Goal: Task Accomplishment & Management: Complete application form

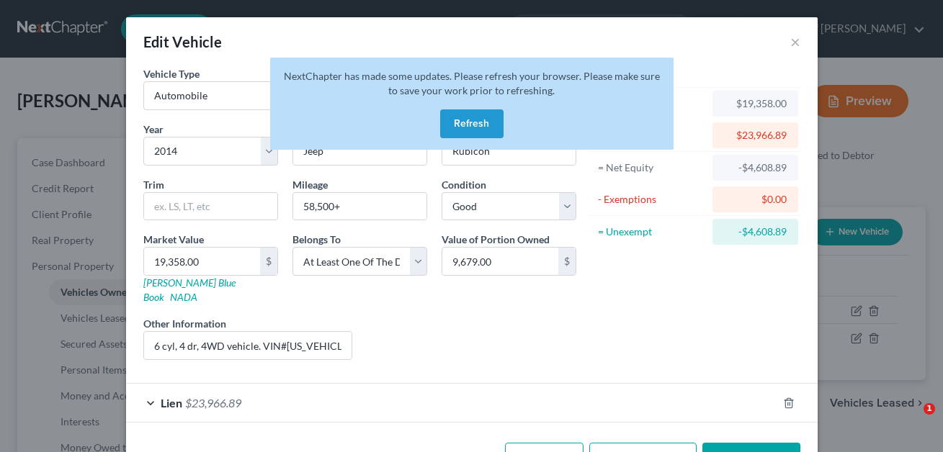
select select "0"
select select "12"
select select "2"
select select "3"
click at [466, 124] on button "Refresh" at bounding box center [471, 124] width 63 height 29
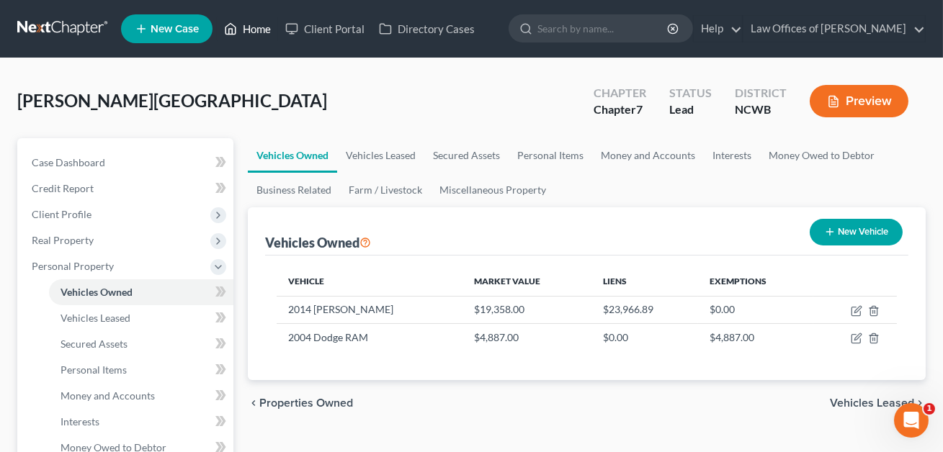
click at [256, 31] on link "Home" at bounding box center [247, 29] width 61 height 26
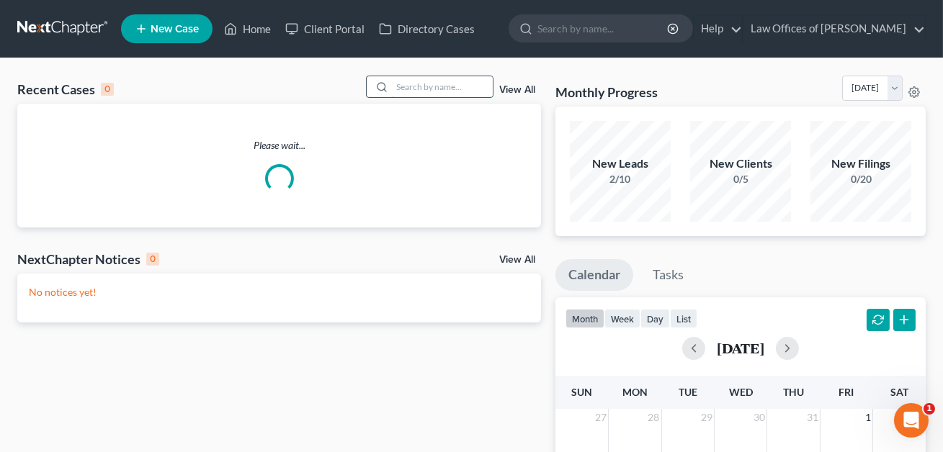
click at [399, 82] on input "search" at bounding box center [442, 86] width 101 height 21
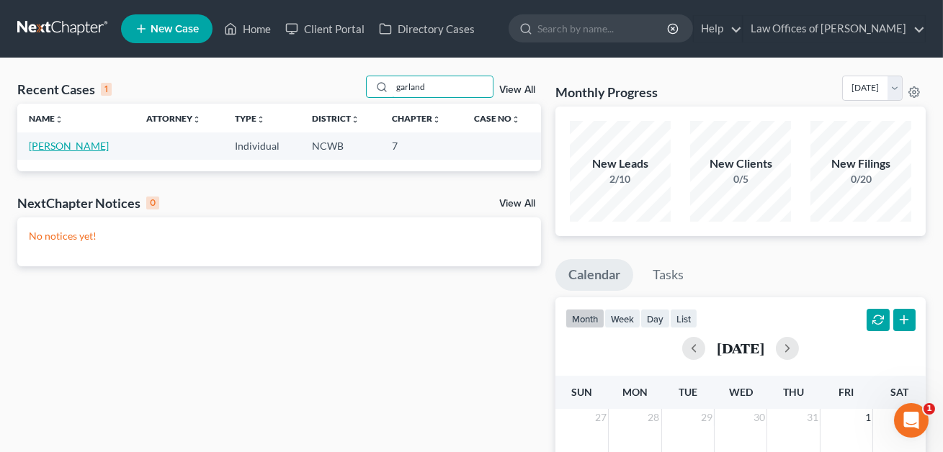
type input "garland"
click at [68, 148] on link "[PERSON_NAME]" at bounding box center [69, 146] width 80 height 12
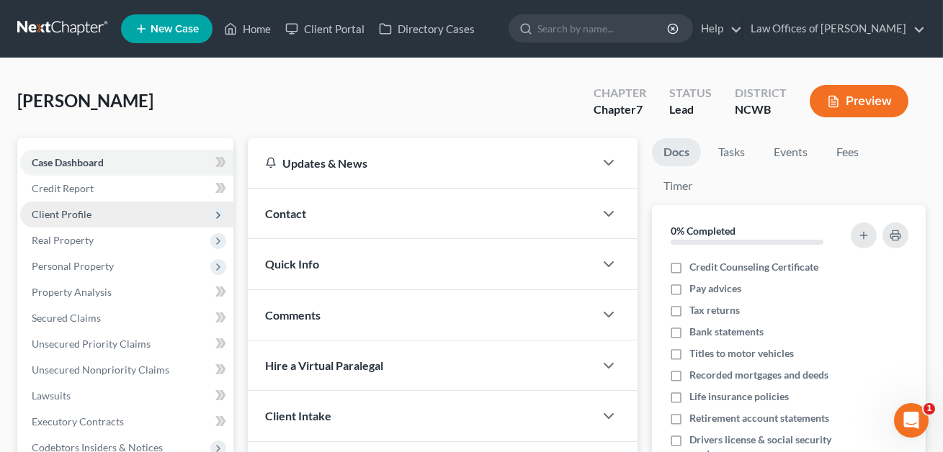
click at [70, 216] on span "Client Profile" at bounding box center [62, 214] width 60 height 12
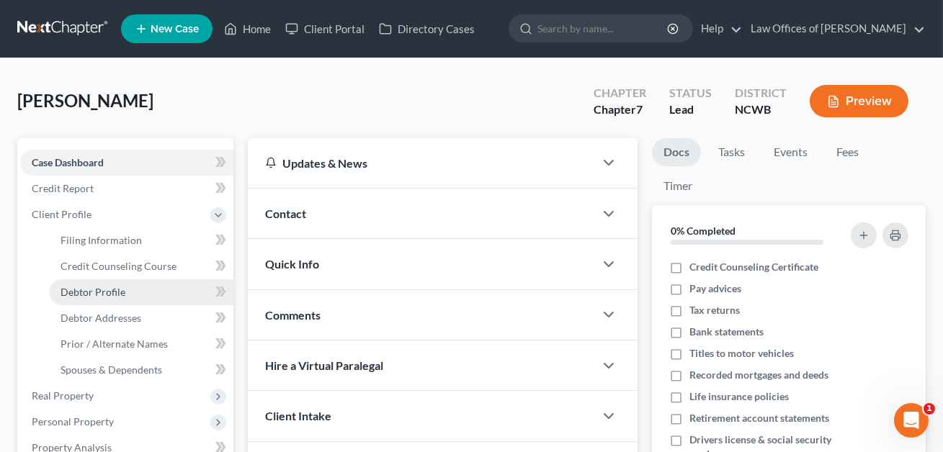
click at [89, 295] on span "Debtor Profile" at bounding box center [93, 292] width 65 height 12
select select "4"
select select "0"
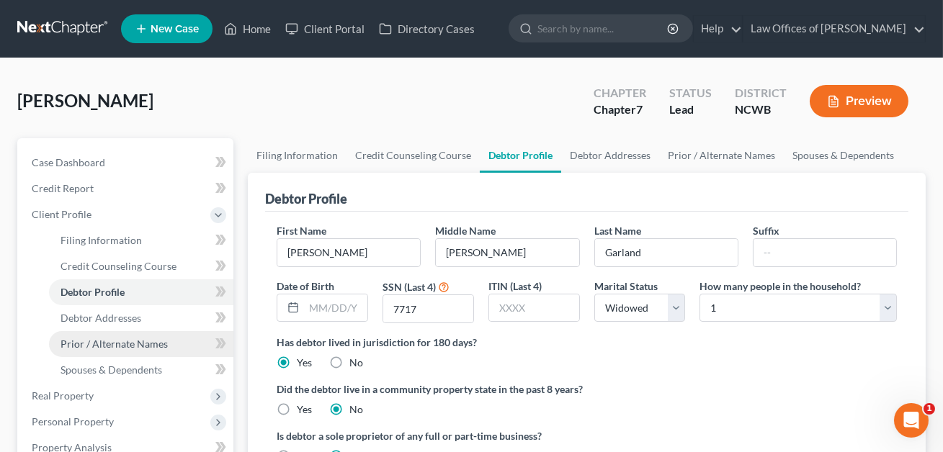
click at [97, 347] on span "Prior / Alternate Names" at bounding box center [114, 344] width 107 height 12
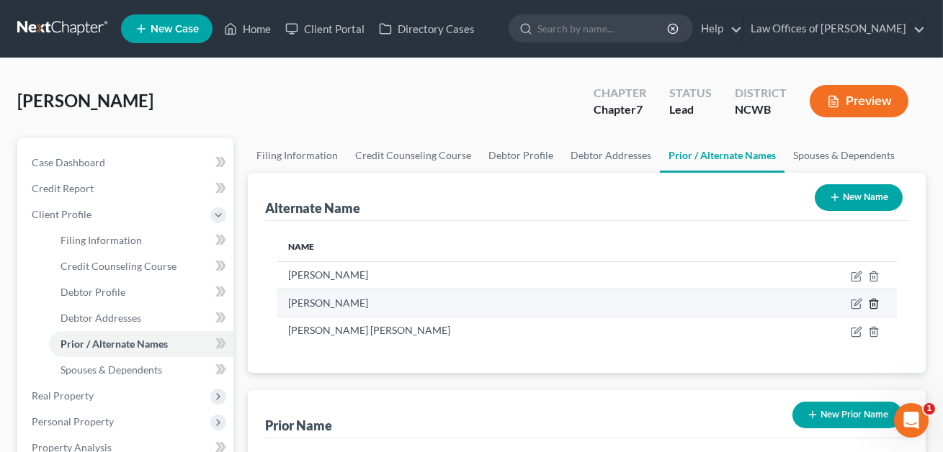
click at [875, 305] on icon at bounding box center [874, 304] width 12 height 12
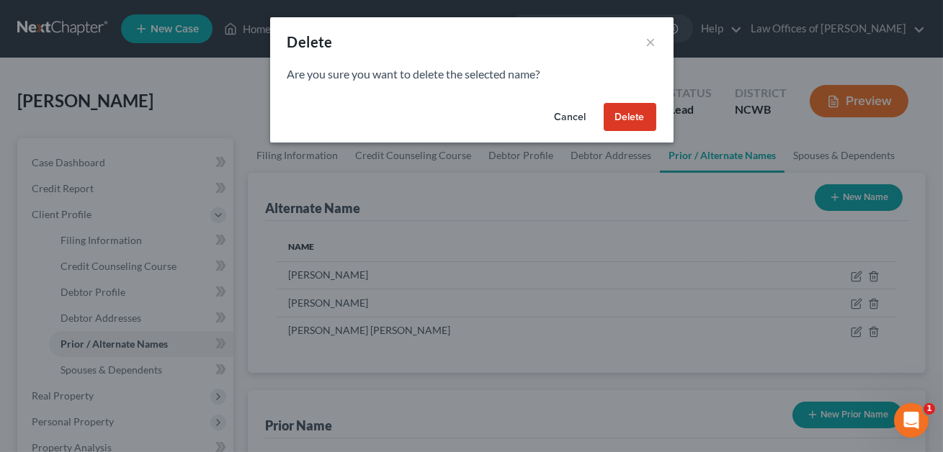
click at [630, 123] on button "Delete" at bounding box center [630, 117] width 53 height 29
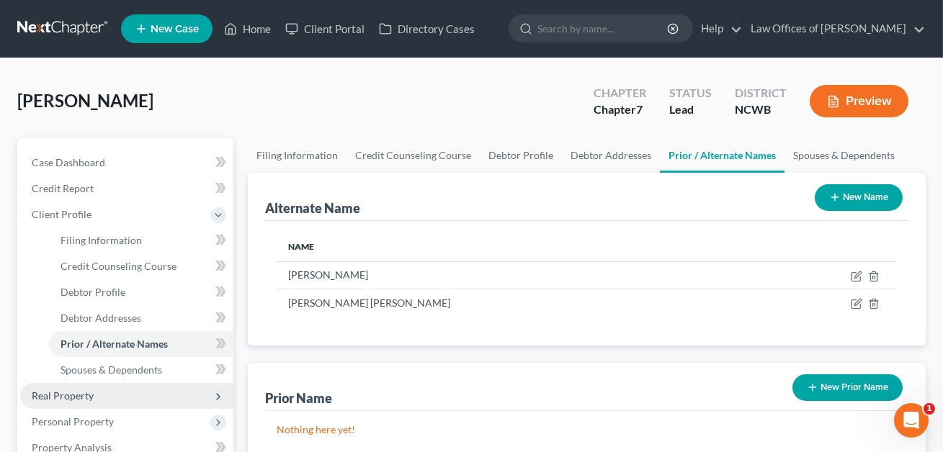
click at [37, 394] on span "Real Property" at bounding box center [63, 396] width 62 height 12
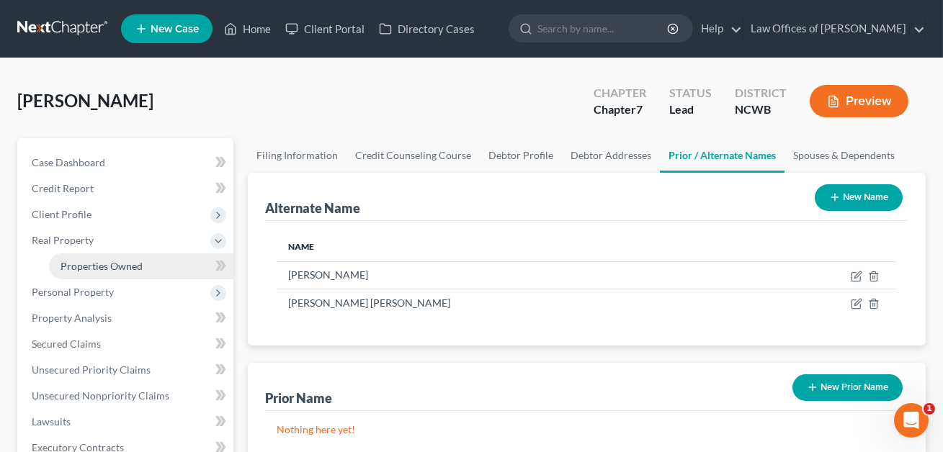
click at [96, 266] on span "Properties Owned" at bounding box center [102, 266] width 82 height 12
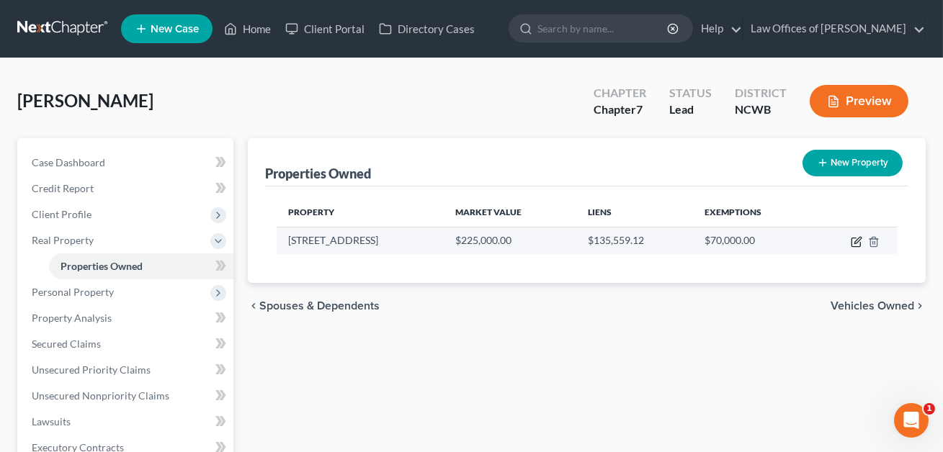
click at [855, 243] on icon "button" at bounding box center [857, 240] width 6 height 6
select select "28"
select select "0"
select select "1"
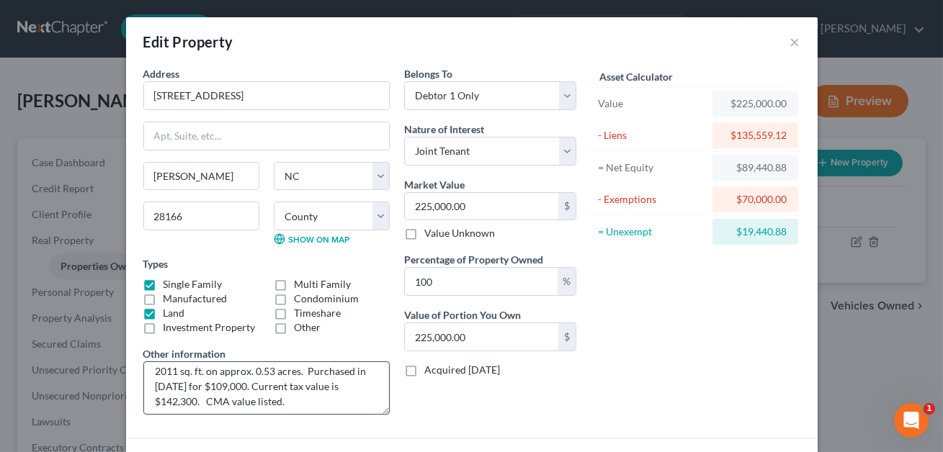
scroll to position [24, 0]
click at [156, 95] on input "[STREET_ADDRESS]" at bounding box center [266, 95] width 245 height 27
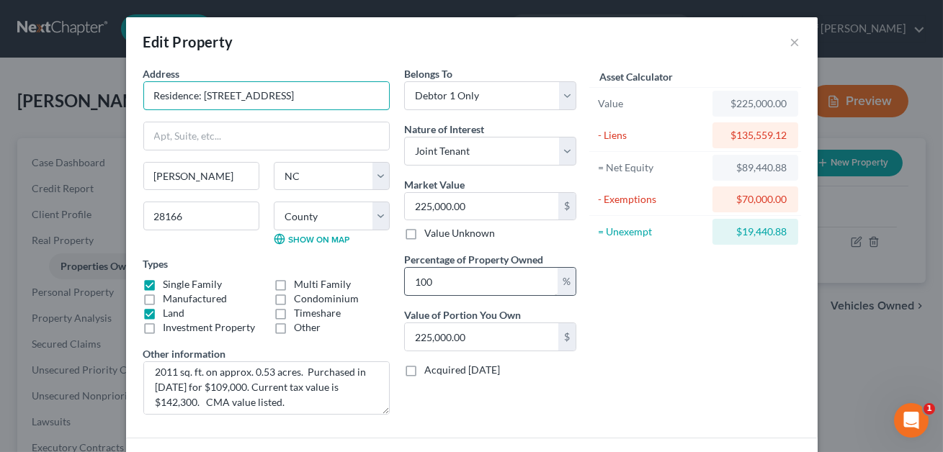
scroll to position [143, 0]
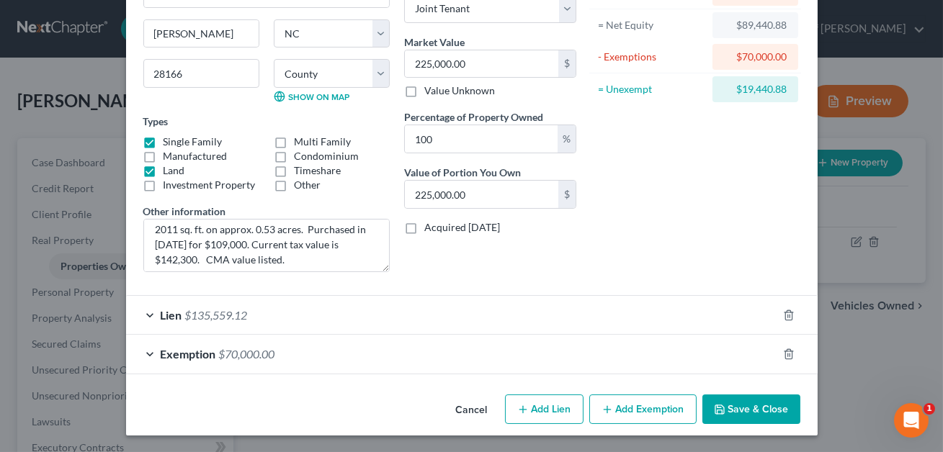
type input "Residence: [STREET_ADDRESS]"
click at [731, 414] on button "Save & Close" at bounding box center [751, 410] width 98 height 30
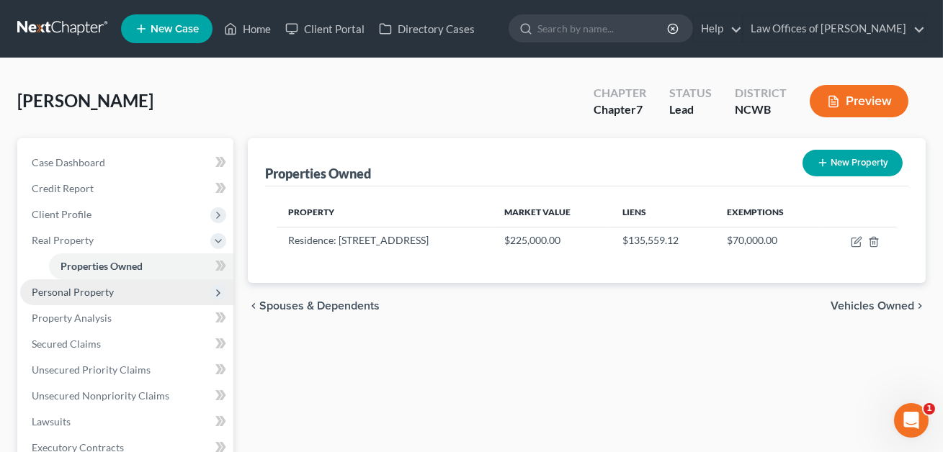
click at [63, 300] on span "Personal Property" at bounding box center [126, 293] width 213 height 26
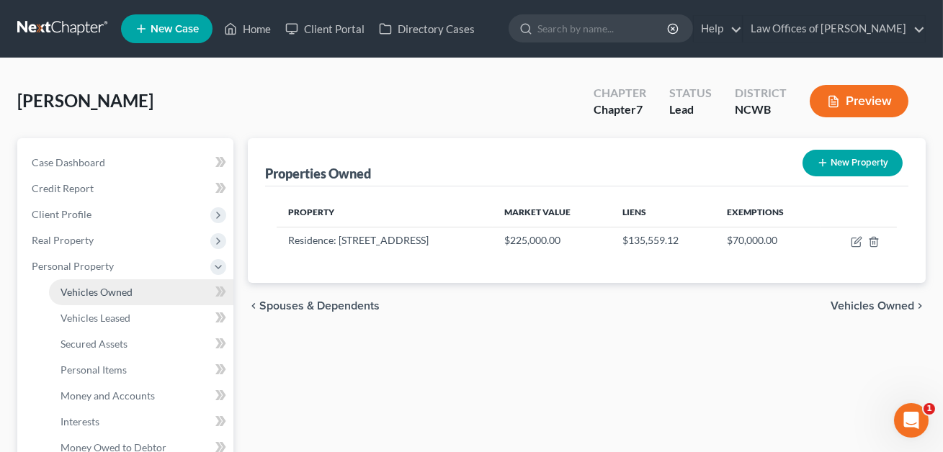
click at [82, 295] on span "Vehicles Owned" at bounding box center [97, 292] width 72 height 12
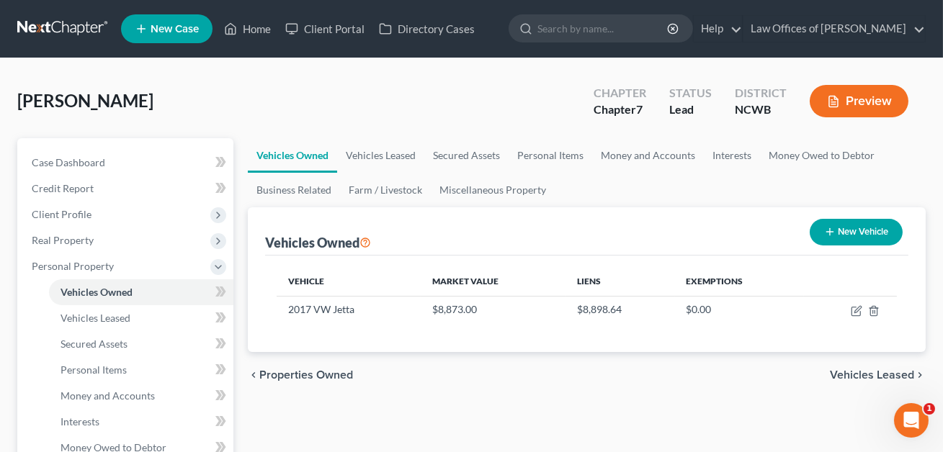
click at [841, 232] on button "New Vehicle" at bounding box center [856, 232] width 93 height 27
select select "0"
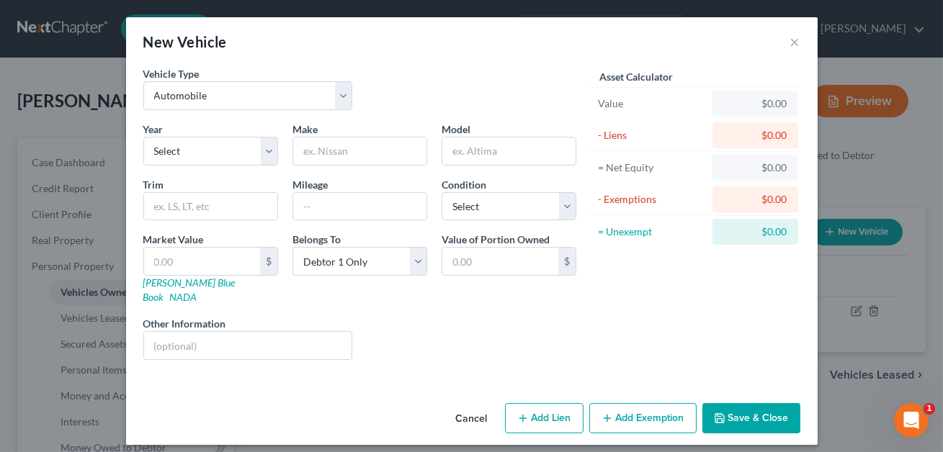
click at [470, 405] on button "Cancel" at bounding box center [472, 419] width 55 height 29
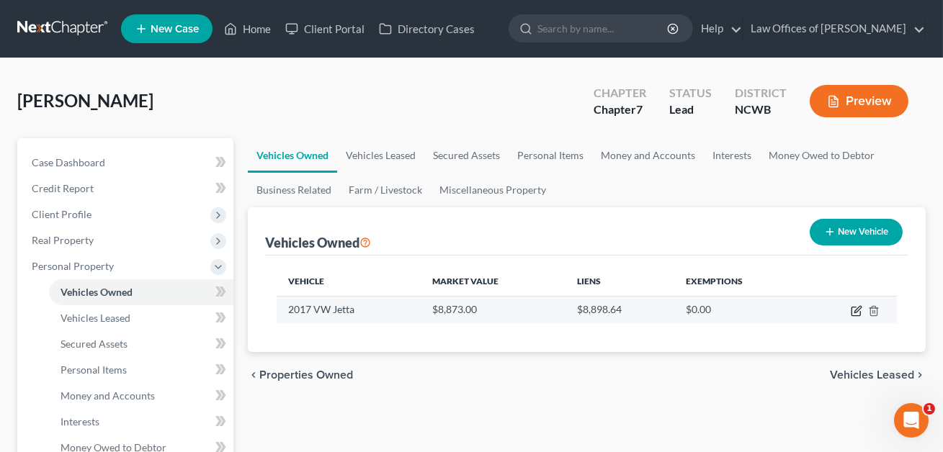
click at [857, 313] on icon "button" at bounding box center [857, 311] width 12 height 12
select select "0"
select select "9"
select select "2"
select select "0"
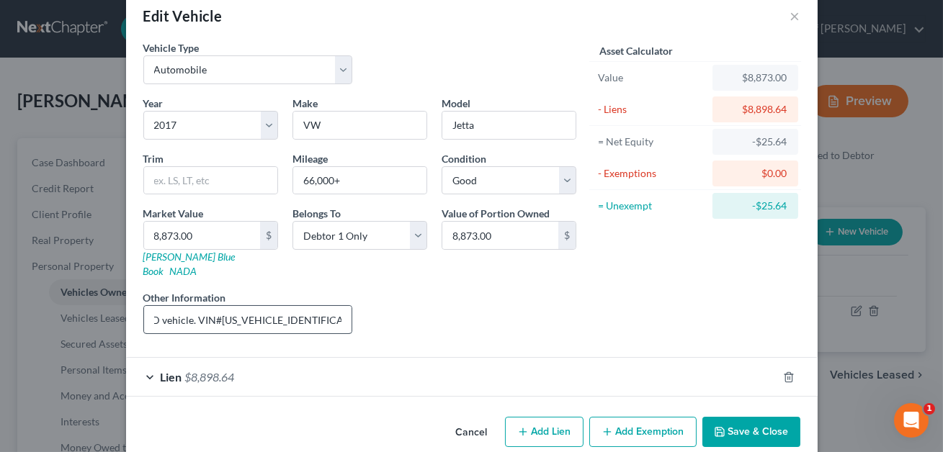
scroll to position [0, 95]
drag, startPoint x: 300, startPoint y: 305, endPoint x: 189, endPoint y: 306, distance: 110.9
click at [189, 306] on input "4 cyl, 4 dr, 2WD vehicle. VIN#[US_VEHICLE_IDENTIFICATION_NUMBER]. KBB value l i…" at bounding box center [248, 319] width 208 height 27
click at [177, 257] on link "[PERSON_NAME] Blue Book" at bounding box center [189, 264] width 92 height 27
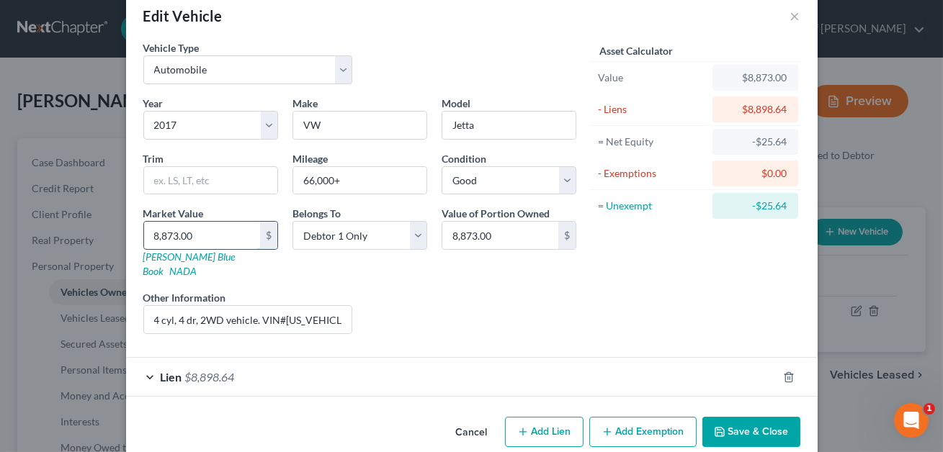
click at [205, 229] on input "8,873.00" at bounding box center [202, 235] width 116 height 27
type input "89"
type input "89.00"
type input "899"
type input "899.00"
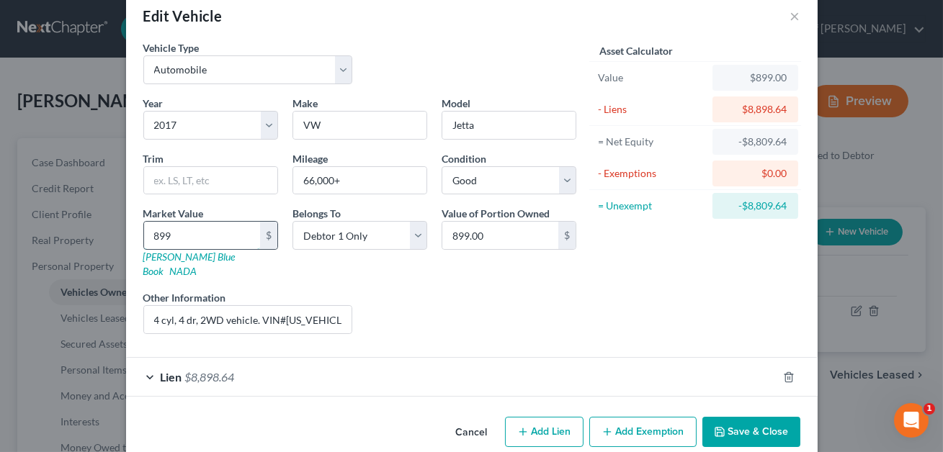
type input "8992"
type input "8,992.00"
click at [645, 425] on button "Add Exemption" at bounding box center [642, 432] width 107 height 30
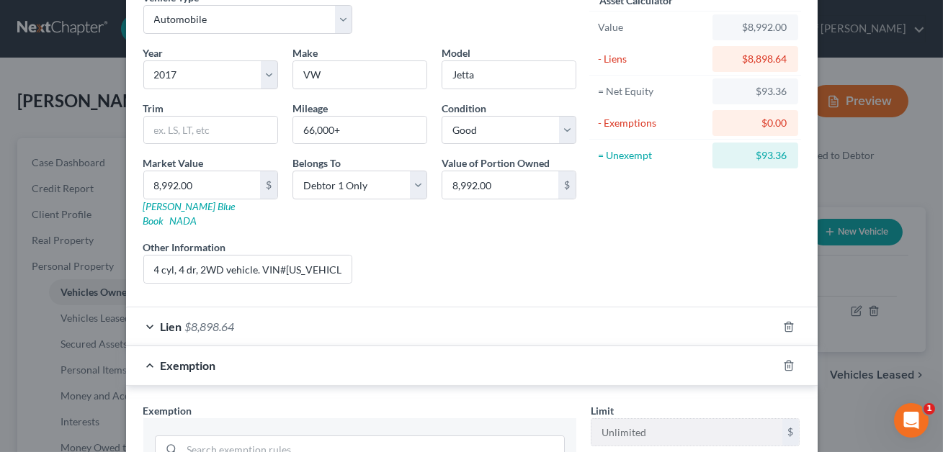
scroll to position [88, 0]
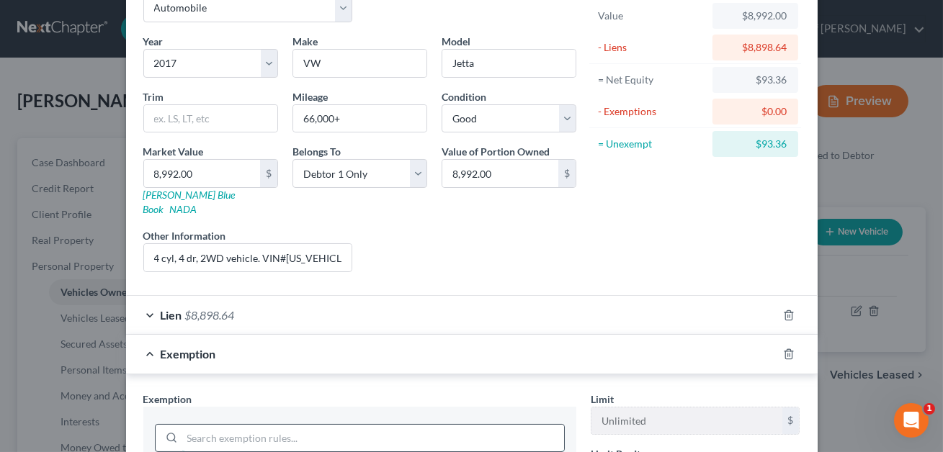
click at [452, 427] on input "search" at bounding box center [373, 438] width 382 height 27
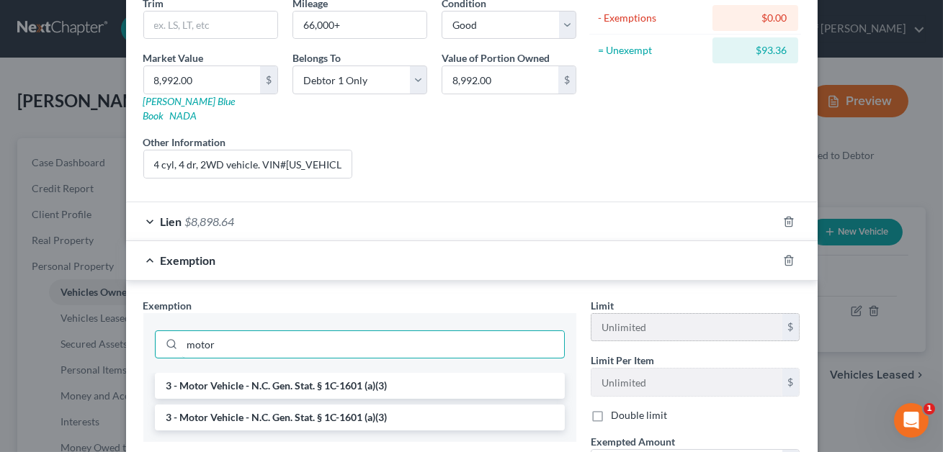
scroll to position [213, 0]
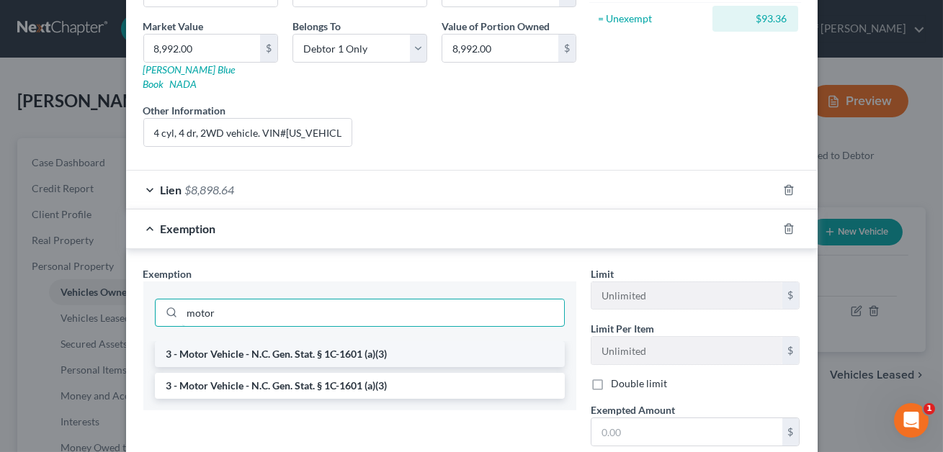
type input "motor"
click at [478, 344] on li "3 - Motor Vehicle - N.C. Gen. Stat. § 1C-1601 (a)(3)" at bounding box center [360, 354] width 410 height 26
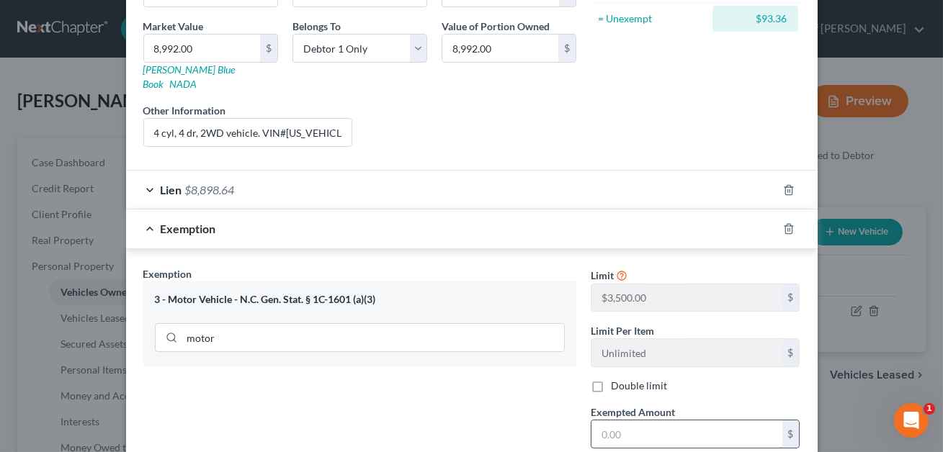
click at [634, 426] on input "text" at bounding box center [686, 434] width 191 height 27
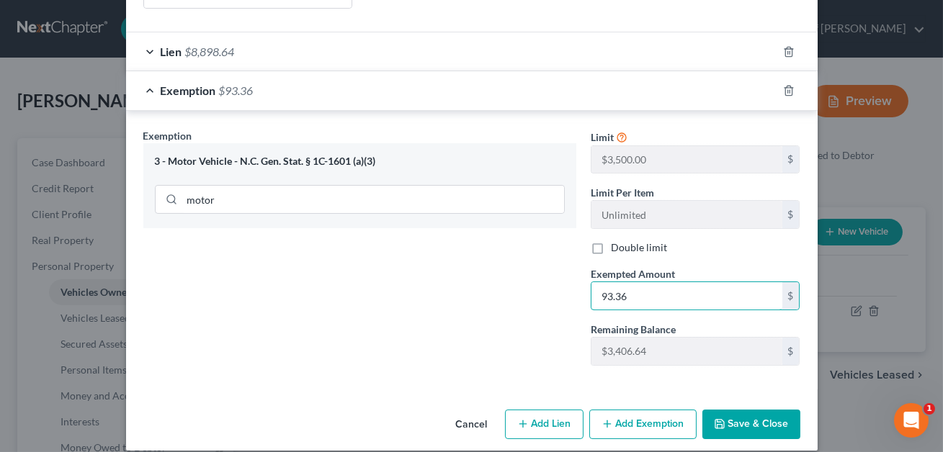
type input "93.36"
click at [738, 410] on button "Save & Close" at bounding box center [751, 425] width 98 height 30
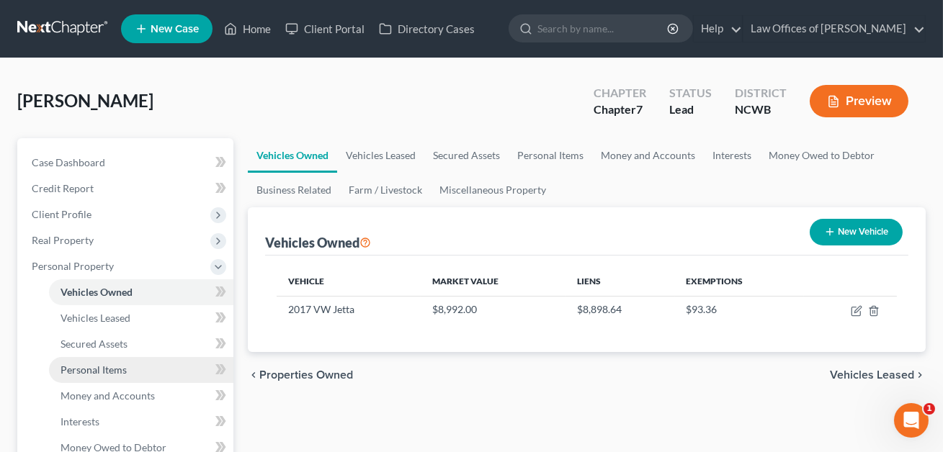
click at [121, 367] on span "Personal Items" at bounding box center [94, 370] width 66 height 12
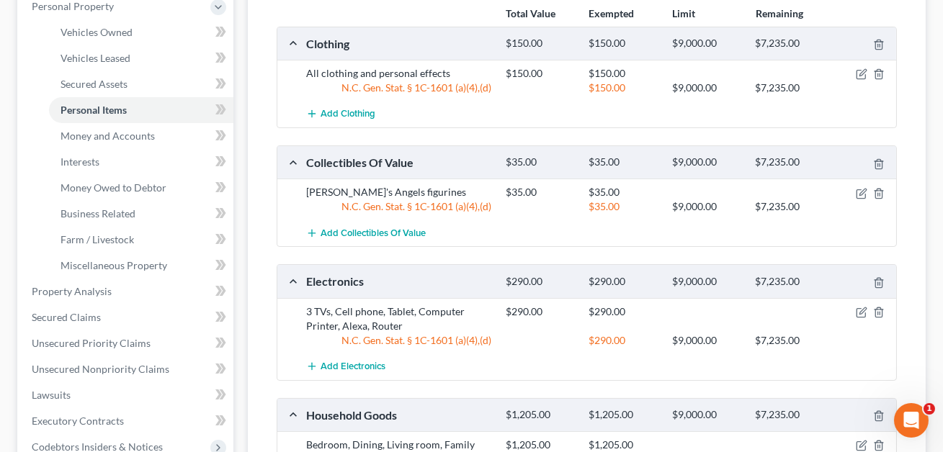
scroll to position [267, 0]
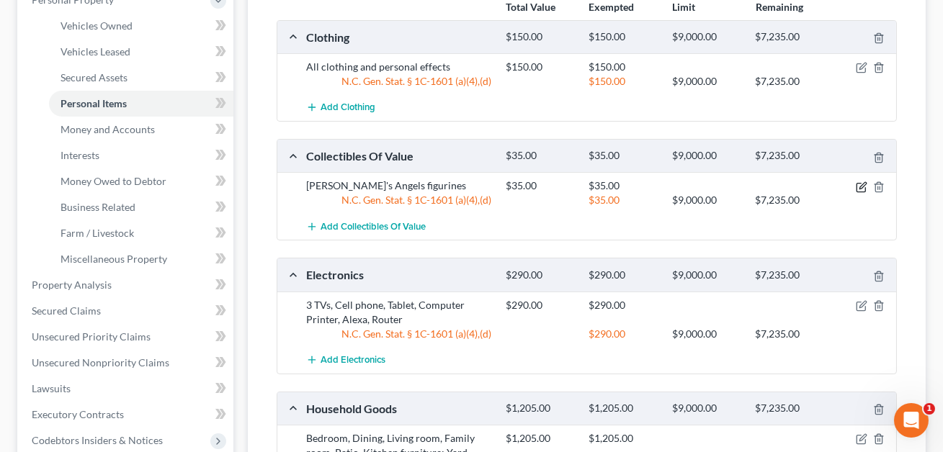
click at [862, 187] on icon "button" at bounding box center [862, 188] width 12 height 12
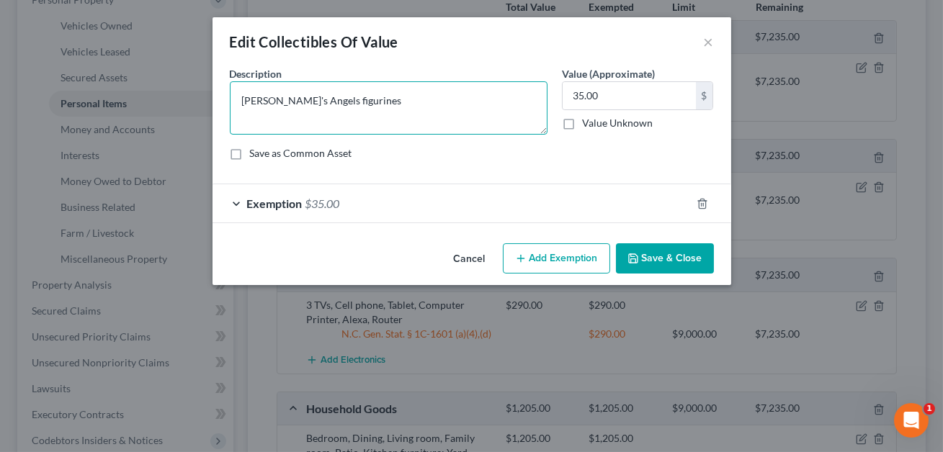
click at [292, 103] on textarea "[PERSON_NAME]'s Angels figurines" at bounding box center [389, 107] width 318 height 53
click at [342, 103] on textarea "[PERSON_NAME]'s Angels figurines" at bounding box center [389, 107] width 318 height 53
click at [506, 99] on textarea "[PERSON_NAME]'s Angels figurines: 20 figurines. Value listed is average of [GEO…" at bounding box center [389, 107] width 318 height 53
click at [487, 99] on textarea "[PERSON_NAME]'s Angels figurines: 20 figurines. Value listed is Ebay valu" at bounding box center [389, 107] width 318 height 53
click at [264, 111] on textarea "[PERSON_NAME]'s Angels figurines: 20 figurines. Value listed is Ebay average va…" at bounding box center [389, 107] width 318 height 53
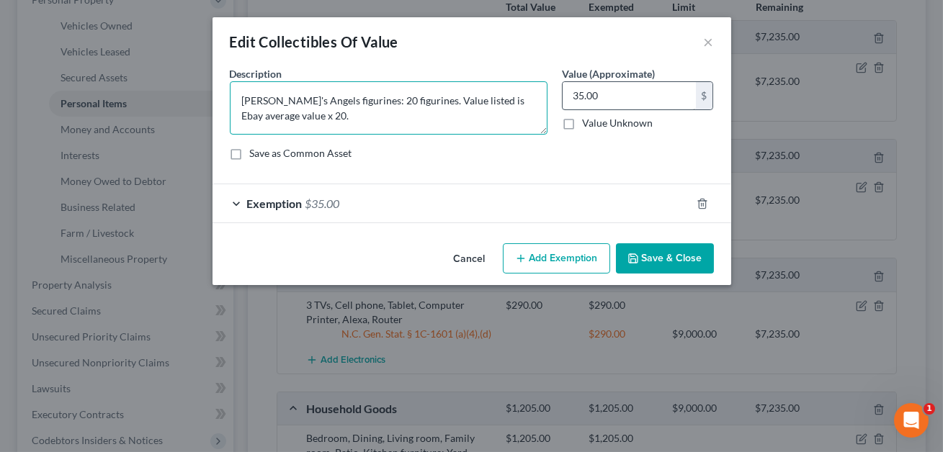
type textarea "[PERSON_NAME]'s Angels figurines: 20 figurines. Value listed is Ebay average va…"
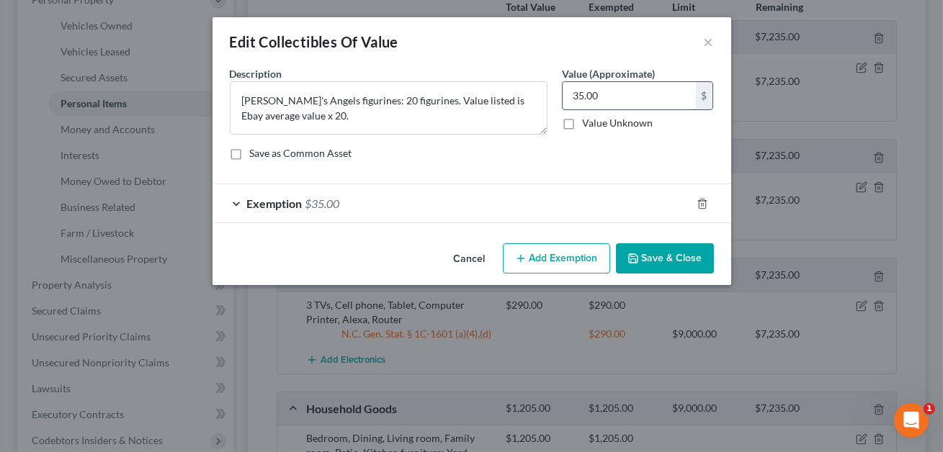
click at [564, 99] on input "35.00" at bounding box center [629, 95] width 133 height 27
type input "400.00"
click at [504, 206] on div "Exemption $35.00" at bounding box center [452, 203] width 478 height 38
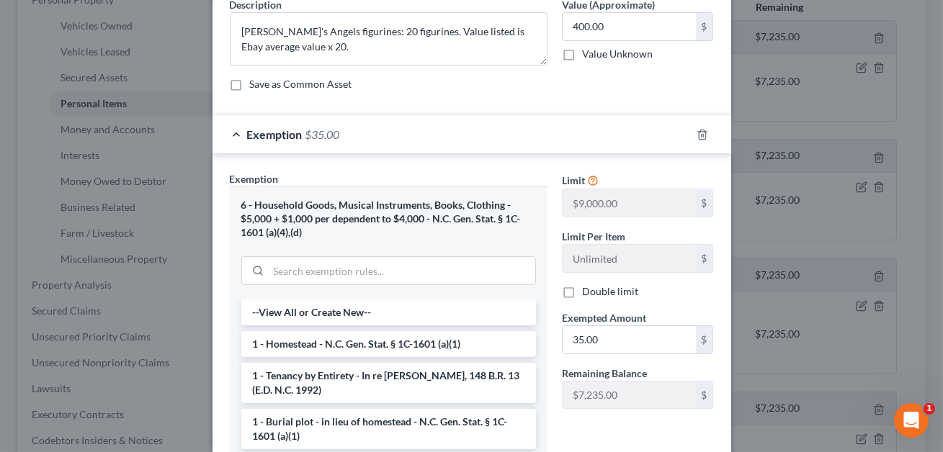
scroll to position [91, 0]
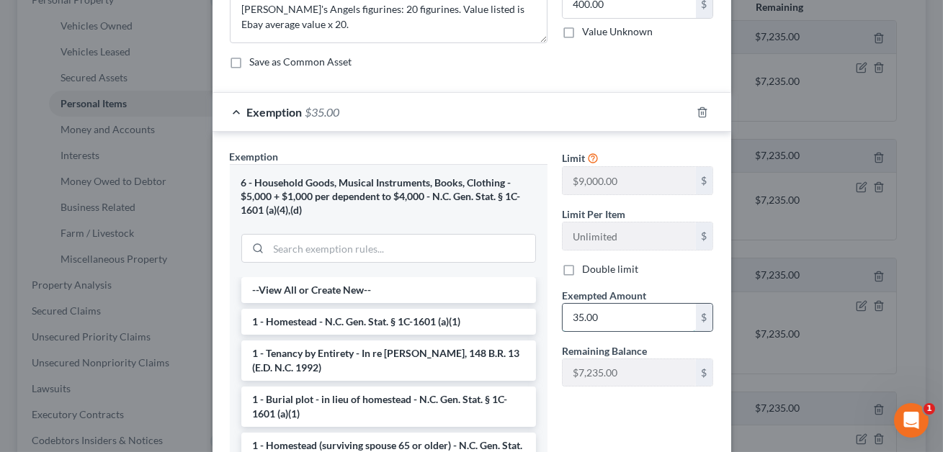
click at [598, 308] on input "35.00" at bounding box center [629, 317] width 133 height 27
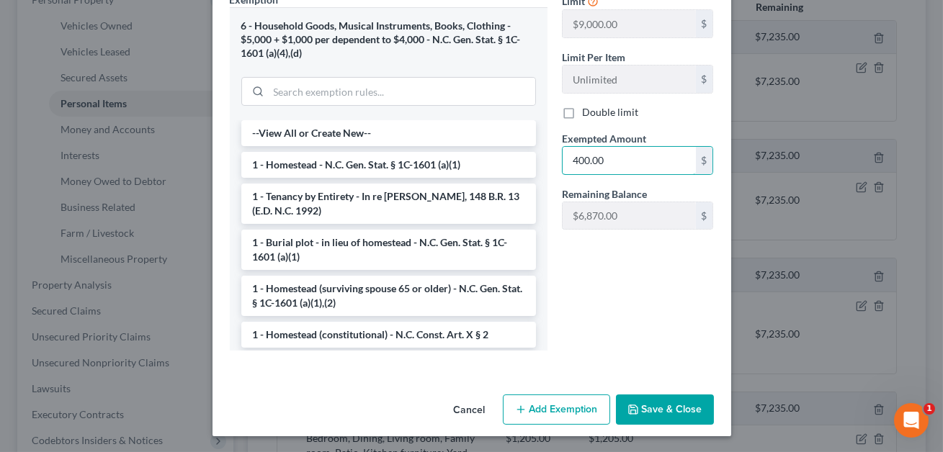
type input "400.00"
click at [637, 406] on icon "button" at bounding box center [633, 410] width 12 height 12
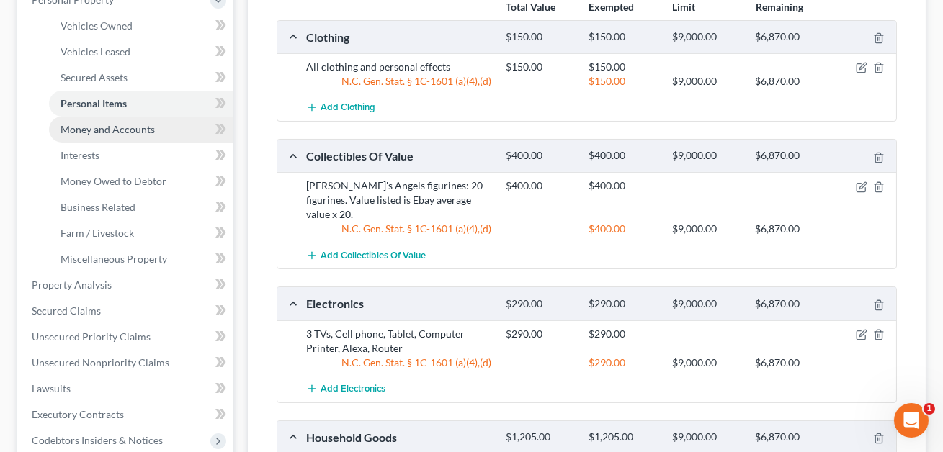
click at [99, 129] on span "Money and Accounts" at bounding box center [108, 129] width 94 height 12
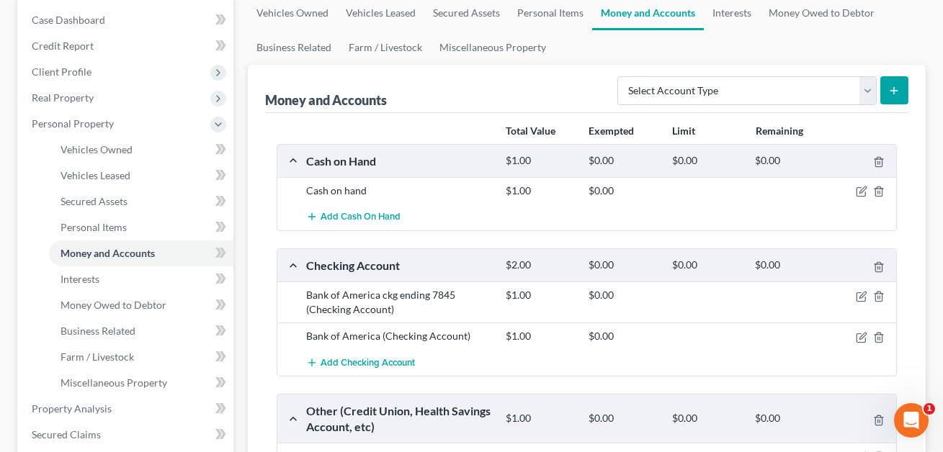
scroll to position [279, 0]
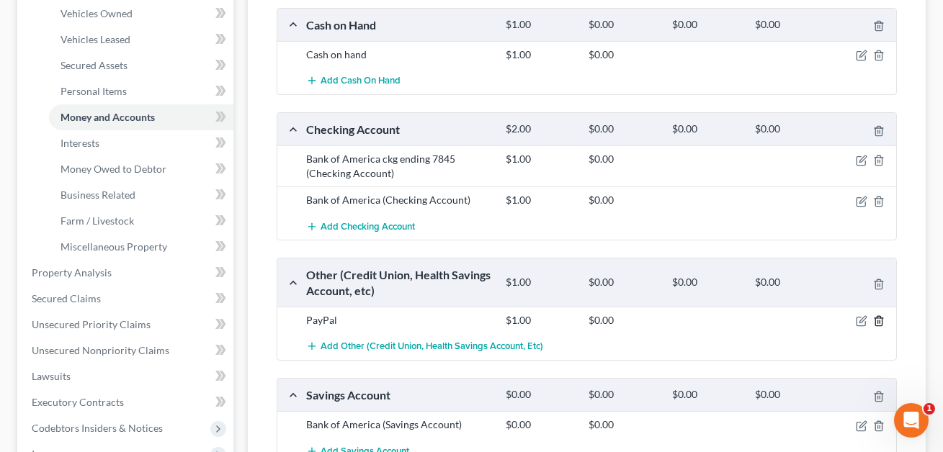
click at [880, 319] on icon "button" at bounding box center [879, 322] width 12 height 12
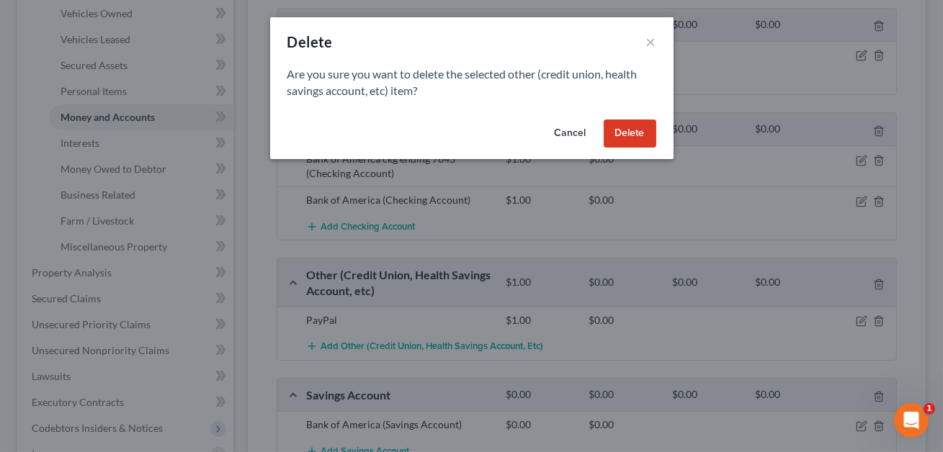
click at [627, 137] on button "Delete" at bounding box center [630, 134] width 53 height 29
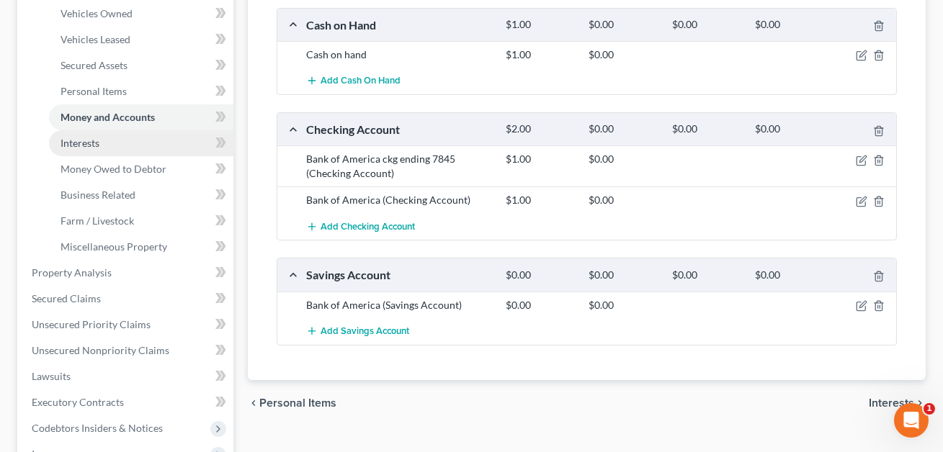
click at [91, 146] on span "Interests" at bounding box center [80, 143] width 39 height 12
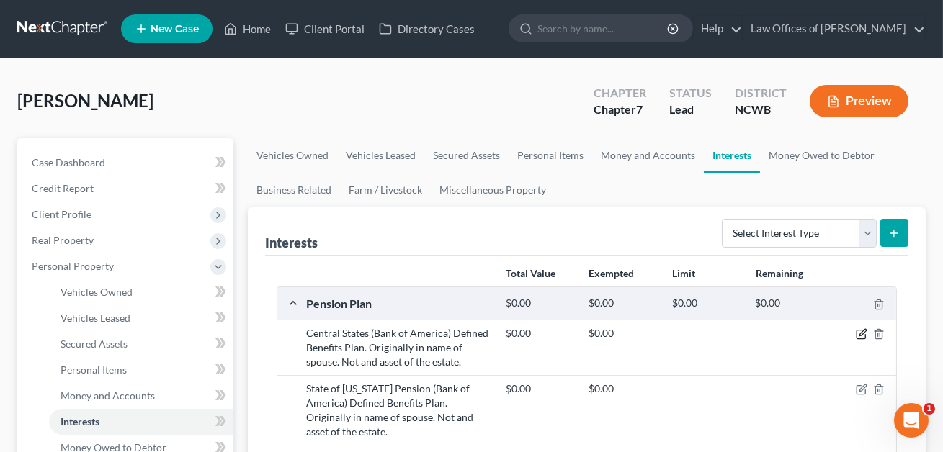
click at [860, 332] on icon "button" at bounding box center [862, 335] width 12 height 12
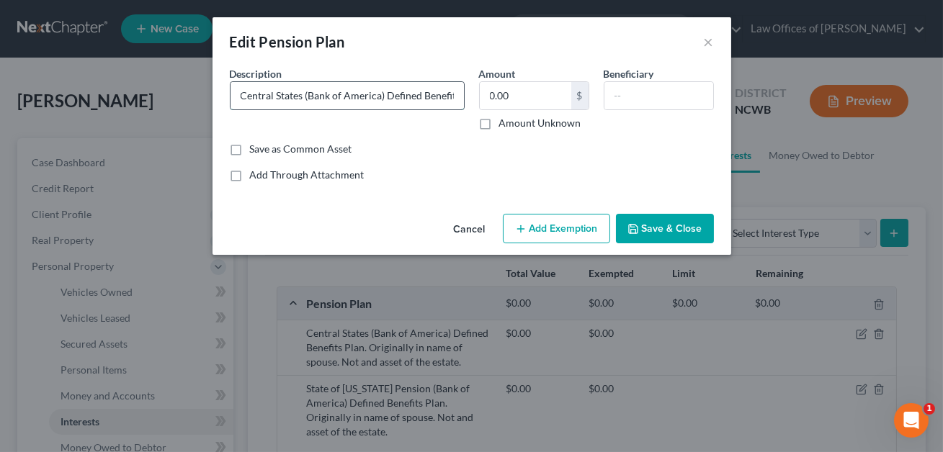
drag, startPoint x: 384, startPoint y: 94, endPoint x: 303, endPoint y: 98, distance: 80.8
click at [303, 98] on input "Central States (Bank of America) Defined Benefits Plan. Originally in name of s…" at bounding box center [347, 95] width 233 height 27
click at [354, 97] on input "Central States Defined Benefits Plan. Originally in name of spouse. Not and ass…" at bounding box center [347, 95] width 233 height 27
click at [309, 94] on input "Central States Defined Benefits Plan. Originally in name of spouse. Not and ass…" at bounding box center [347, 95] width 233 height 27
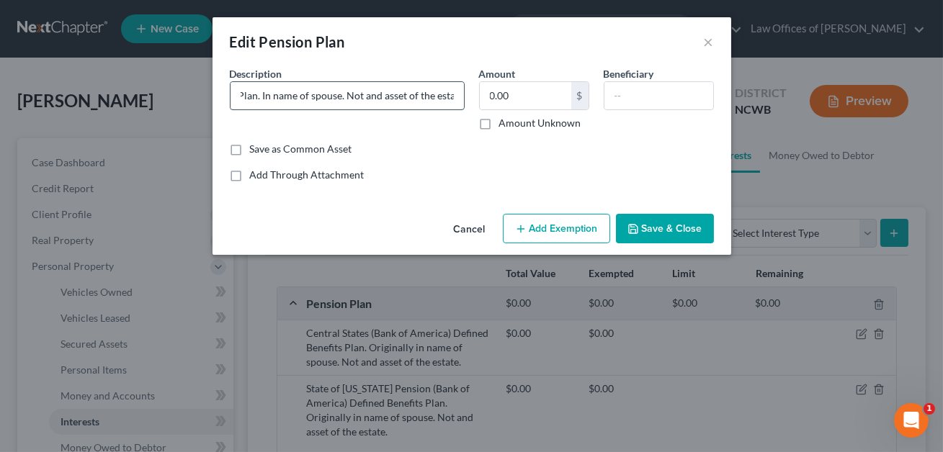
scroll to position [0, 152]
click at [370, 96] on input "Central States Defined Benefits Plan. In name of spouse. Not and asset of the e…" at bounding box center [347, 95] width 233 height 27
type input "Central States Defined Benefits Plan. In name of spouse. Not an asset of the es…"
click at [660, 233] on button "Save & Close" at bounding box center [665, 229] width 98 height 30
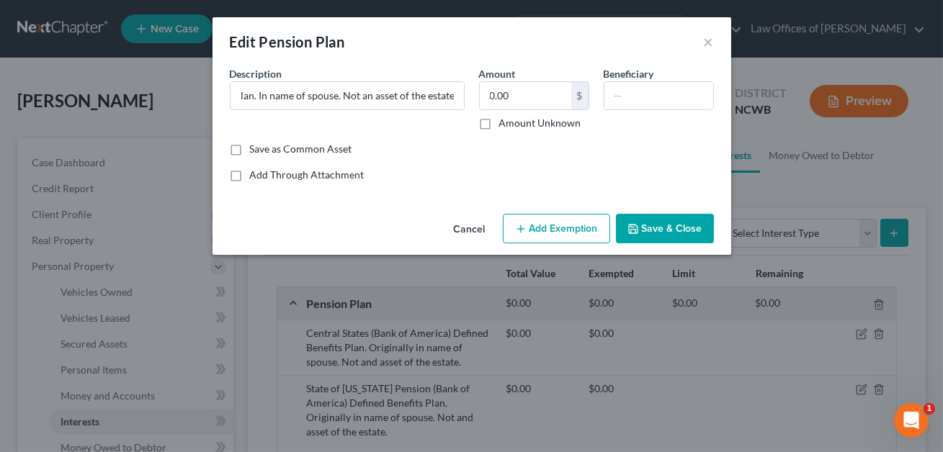
scroll to position [0, 0]
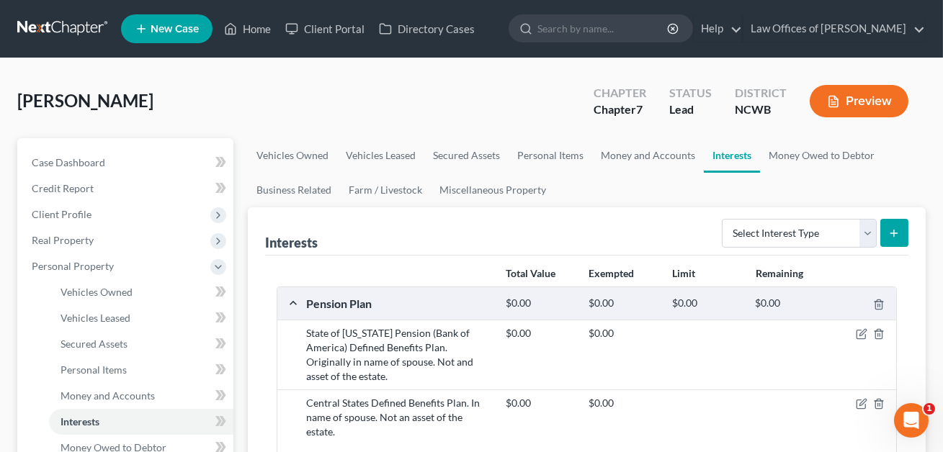
click at [859, 98] on button "Preview" at bounding box center [859, 101] width 99 height 32
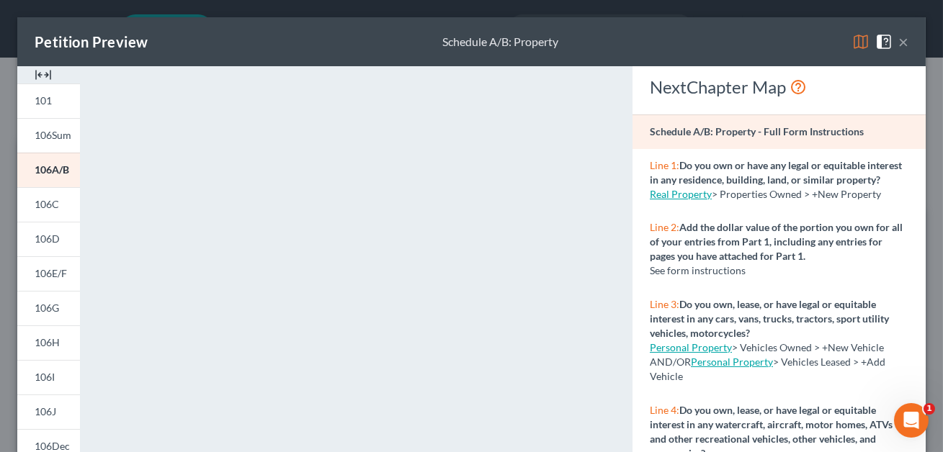
click at [903, 42] on button "×" at bounding box center [903, 41] width 10 height 17
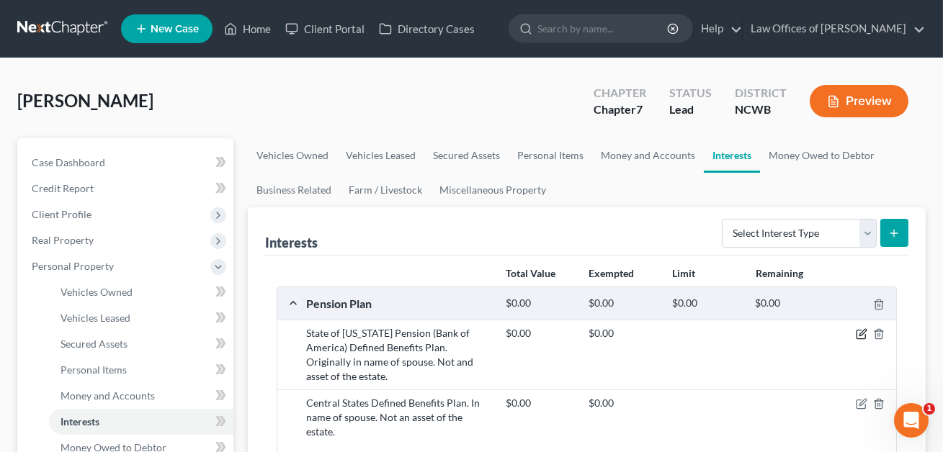
click at [859, 336] on icon "button" at bounding box center [862, 335] width 12 height 12
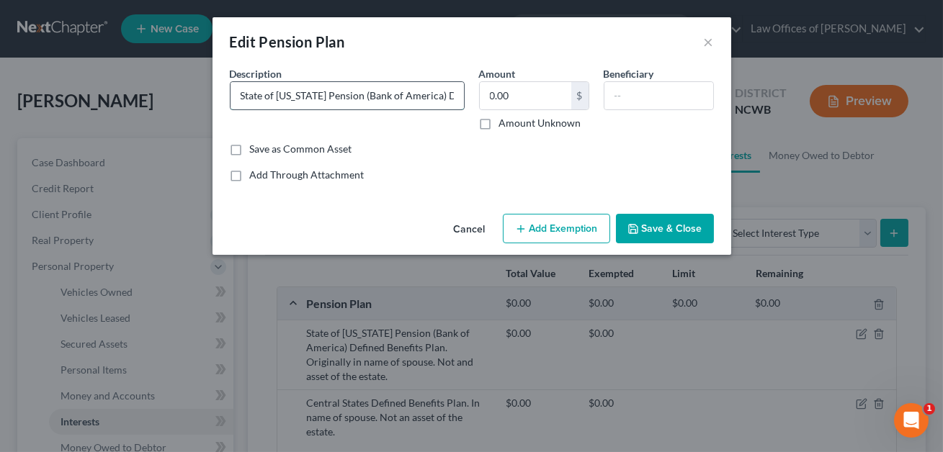
drag, startPoint x: 424, startPoint y: 97, endPoint x: 347, endPoint y: 97, distance: 77.8
click at [347, 97] on input "State of [US_STATE] Pension (Bank of America) Defined Benefits Plan. Originally…" at bounding box center [347, 95] width 233 height 27
click at [382, 96] on input "State of [US_STATE] Pension Defined Benefits Plan. Originally in name of spouse…" at bounding box center [347, 95] width 233 height 27
drag, startPoint x: 413, startPoint y: 94, endPoint x: 365, endPoint y: 96, distance: 47.6
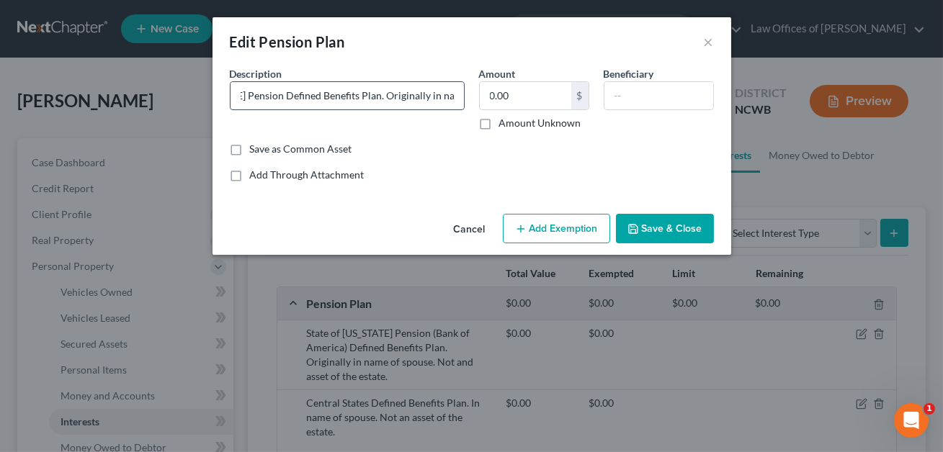
click at [365, 96] on input "State of [US_STATE] Pension Defined Benefits Plan. Originally in name of spouse…" at bounding box center [347, 95] width 233 height 27
click at [369, 96] on input "State of [US_STATE] Pension Defined Benefits Plan. In name of spouse. Not and a…" at bounding box center [347, 95] width 233 height 27
type input "State of [US_STATE] Pension Defined Benefits Plan. In name of spouse. Not an as…"
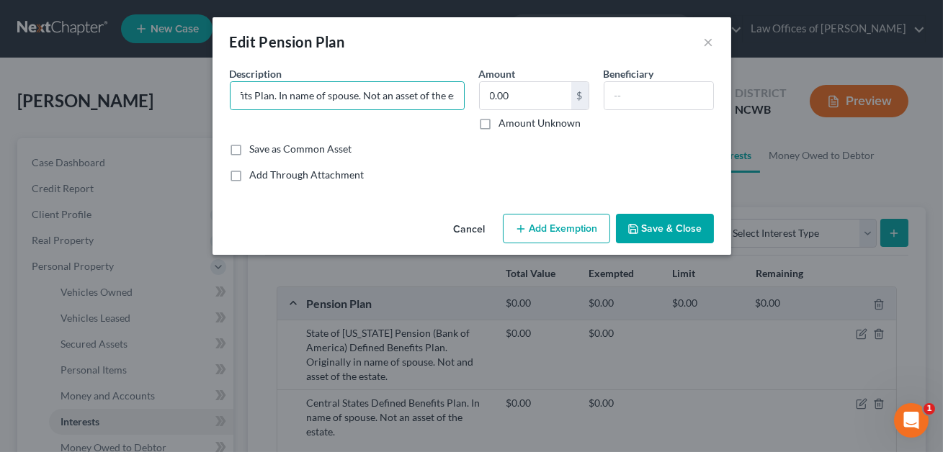
click at [684, 224] on button "Save & Close" at bounding box center [665, 229] width 98 height 30
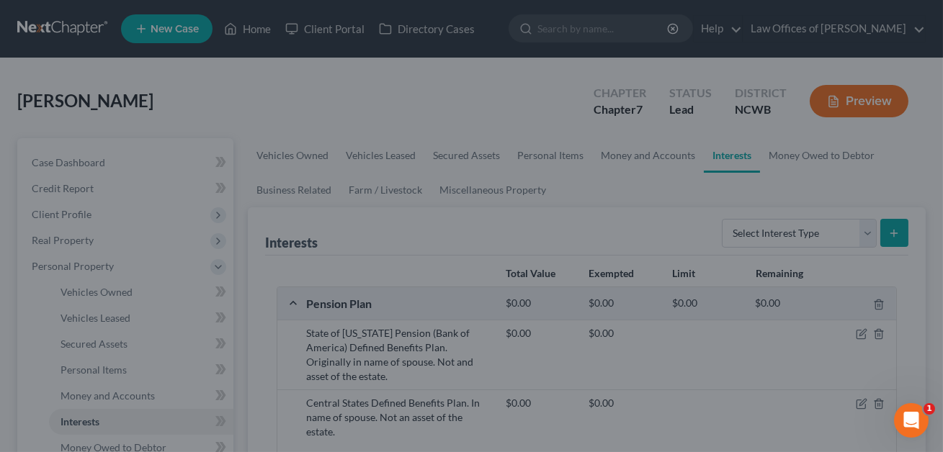
scroll to position [0, 0]
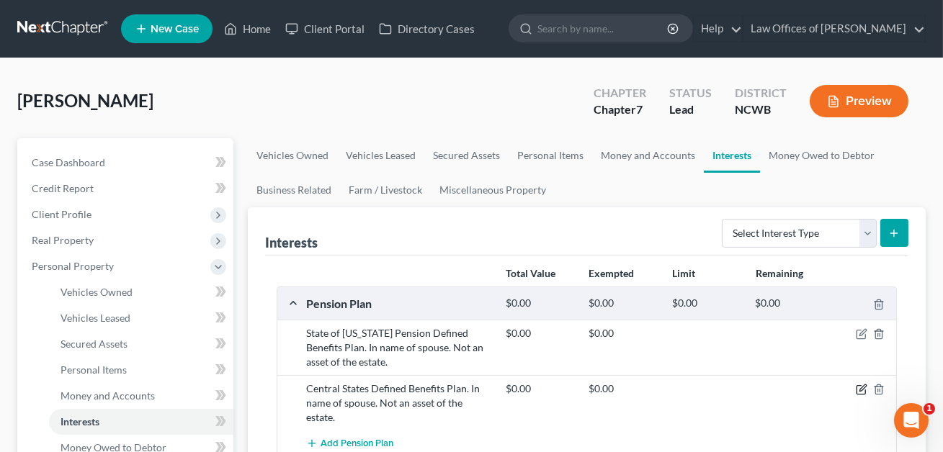
click at [857, 390] on icon "button" at bounding box center [861, 390] width 9 height 9
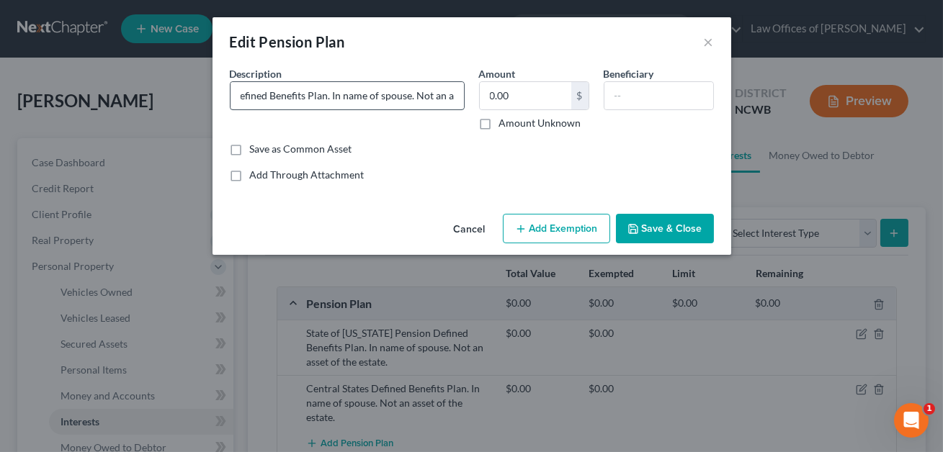
scroll to position [0, 71]
click at [376, 96] on input "Central States Defined Benefits Plan. In name of spouse. Not an asset of the es…" at bounding box center [347, 95] width 233 height 27
click at [377, 95] on input "Central States Defined Benefits Plan. In name of spouse. Not an asset of the es…" at bounding box center [347, 95] width 233 height 27
click at [379, 96] on input "Central States Defined Benefits Plan. In name of spouse. Not an asset of the es…" at bounding box center [347, 95] width 233 height 27
type input "Central States Defined Benefits Plan through spouse. Not an asset of the estate."
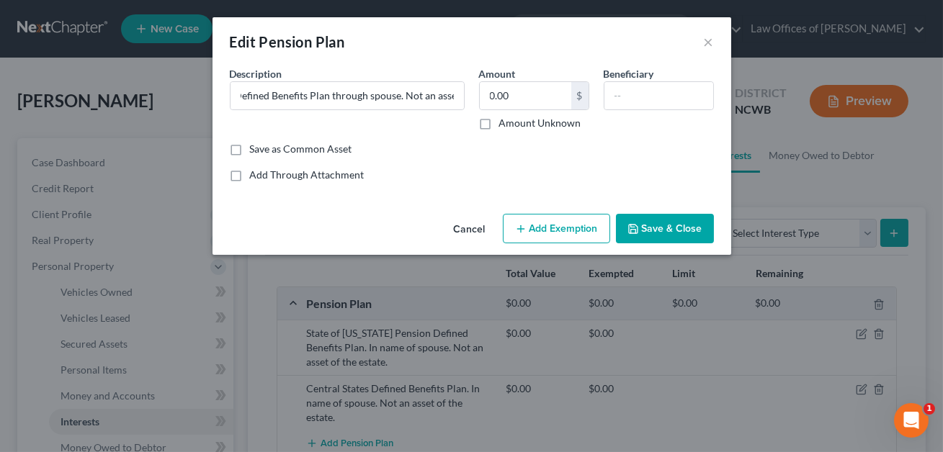
click at [659, 233] on button "Save & Close" at bounding box center [665, 229] width 98 height 30
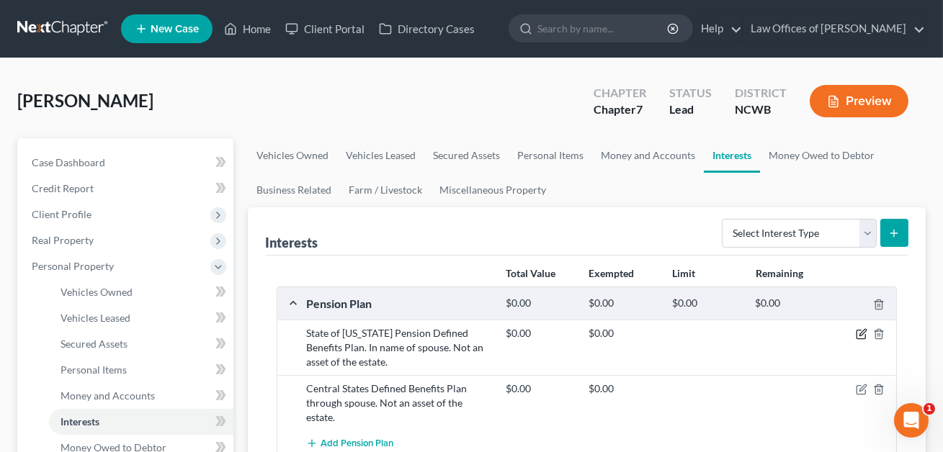
click at [861, 334] on icon "button" at bounding box center [862, 335] width 12 height 12
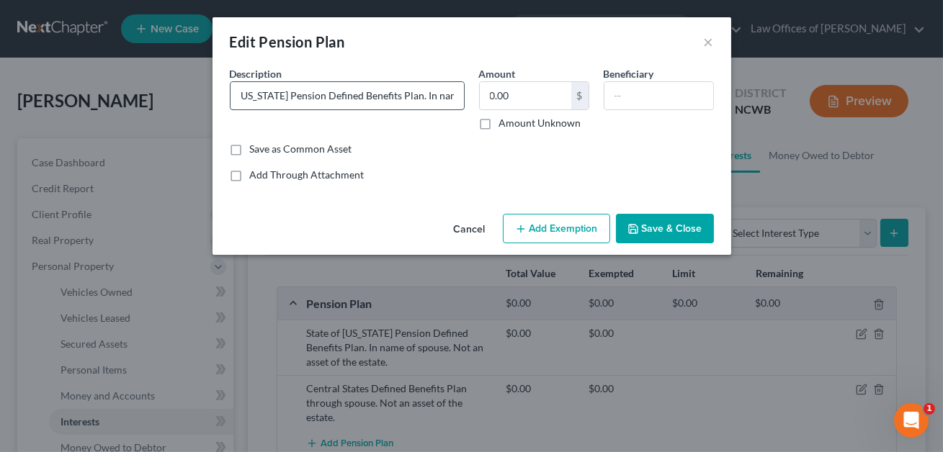
scroll to position [0, 48]
drag, startPoint x: 444, startPoint y: 97, endPoint x: 396, endPoint y: 97, distance: 48.3
click at [396, 97] on input "State of [US_STATE] Pension Defined Benefits Plan. In name of spouse. Not an as…" at bounding box center [347, 95] width 233 height 27
type input "State of [US_STATE] Pension Defined Benefits Plan through spouse. Not an asset …"
click at [651, 225] on button "Save & Close" at bounding box center [665, 229] width 98 height 30
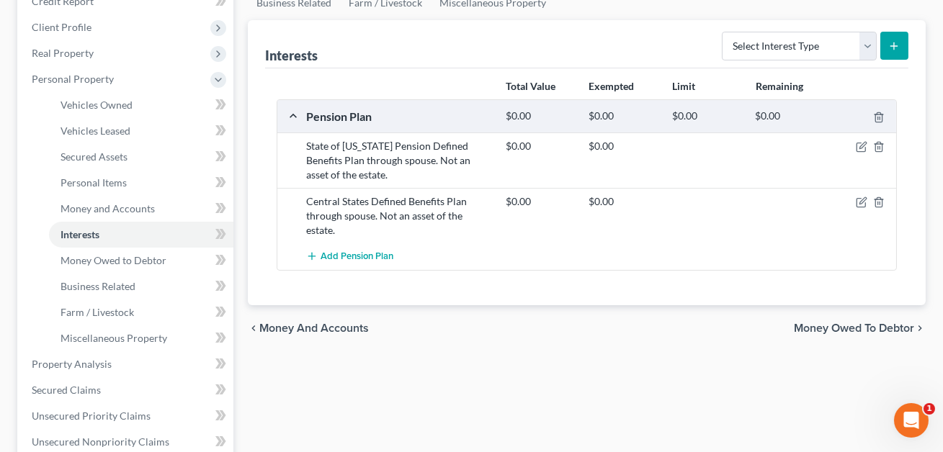
scroll to position [45, 0]
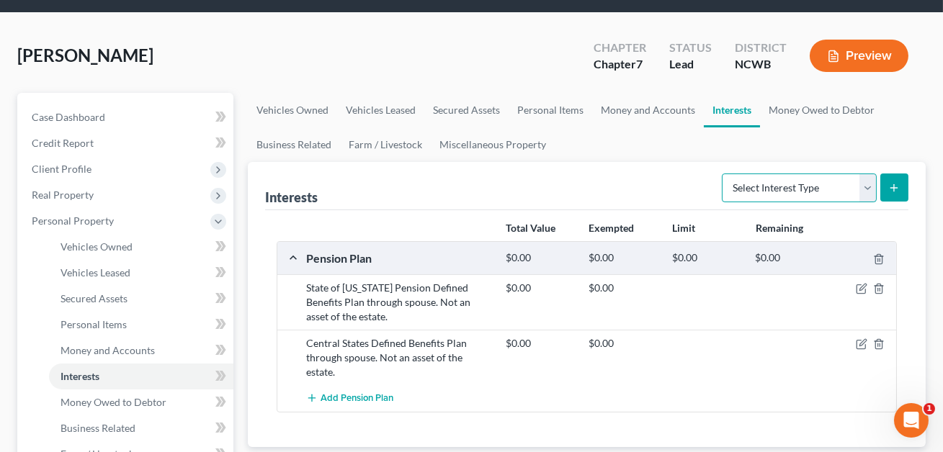
click at [782, 183] on select "Select Interest Type 401K Annuity Bond Education IRA Government Bond Government…" at bounding box center [799, 188] width 155 height 29
click at [125, 402] on span "Money Owed to Debtor" at bounding box center [114, 402] width 106 height 12
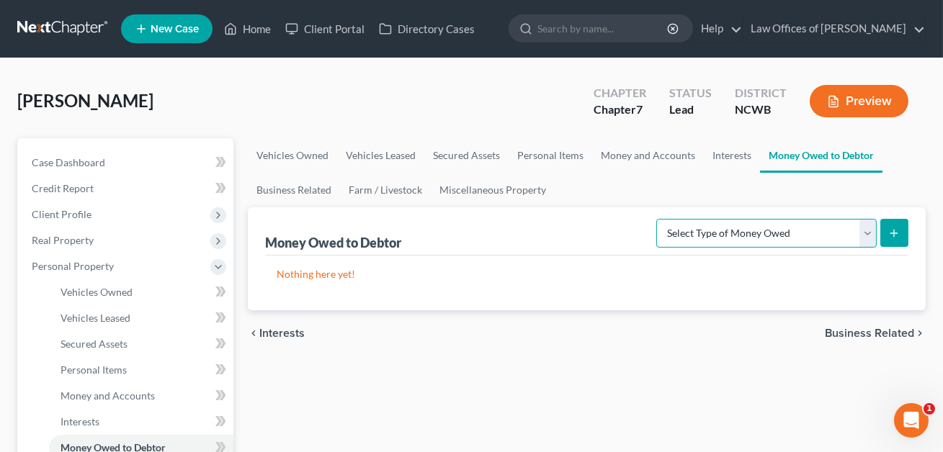
click at [751, 235] on select "Select Type of Money Owed Accounts Receivable Alimony Child Support Claims Agai…" at bounding box center [766, 233] width 220 height 29
select select "claims_against_third_parties"
click at [893, 238] on button "submit" at bounding box center [894, 233] width 28 height 28
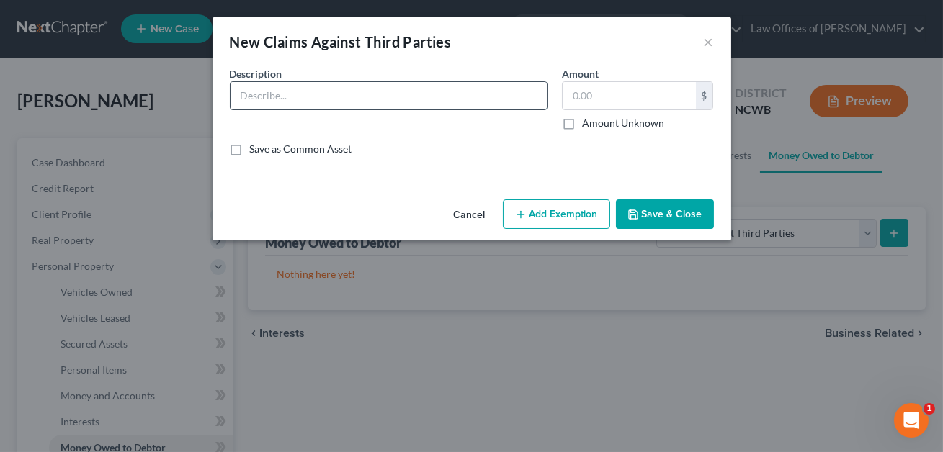
click at [342, 89] on input "text" at bounding box center [389, 95] width 316 height 27
click at [290, 97] on input "Possible Pesonal Injury claim" at bounding box center [389, 95] width 316 height 27
click at [284, 98] on input "Possible Personal Injury claim" at bounding box center [389, 95] width 316 height 27
click at [321, 97] on input "Possible personal Injury claim" at bounding box center [389, 95] width 316 height 27
click at [378, 100] on input "Possible personal injury claim" at bounding box center [389, 95] width 316 height 27
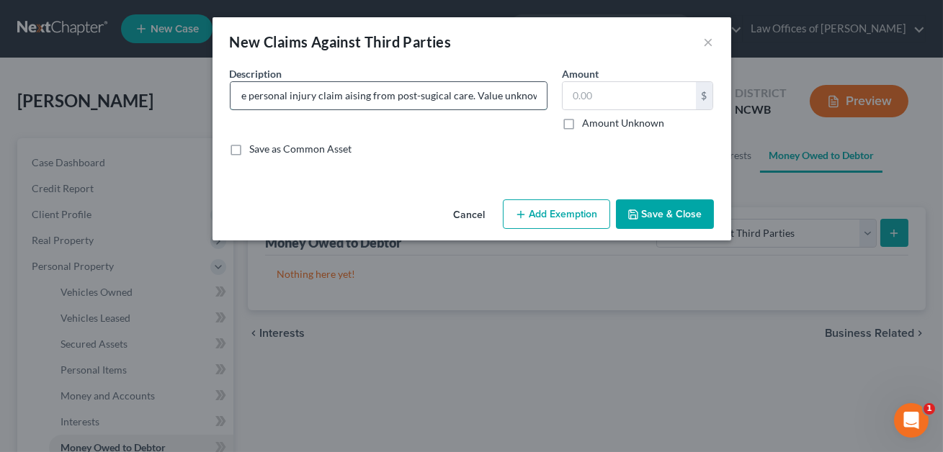
scroll to position [0, 33]
click at [419, 100] on input "Possible personal injury claim aising from post-sugical care. Value unknown." at bounding box center [389, 95] width 316 height 27
click at [343, 98] on input "Possible personal injury claim aising from post-surgical care. Value unknown." at bounding box center [389, 95] width 316 height 27
type input "Possible personal injury claim arising from post-surgical care. Value unknown."
click at [578, 99] on input "text" at bounding box center [629, 95] width 133 height 27
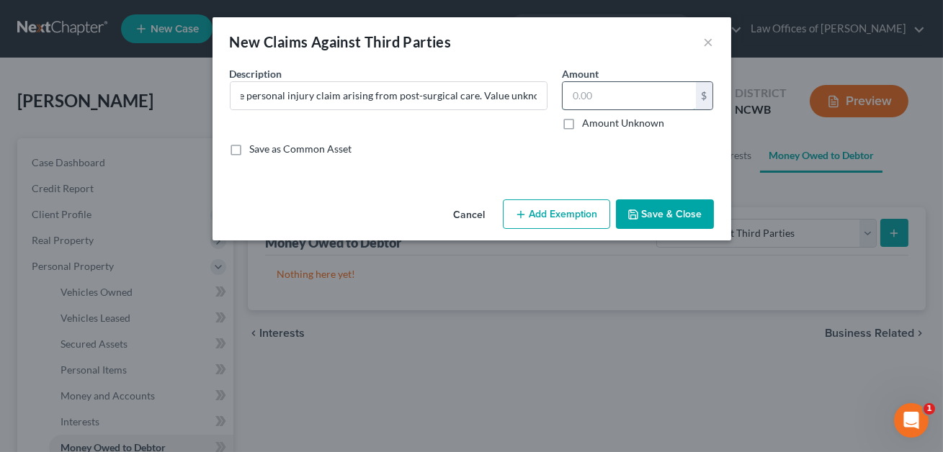
scroll to position [0, 0]
type input "1.00"
click at [547, 202] on button "Add Exemption" at bounding box center [556, 215] width 107 height 30
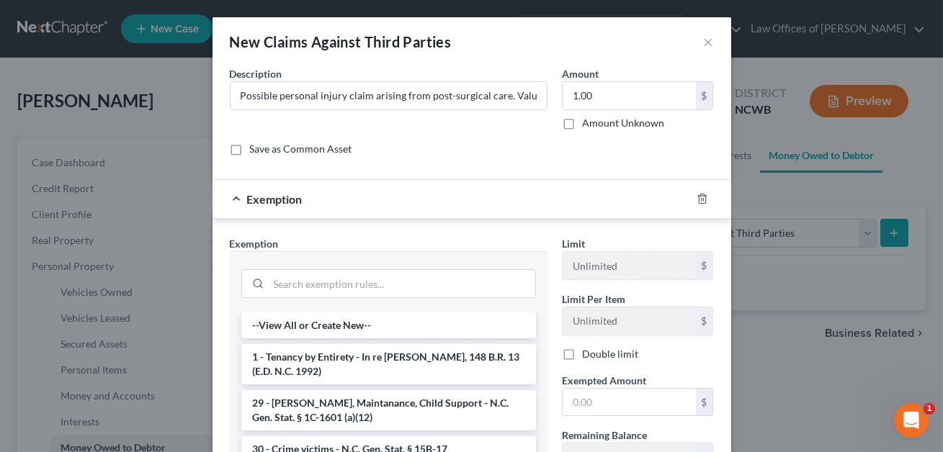
click at [412, 267] on div at bounding box center [388, 282] width 295 height 37
click at [397, 281] on input "search" at bounding box center [402, 283] width 267 height 27
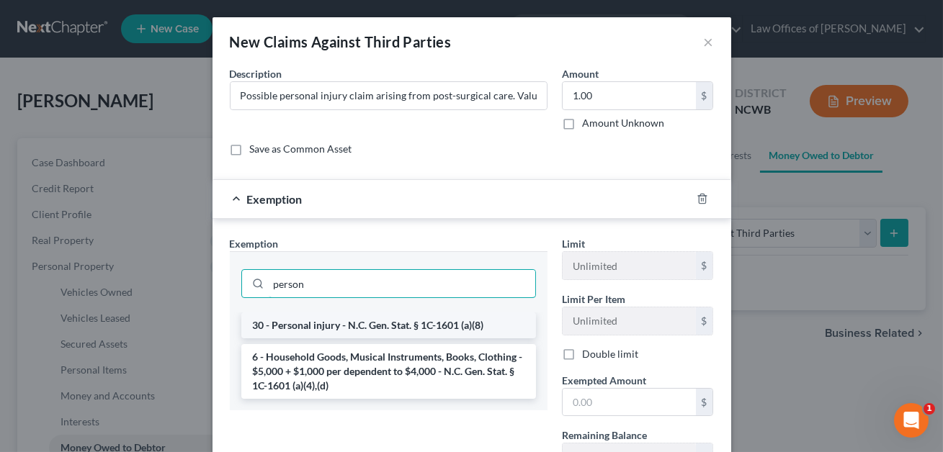
type input "person"
click at [422, 321] on li "30 - Personal injury - N.C. Gen. Stat. § 1C-1601 (a)(8)" at bounding box center [388, 326] width 295 height 26
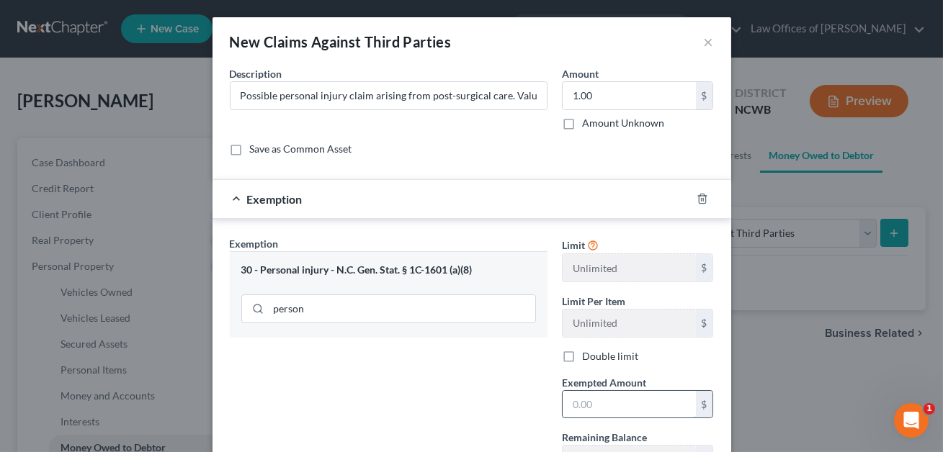
click at [581, 401] on input "text" at bounding box center [629, 404] width 133 height 27
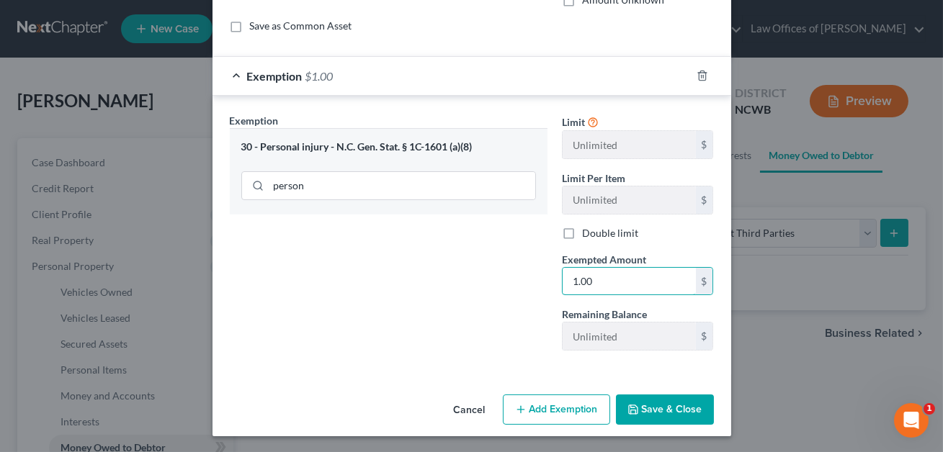
type input "1.00"
click at [663, 398] on button "Save & Close" at bounding box center [665, 410] width 98 height 30
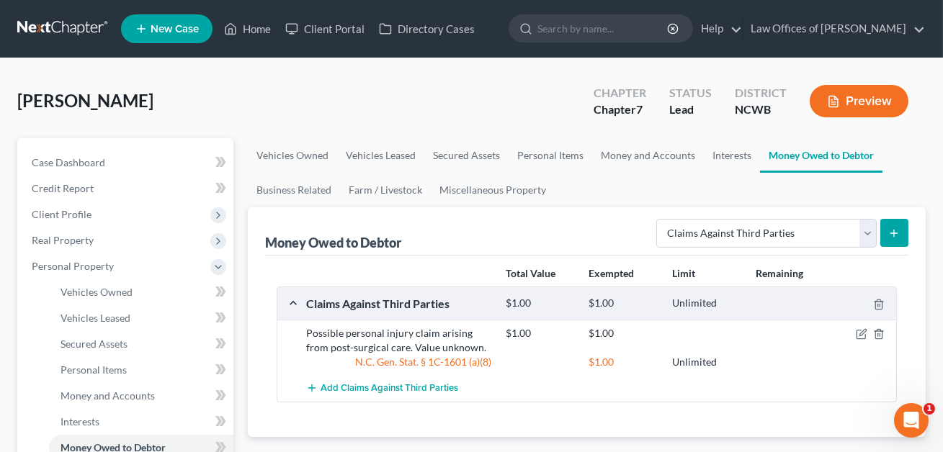
click at [852, 105] on button "Preview" at bounding box center [859, 101] width 99 height 32
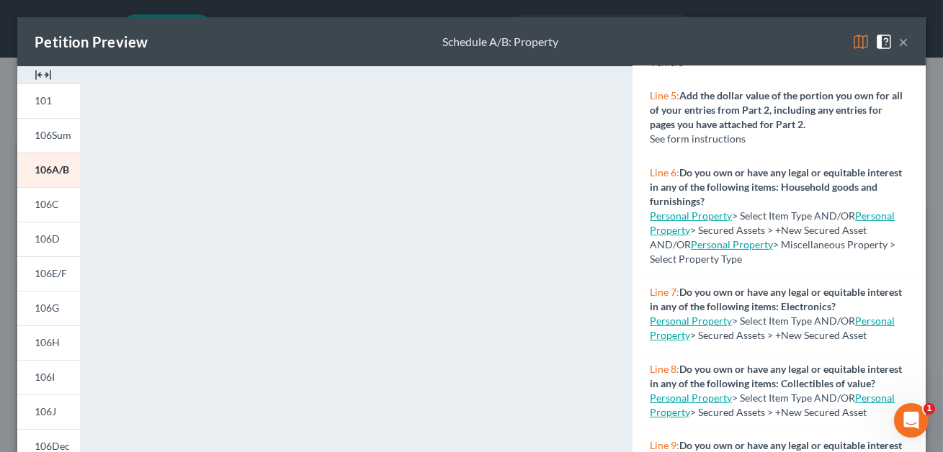
scroll to position [612, 0]
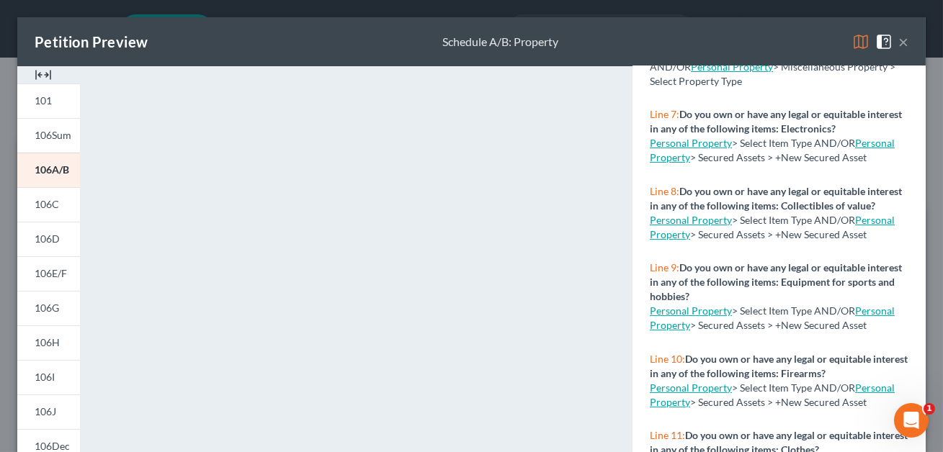
click at [906, 40] on button "×" at bounding box center [903, 41] width 10 height 17
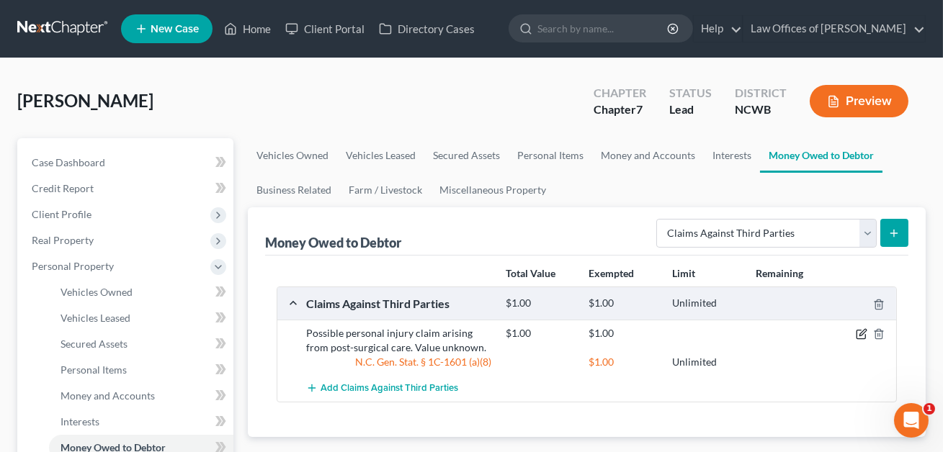
click at [859, 331] on icon "button" at bounding box center [862, 335] width 12 height 12
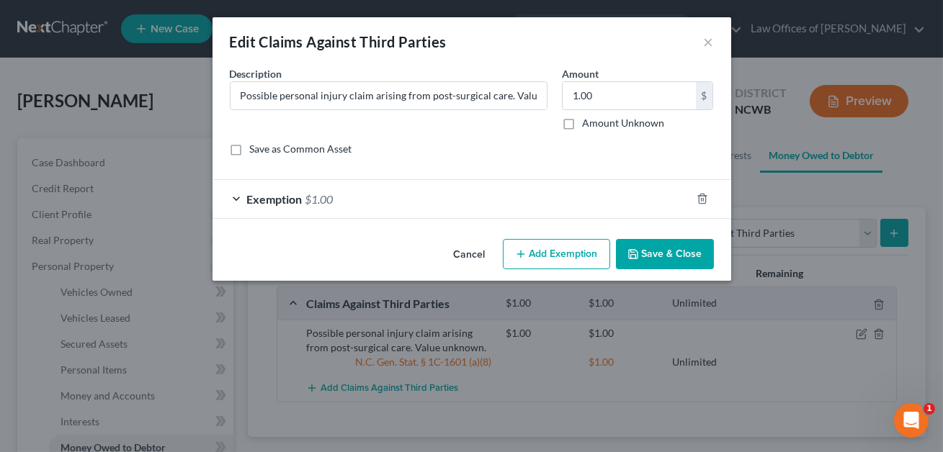
click at [458, 192] on div "Exemption $1.00" at bounding box center [452, 199] width 478 height 38
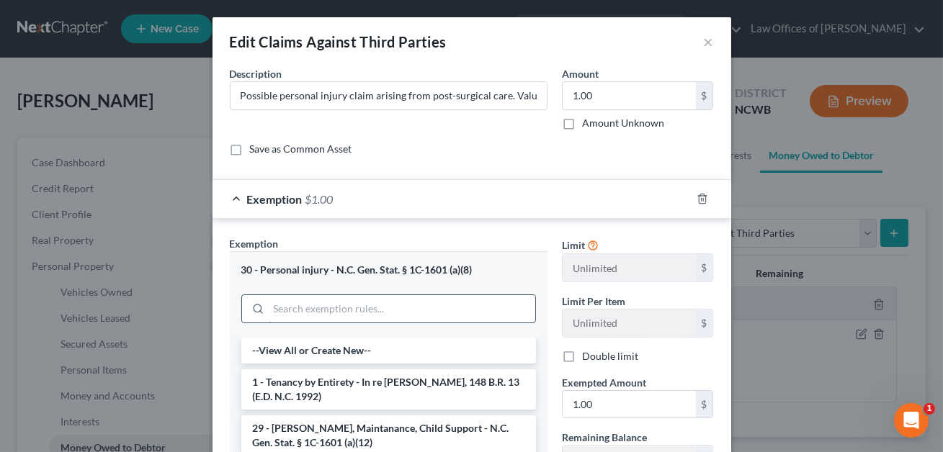
scroll to position [217, 0]
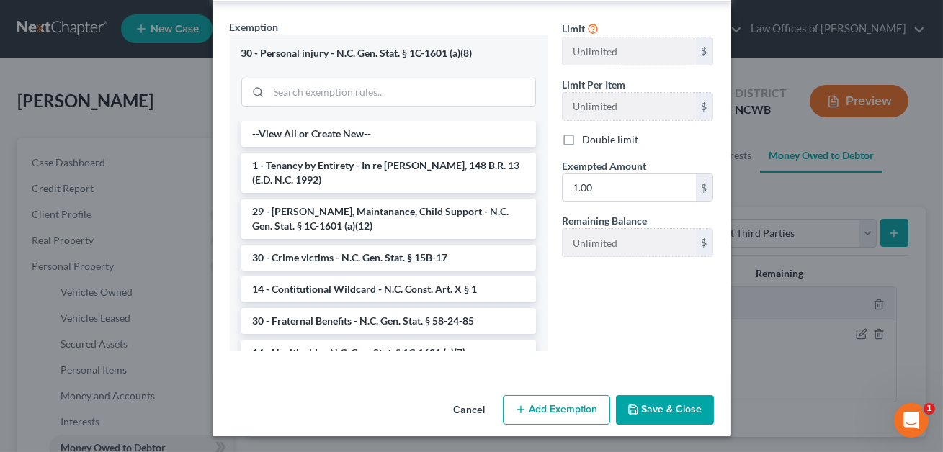
click at [677, 414] on button "Save & Close" at bounding box center [665, 411] width 98 height 30
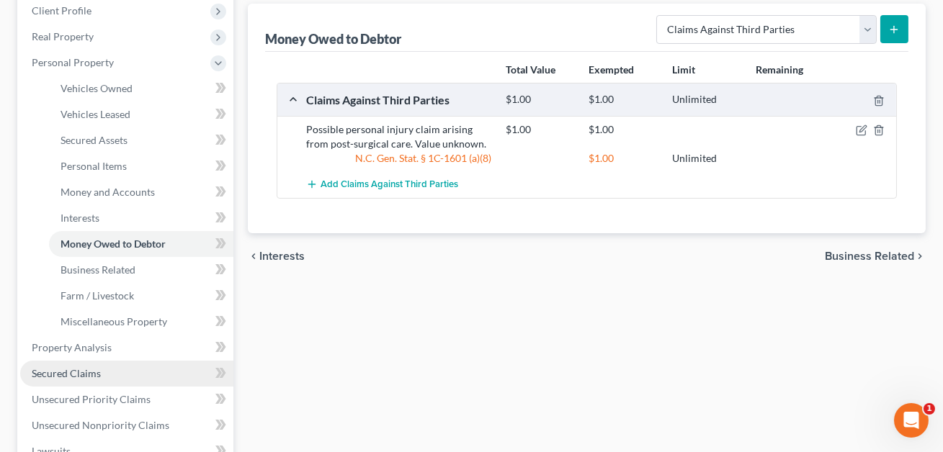
click at [76, 368] on span "Secured Claims" at bounding box center [66, 373] width 69 height 12
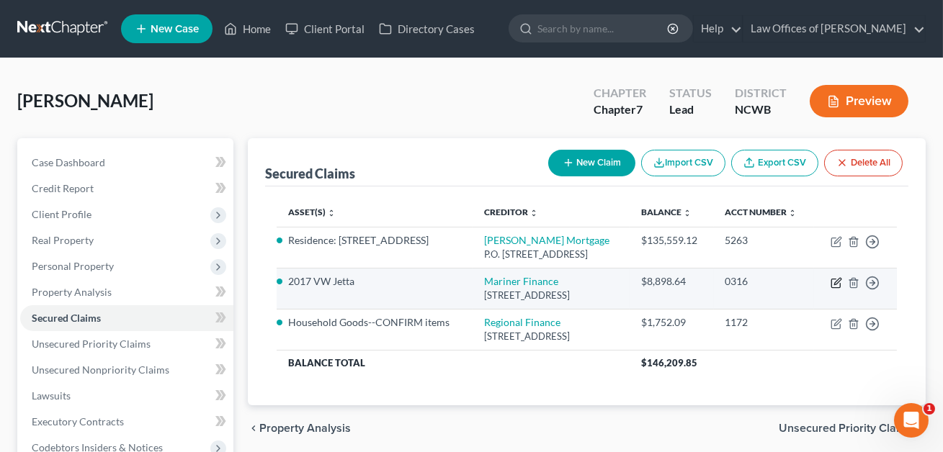
click at [831, 288] on icon "button" at bounding box center [835, 284] width 9 height 9
select select "28"
select select "0"
select select "2"
select select "0"
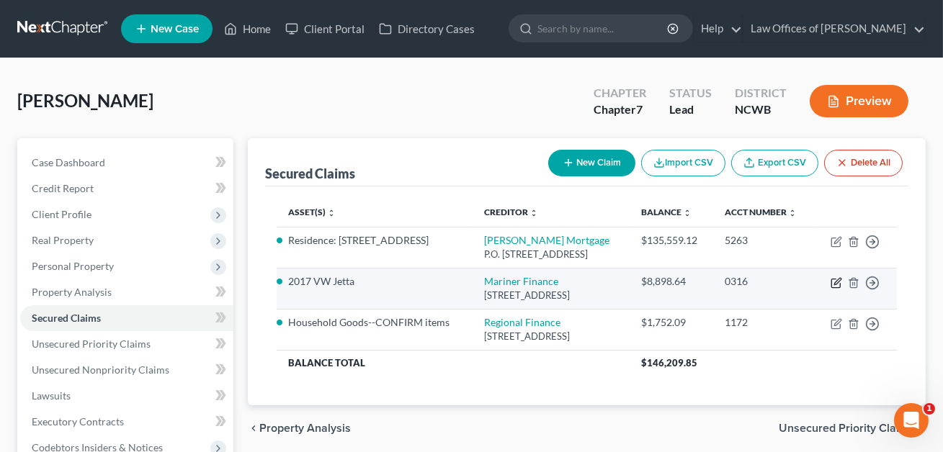
select select "0"
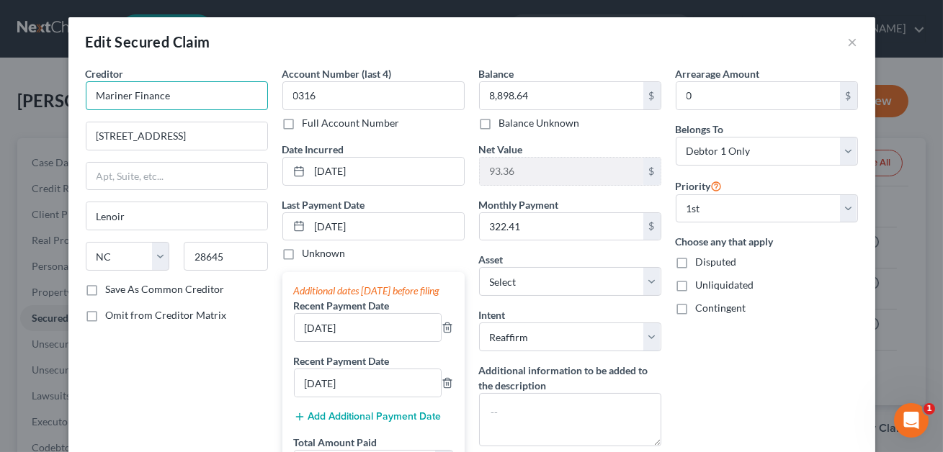
click at [183, 100] on input "Mariner Finance" at bounding box center [177, 95] width 182 height 29
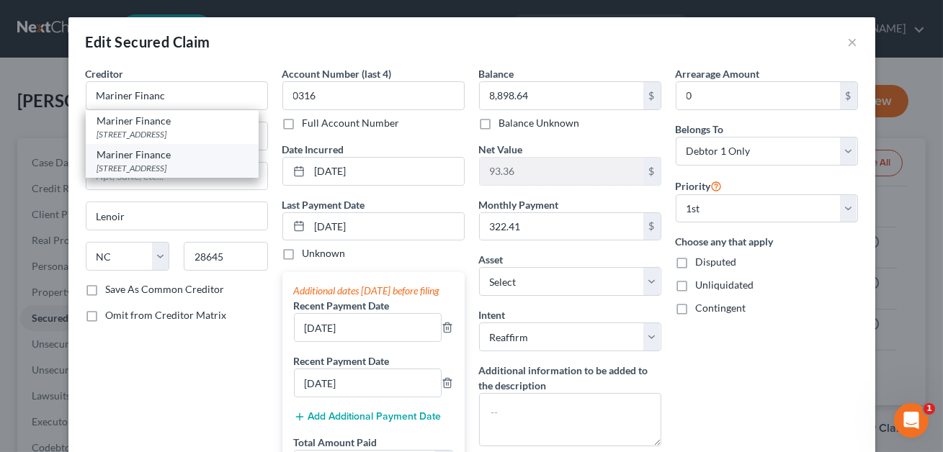
click at [153, 162] on div "[STREET_ADDRESS]" at bounding box center [172, 168] width 150 height 12
type input "Mariner Finance"
type input "[STREET_ADDRESS]"
type input "[GEOGRAPHIC_DATA]"
type input "28625"
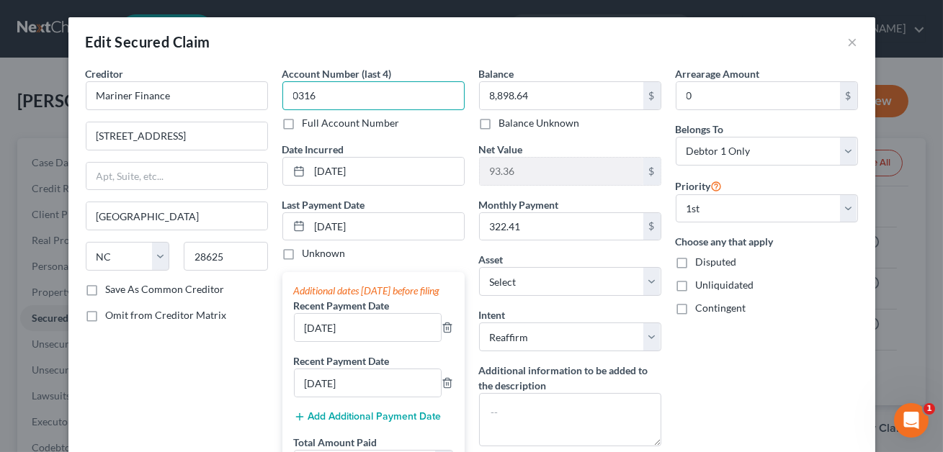
click at [304, 93] on input "0316" at bounding box center [373, 95] width 182 height 29
click at [524, 94] on input "8,898.64" at bounding box center [562, 95] width 164 height 27
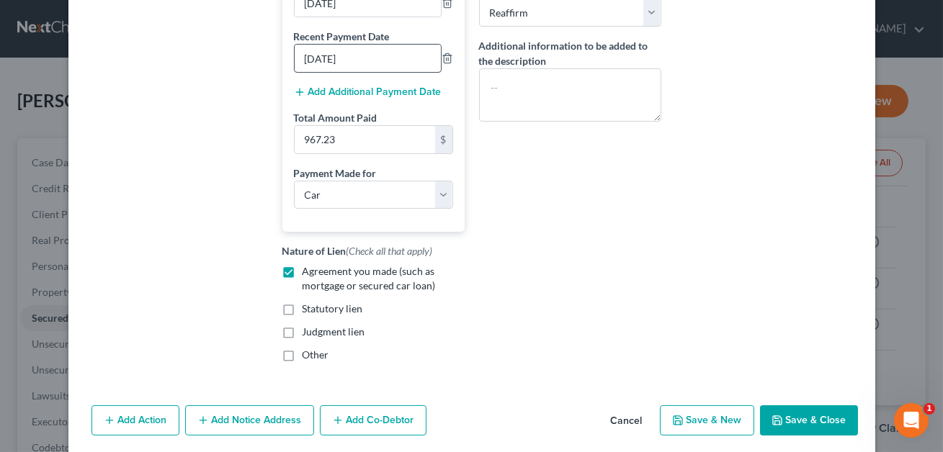
scroll to position [391, 0]
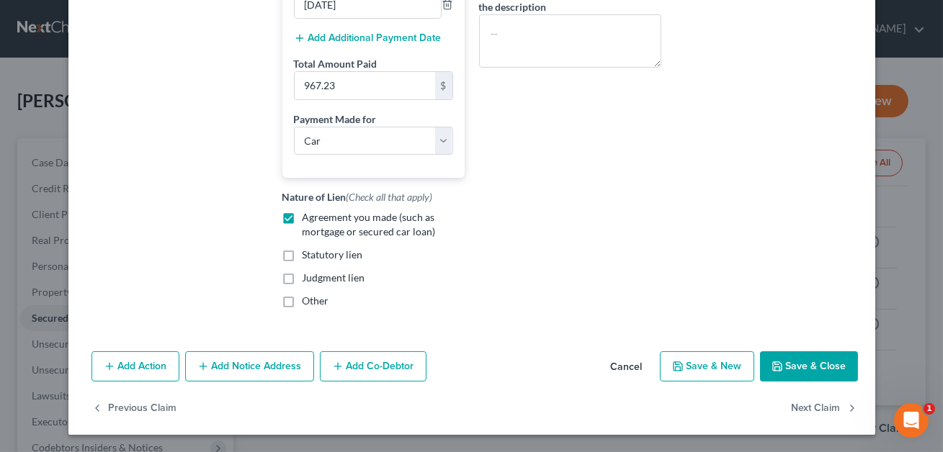
type input "8,507.50"
click at [808, 374] on button "Save & Close" at bounding box center [809, 367] width 98 height 30
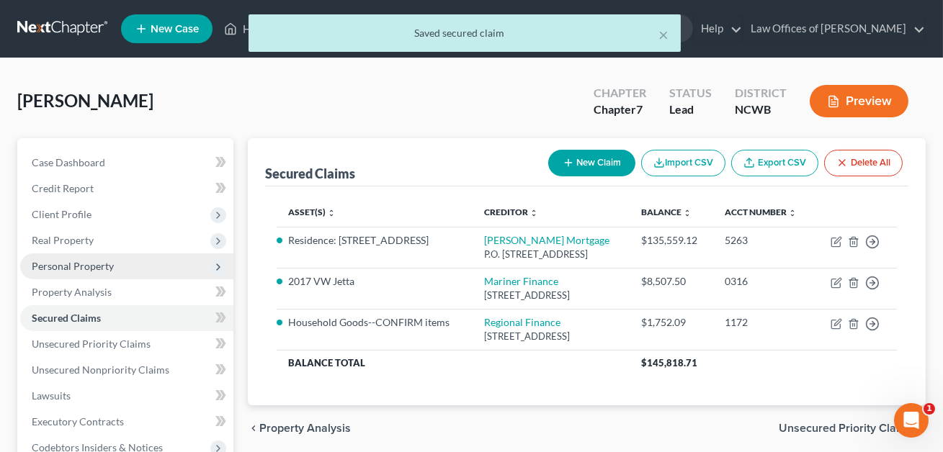
click at [98, 269] on span "Personal Property" at bounding box center [73, 266] width 82 height 12
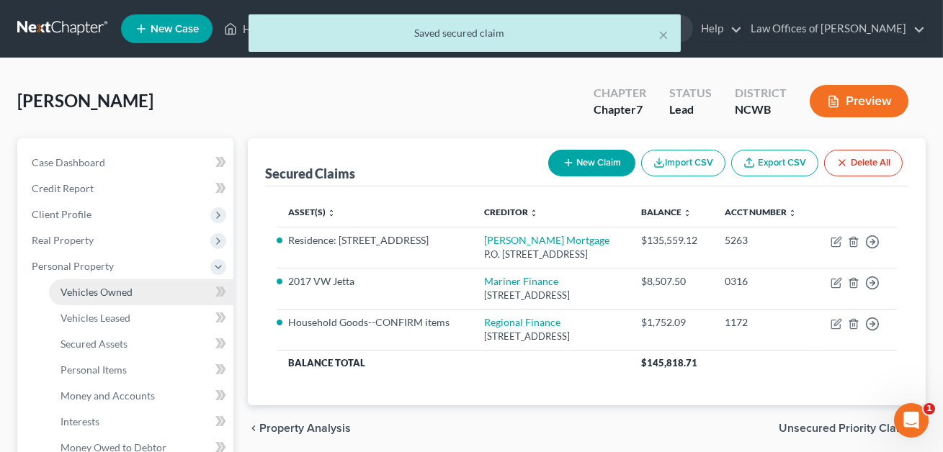
click at [104, 286] on span "Vehicles Owned" at bounding box center [97, 292] width 72 height 12
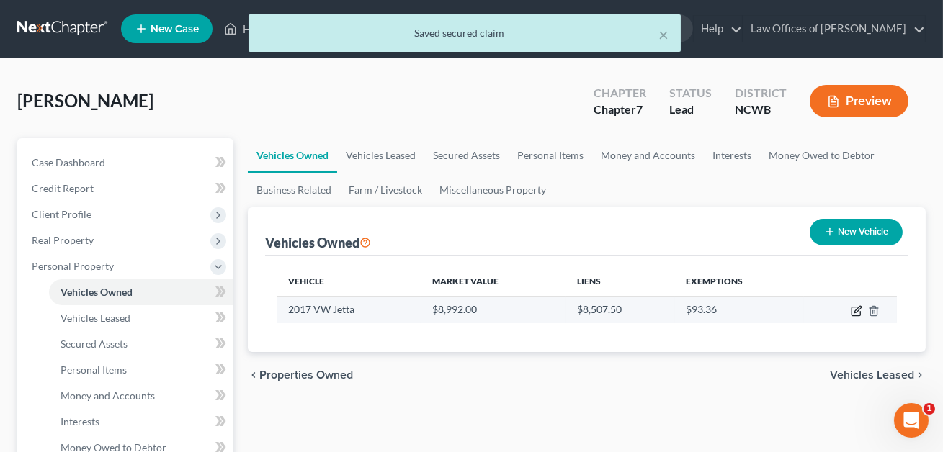
click at [856, 312] on icon "button" at bounding box center [857, 309] width 6 height 6
select select "0"
select select "9"
select select "2"
select select "0"
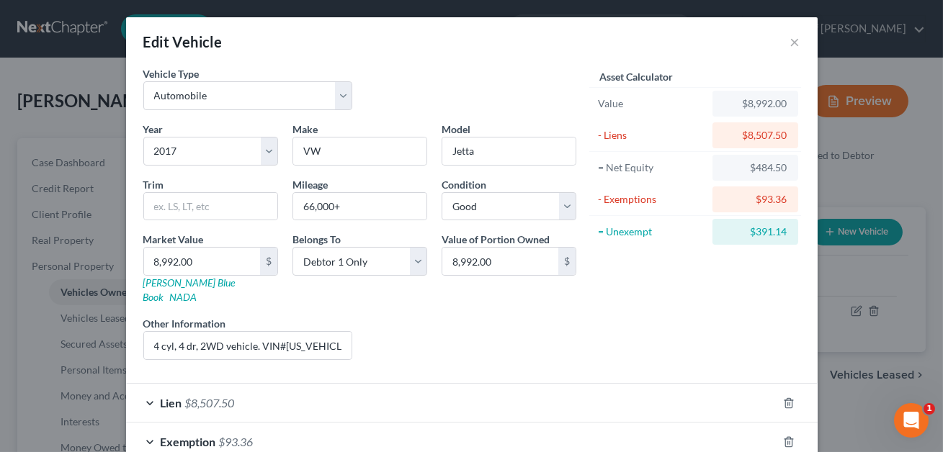
scroll to position [73, 0]
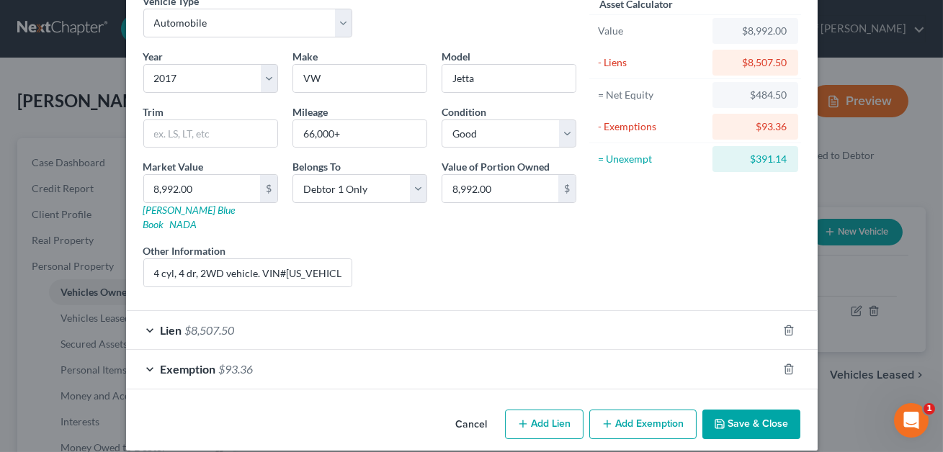
click at [616, 351] on div "Exemption $93.36" at bounding box center [451, 369] width 651 height 38
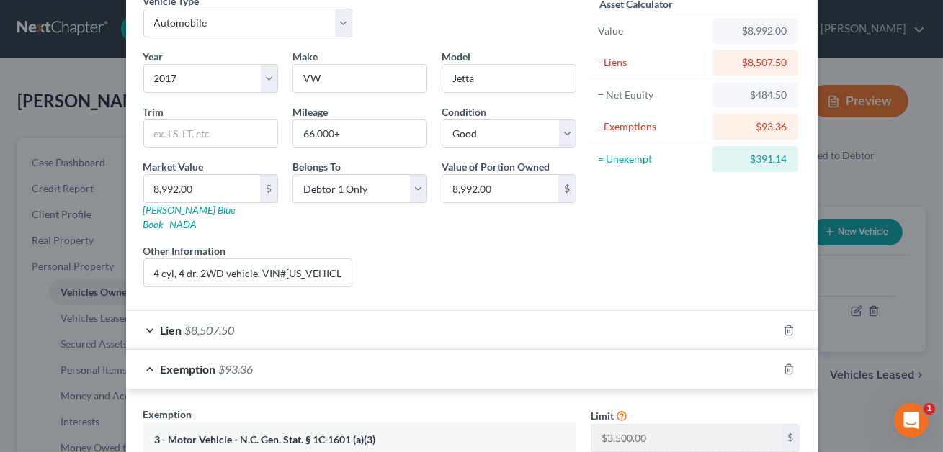
scroll to position [347, 0]
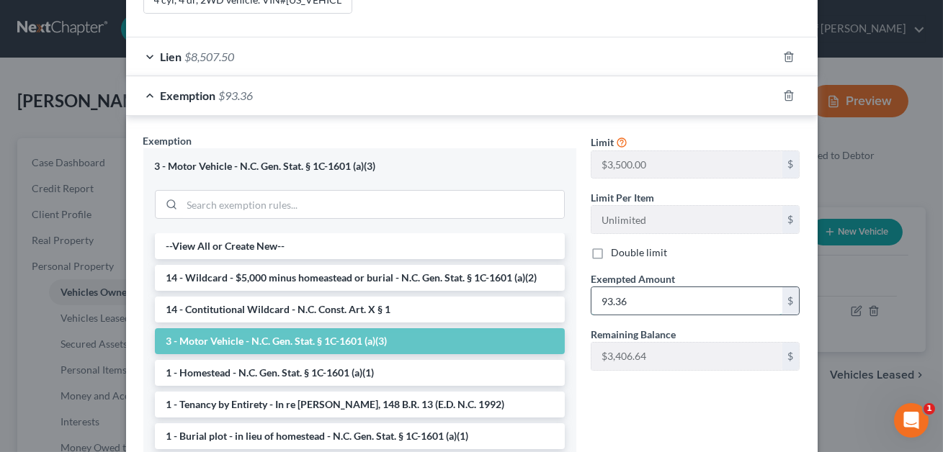
click at [637, 294] on input "93.36" at bounding box center [686, 300] width 191 height 27
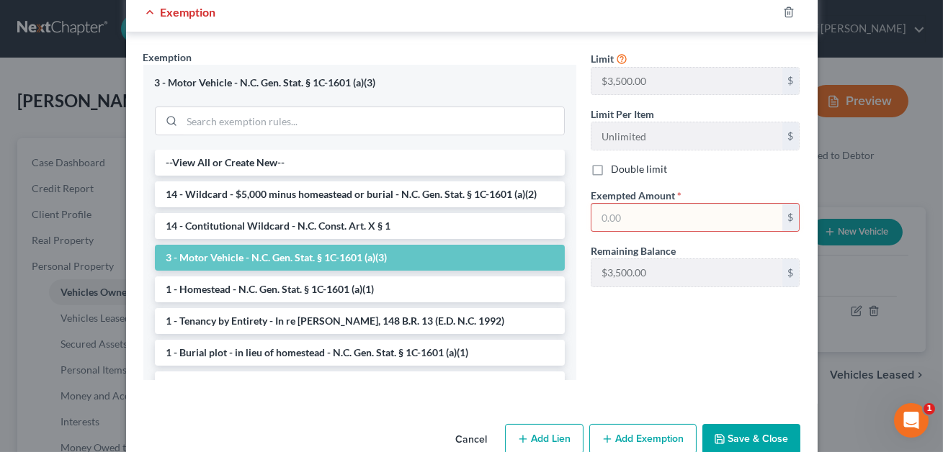
scroll to position [433, 0]
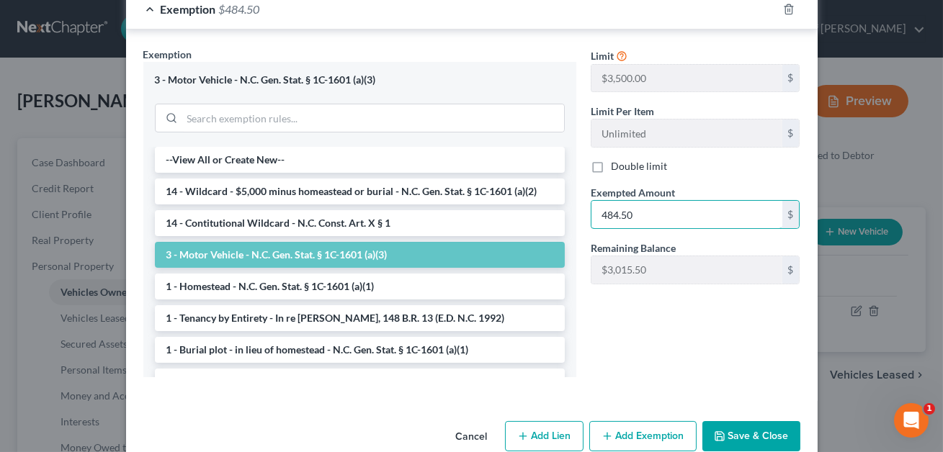
type input "484.50"
click at [769, 423] on button "Save & Close" at bounding box center [751, 436] width 98 height 30
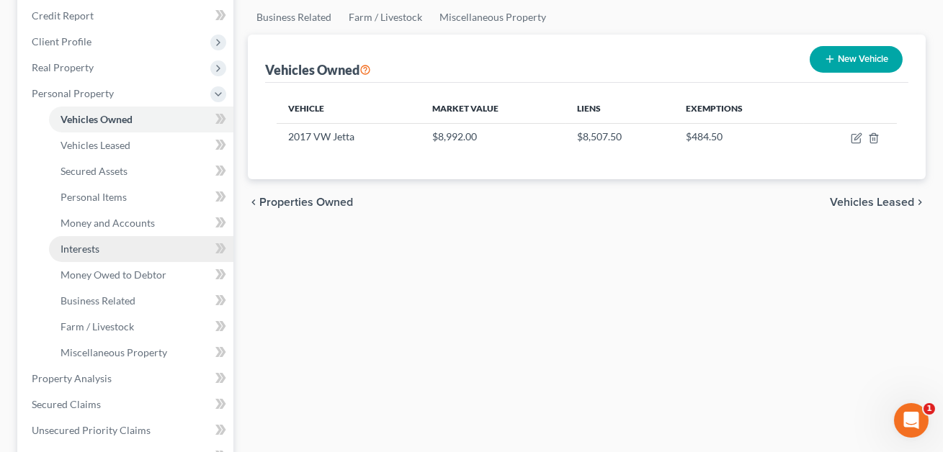
scroll to position [179, 0]
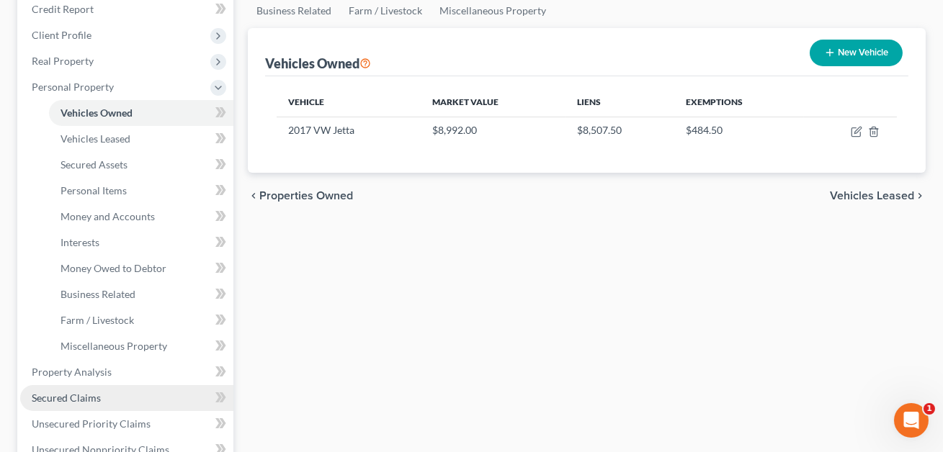
click at [111, 394] on link "Secured Claims" at bounding box center [126, 398] width 213 height 26
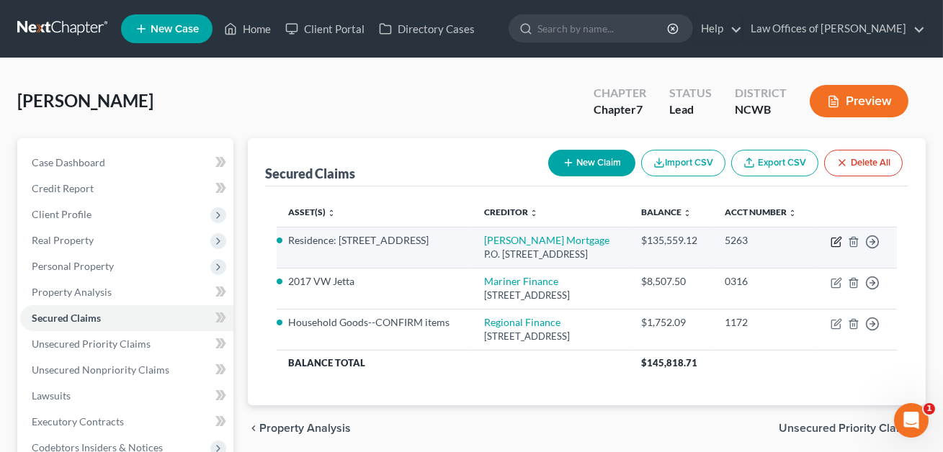
click at [837, 244] on icon "button" at bounding box center [837, 240] width 6 height 6
select select "4"
select select "3"
select select "4"
select select "0"
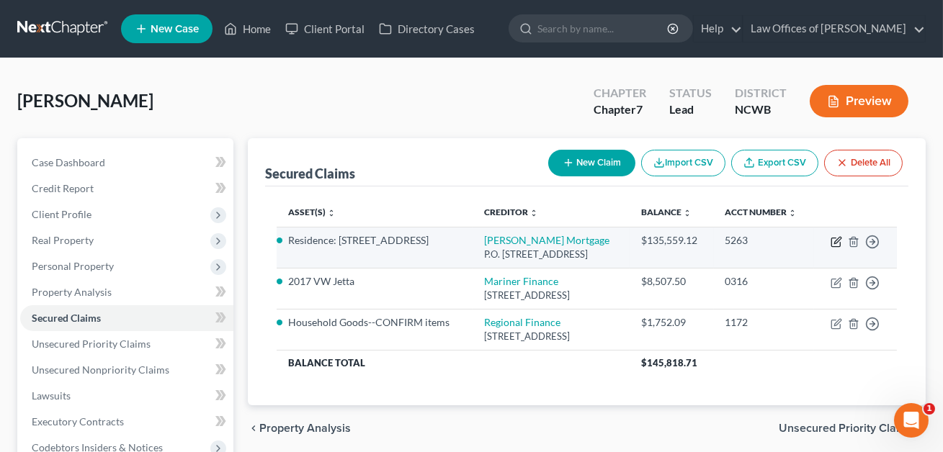
select select "0"
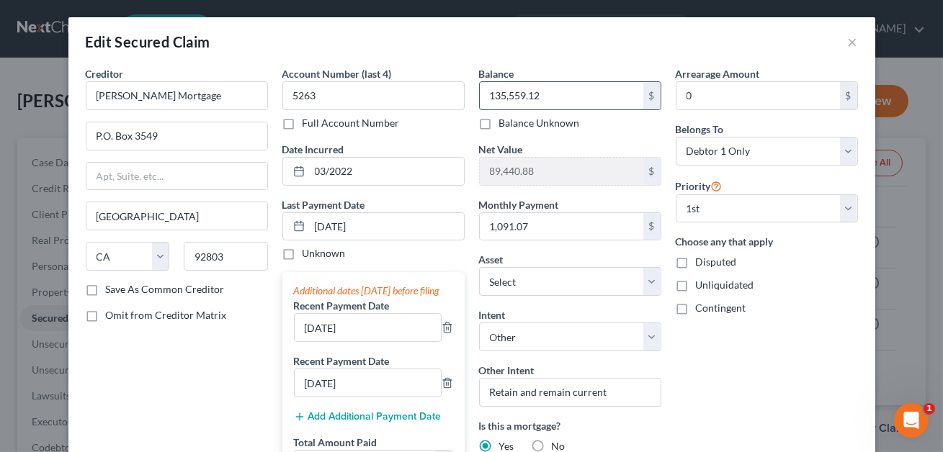
click at [560, 109] on input "135,559.12" at bounding box center [562, 95] width 164 height 27
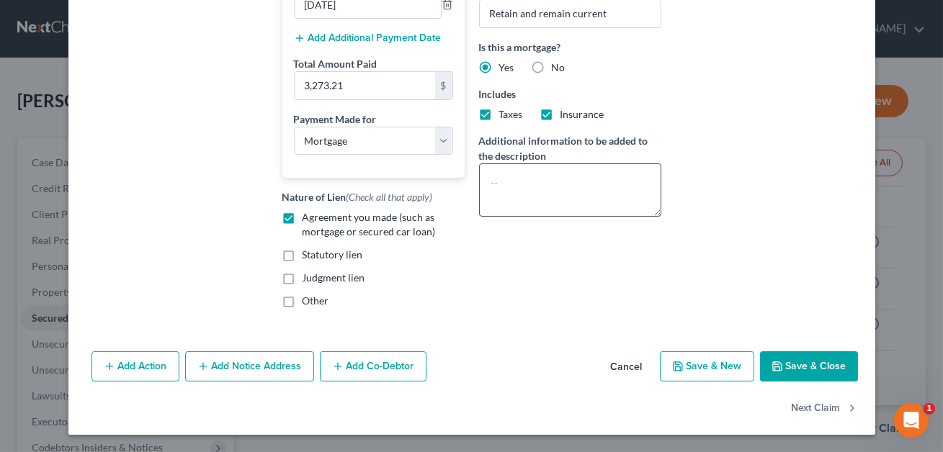
scroll to position [391, 0]
type input "134,588.10"
click at [802, 369] on button "Save & Close" at bounding box center [809, 367] width 98 height 30
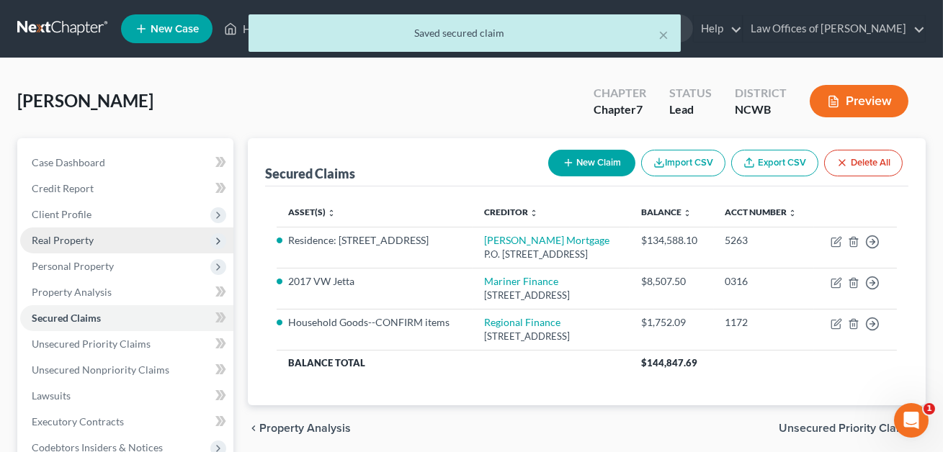
click at [72, 241] on span "Real Property" at bounding box center [63, 240] width 62 height 12
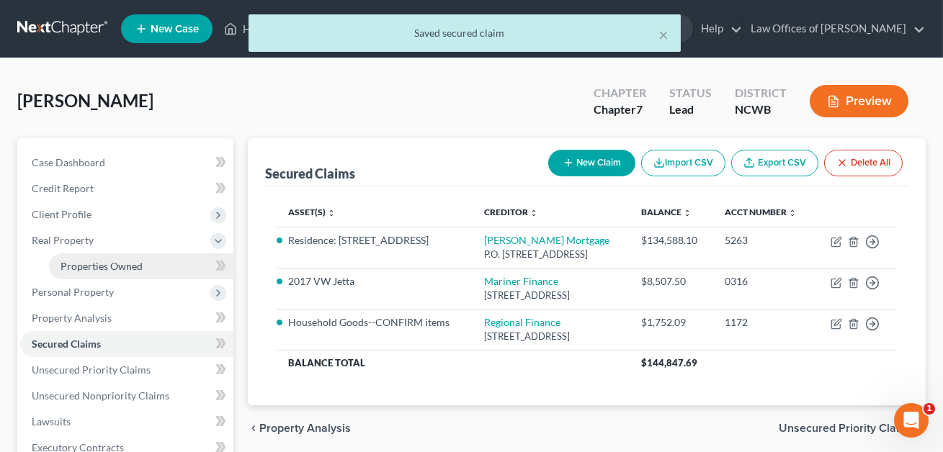
click at [78, 269] on span "Properties Owned" at bounding box center [102, 266] width 82 height 12
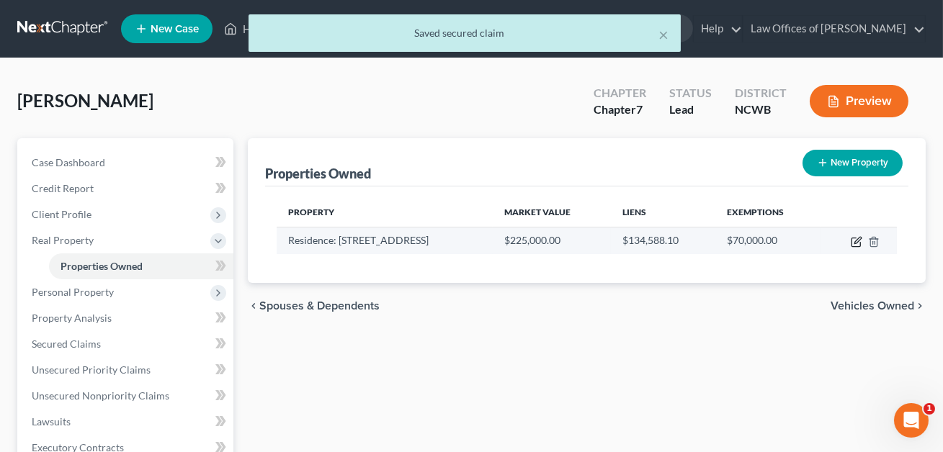
click at [857, 244] on icon "button" at bounding box center [857, 242] width 12 height 12
select select "28"
select select "48"
select select "0"
select select "1"
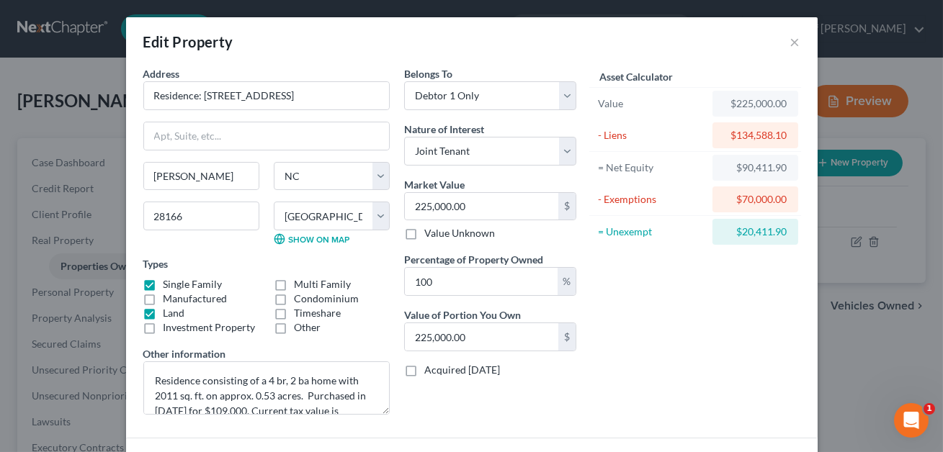
scroll to position [143, 0]
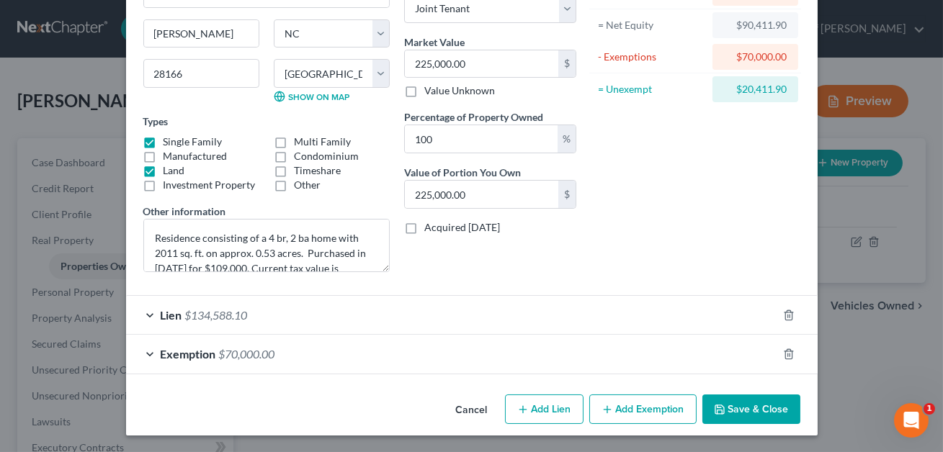
click at [759, 408] on button "Save & Close" at bounding box center [751, 410] width 98 height 30
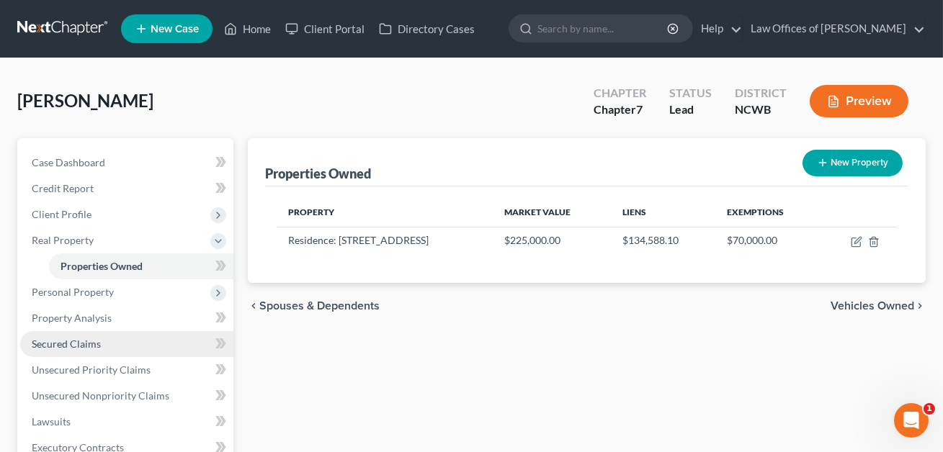
click at [97, 345] on span "Secured Claims" at bounding box center [66, 344] width 69 height 12
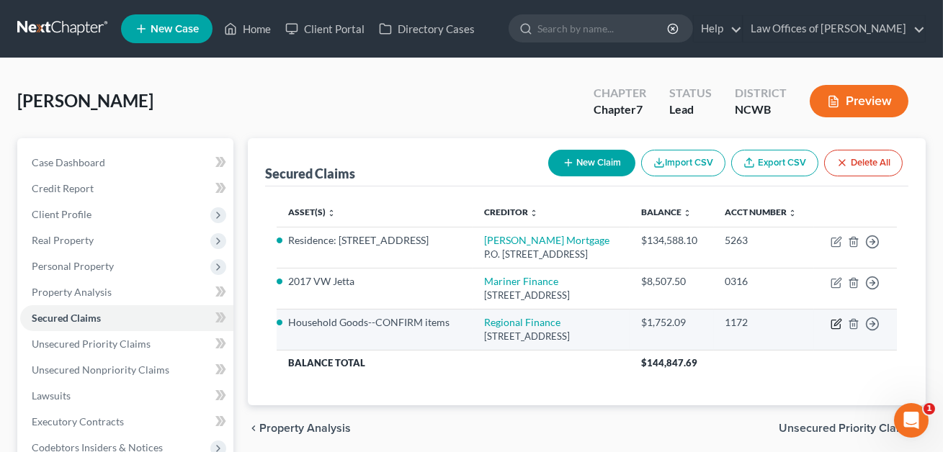
click at [835, 330] on icon "button" at bounding box center [837, 324] width 12 height 12
select select "28"
select select "3"
select select "0"
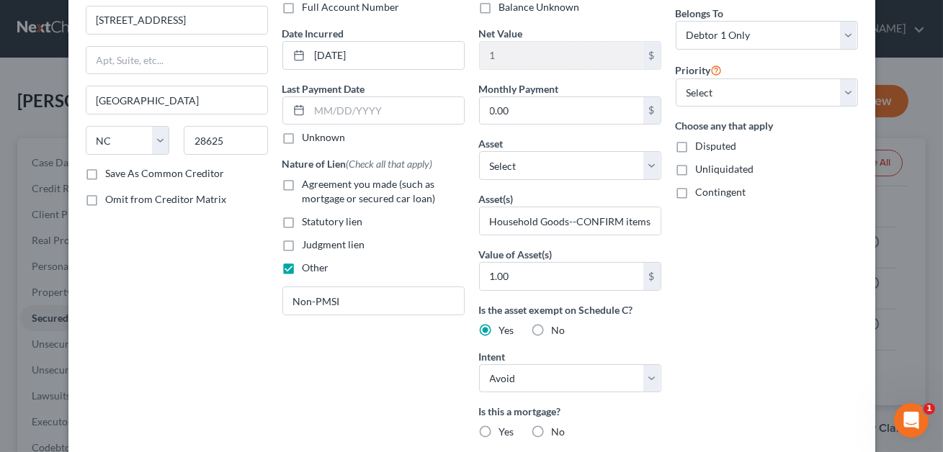
scroll to position [137, 0]
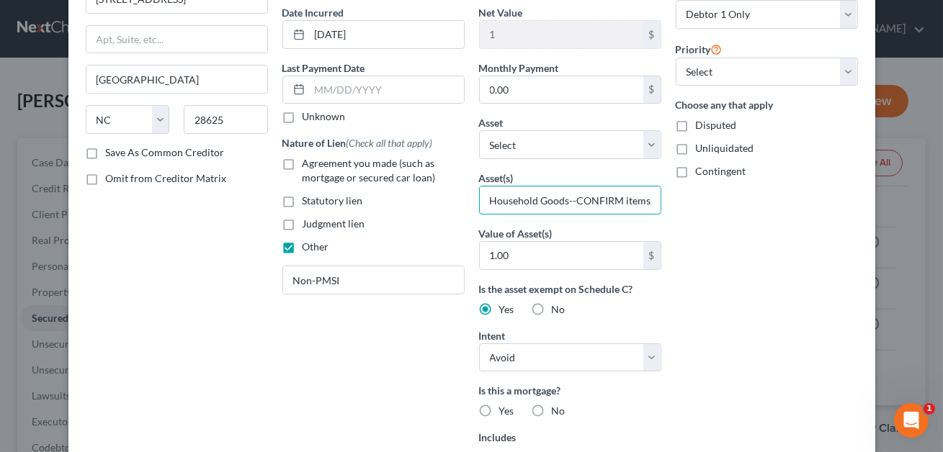
drag, startPoint x: 568, startPoint y: 200, endPoint x: 723, endPoint y: 205, distance: 155.0
click at [723, 205] on div "Creditor * Regional Finance 1897 E [GEOGRAPHIC_DATA] [US_STATE][GEOGRAPHIC_DATA…" at bounding box center [472, 250] width 787 height 643
click at [577, 199] on input "Household Goods: Computer, Tablet, Lawnmower (nolonger opreates)" at bounding box center [570, 200] width 181 height 27
click at [625, 202] on input "Household Goods: Computer, Tablet, Lawnmower (no longer opreates)" at bounding box center [570, 200] width 181 height 27
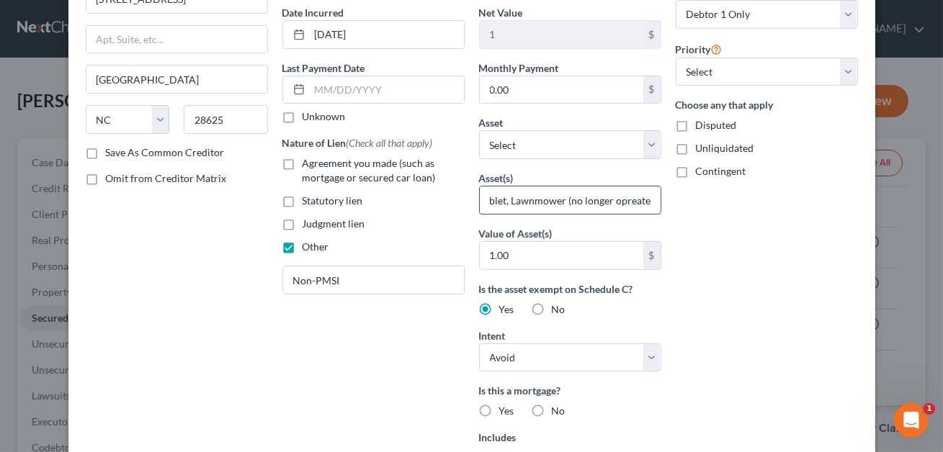
click at [621, 199] on input "Household Goods: Computer, Tablet, Lawnmower (no longer opreates)" at bounding box center [570, 200] width 181 height 27
click at [636, 200] on input "Household Goods: Computer, Tablet, Lawnmower (no longer opereates)" at bounding box center [570, 200] width 181 height 27
click at [653, 201] on input "Household Goods: Computer, Tablet, Lawnmower (no longer operates)" at bounding box center [570, 200] width 181 height 27
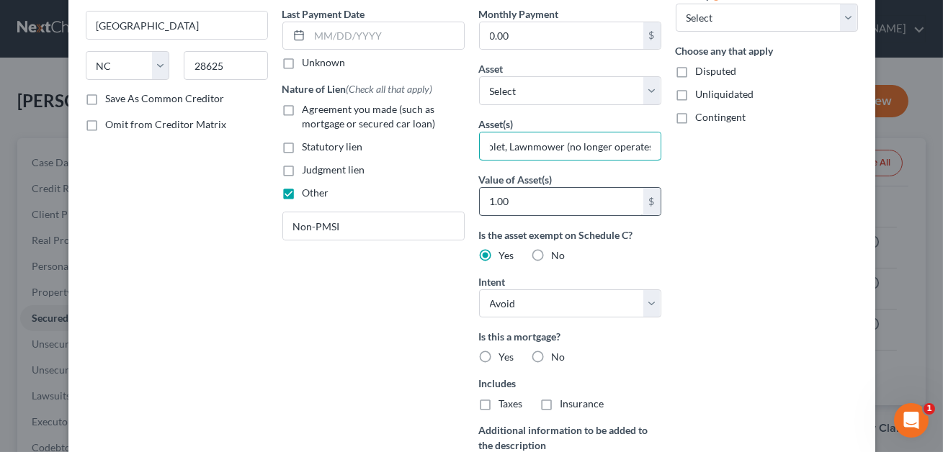
scroll to position [202, 0]
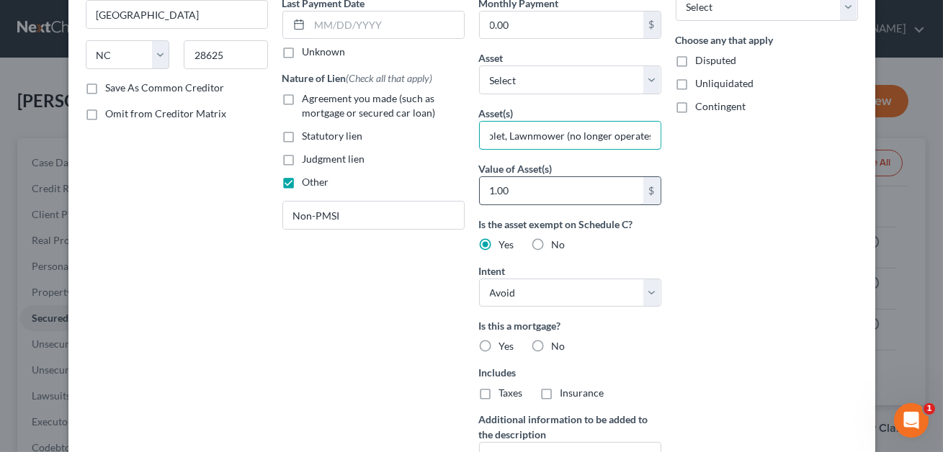
type input "Household Goods: Computer, Tablet, Lawnmower (no longer operates)"
click at [550, 202] on input "1.00" at bounding box center [562, 190] width 164 height 27
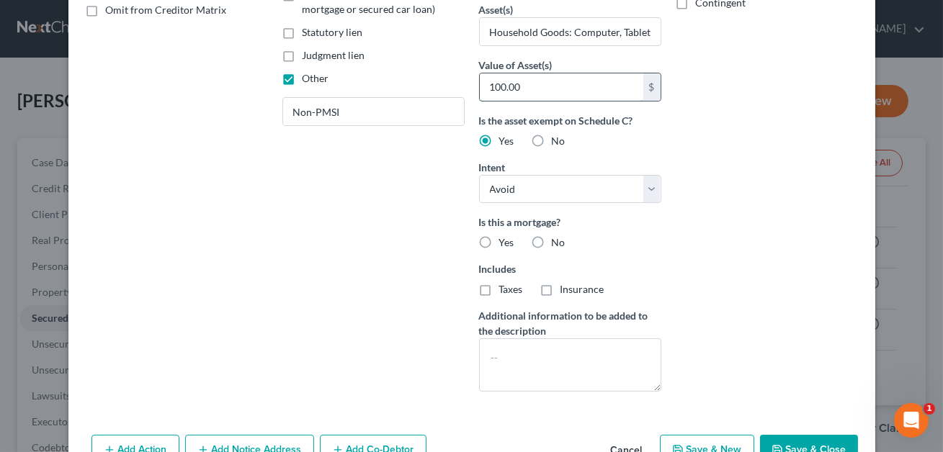
scroll to position [388, 0]
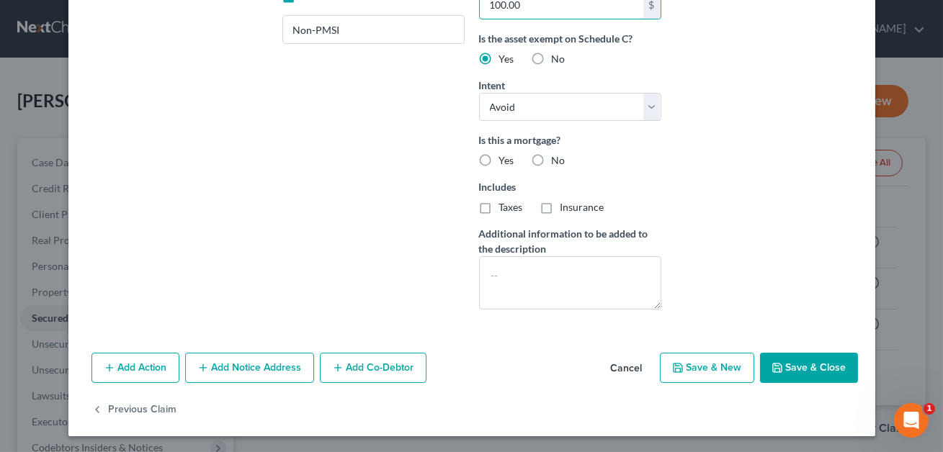
type input "100.00"
click at [552, 161] on label "No" at bounding box center [559, 160] width 14 height 14
click at [558, 161] on input "No" at bounding box center [562, 157] width 9 height 9
radio input "true"
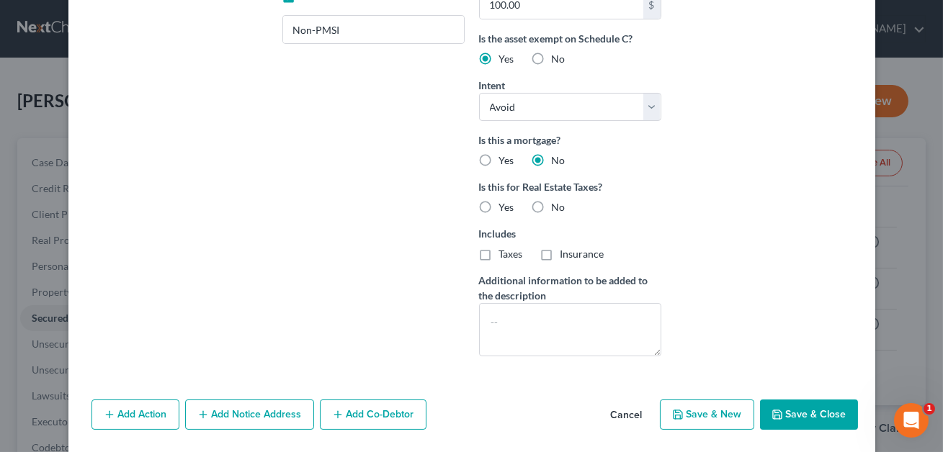
click at [552, 202] on label "No" at bounding box center [559, 207] width 14 height 14
click at [558, 202] on input "No" at bounding box center [562, 204] width 9 height 9
radio input "true"
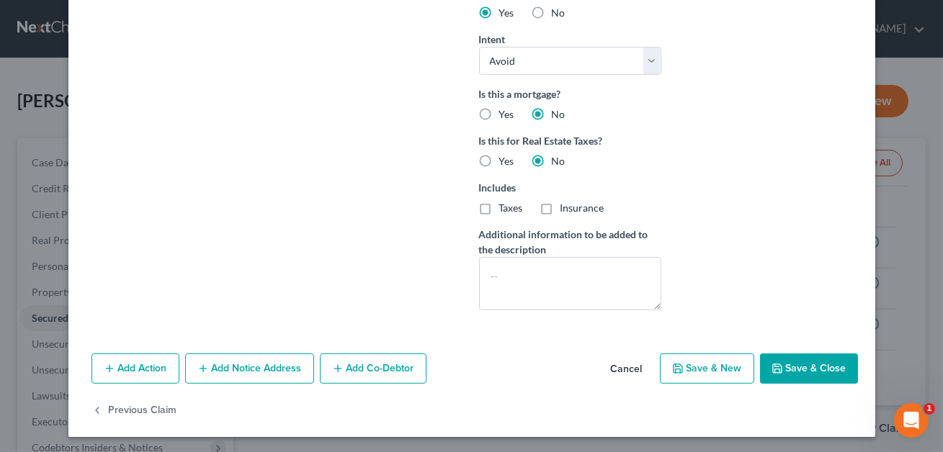
click at [787, 377] on button "Save & Close" at bounding box center [809, 369] width 98 height 30
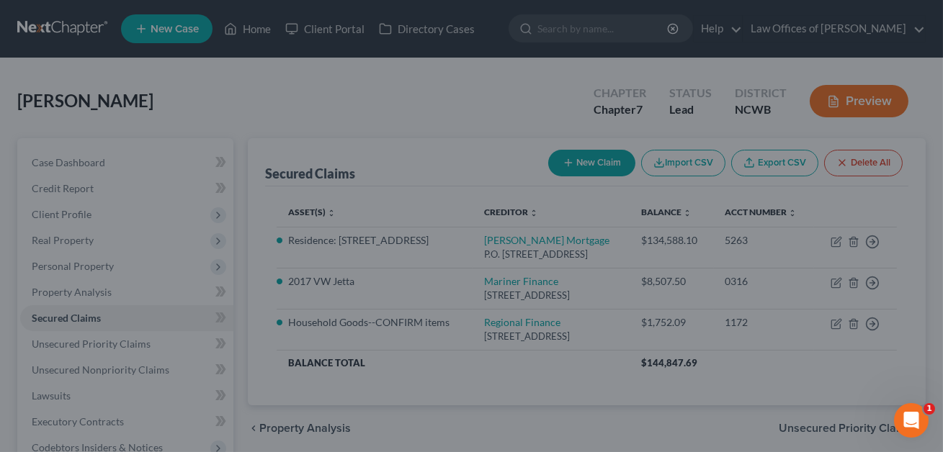
scroll to position [277, 0]
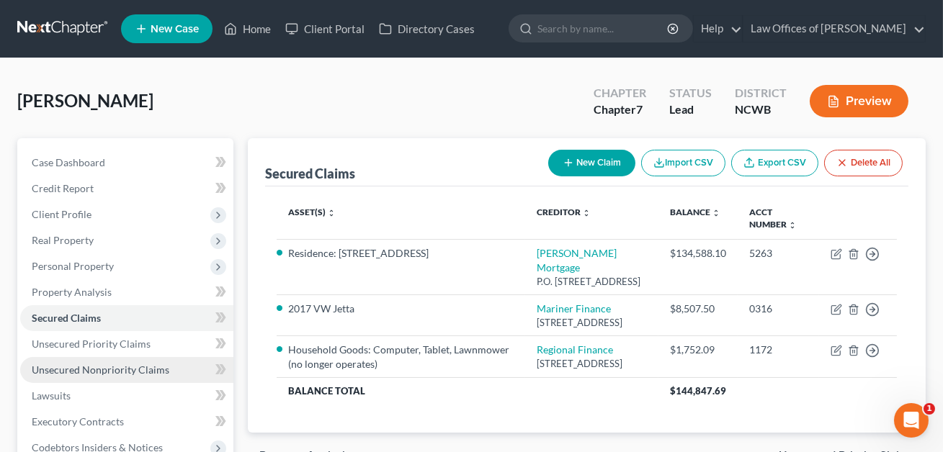
click at [141, 367] on span "Unsecured Nonpriority Claims" at bounding box center [101, 370] width 138 height 12
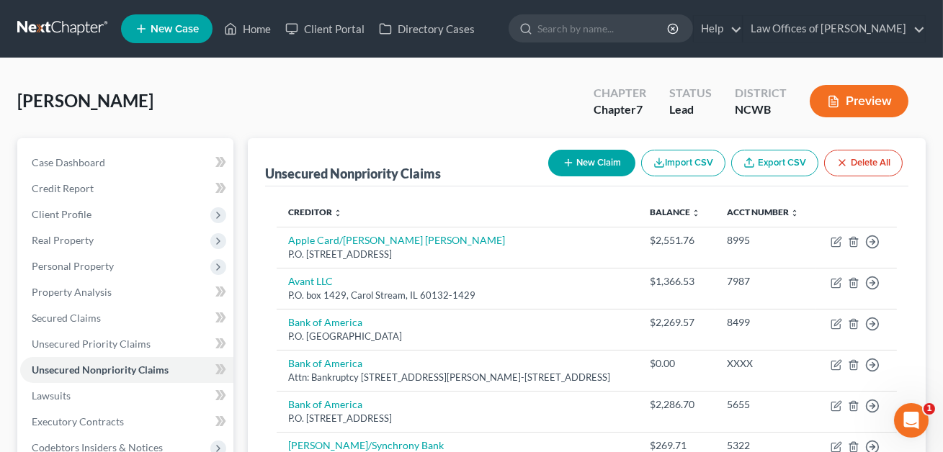
click at [592, 163] on button "New Claim" at bounding box center [591, 163] width 87 height 27
select select "0"
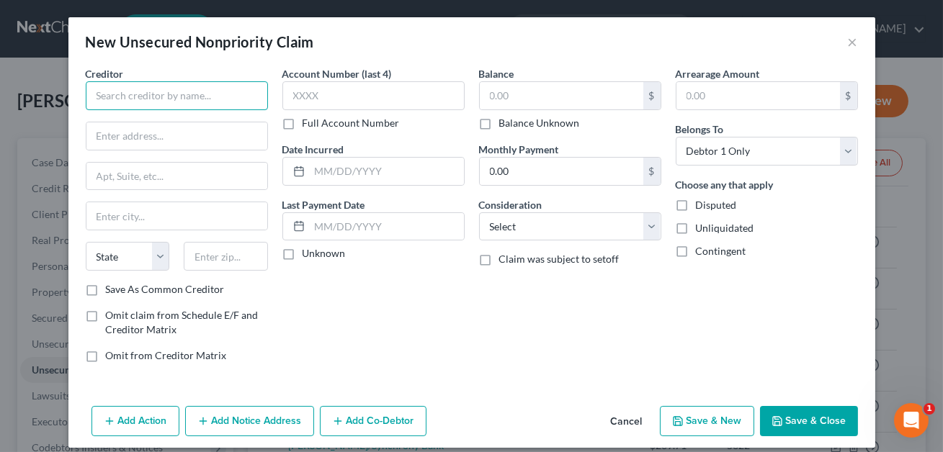
click at [179, 96] on input "text" at bounding box center [177, 95] width 182 height 29
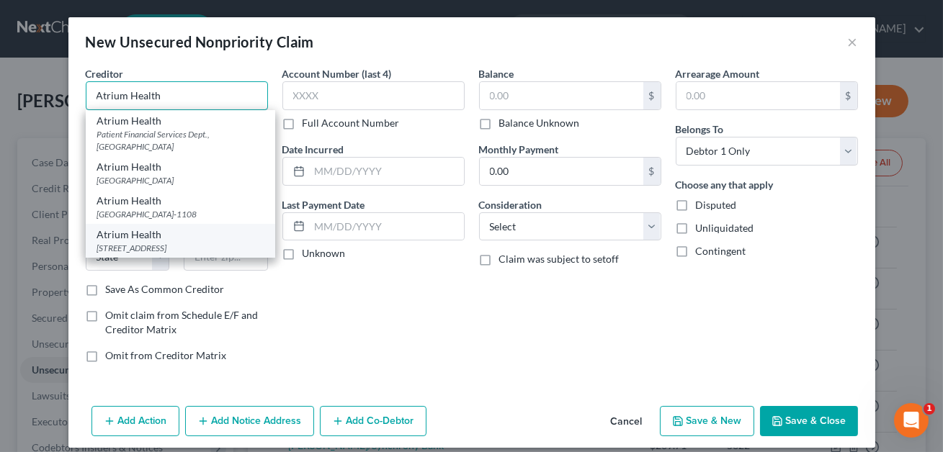
type input "Atrium Health"
click at [171, 249] on div "[STREET_ADDRESS]" at bounding box center [180, 248] width 166 height 12
type input "[STREET_ADDRESS]"
type input "[PERSON_NAME]"
select select "28"
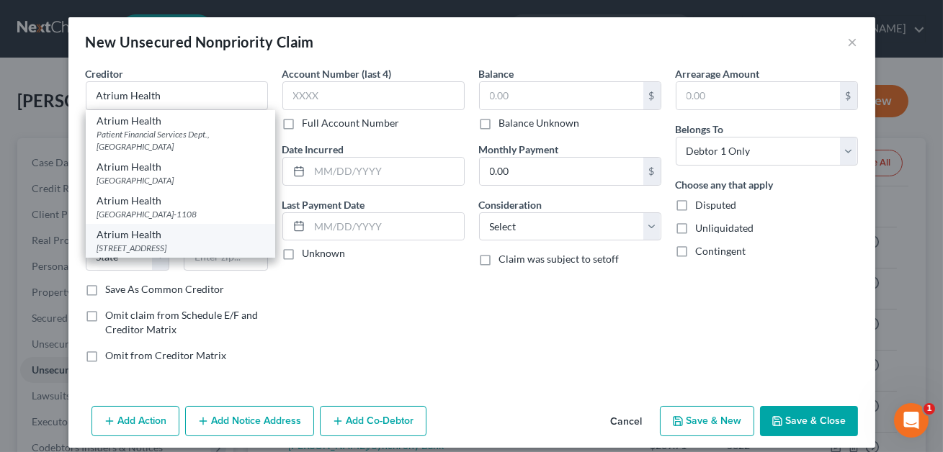
type input "27157"
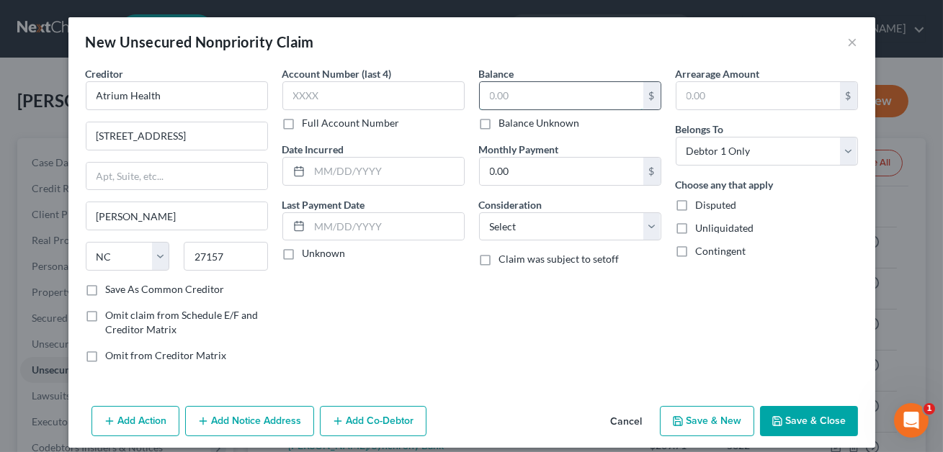
click at [539, 84] on input "text" at bounding box center [562, 95] width 164 height 27
type input "2,096.86"
click at [386, 99] on input "text" at bounding box center [373, 95] width 182 height 29
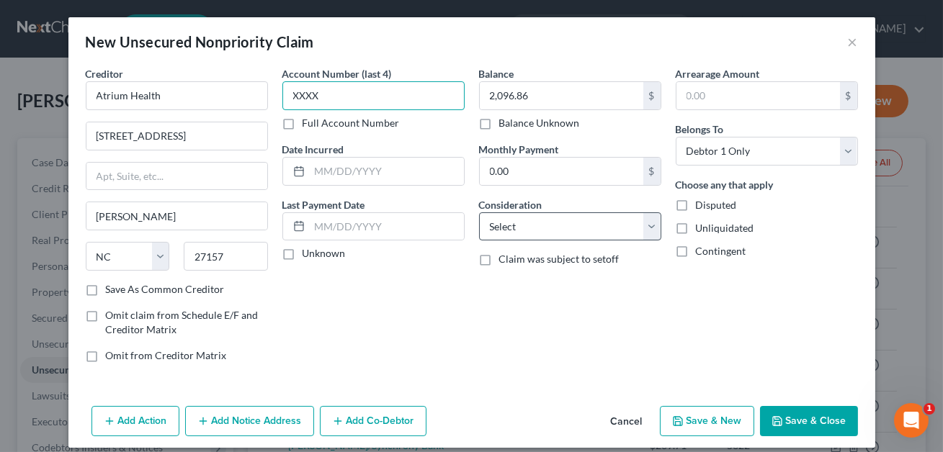
type input "XXXX"
click at [558, 224] on select "Select Cable / Satellite Services Collection Agency Credit Card Debt Debt Couns…" at bounding box center [570, 227] width 182 height 29
select select "9"
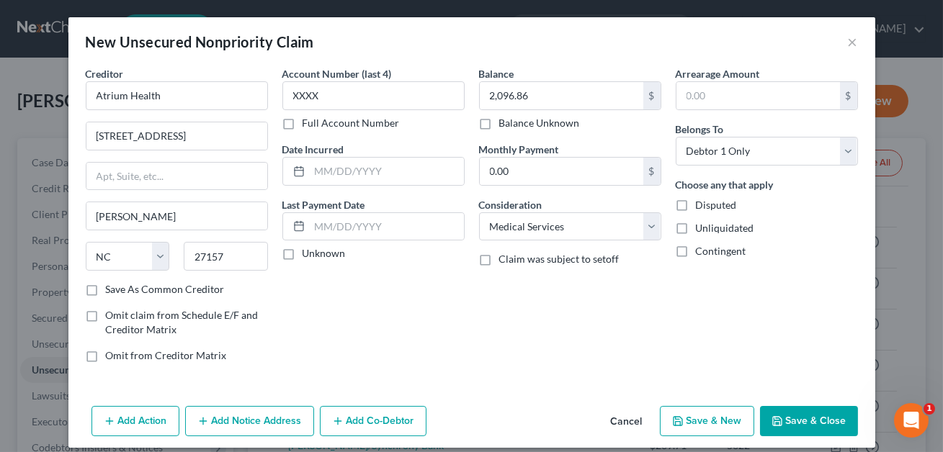
click at [798, 423] on button "Save & Close" at bounding box center [809, 421] width 98 height 30
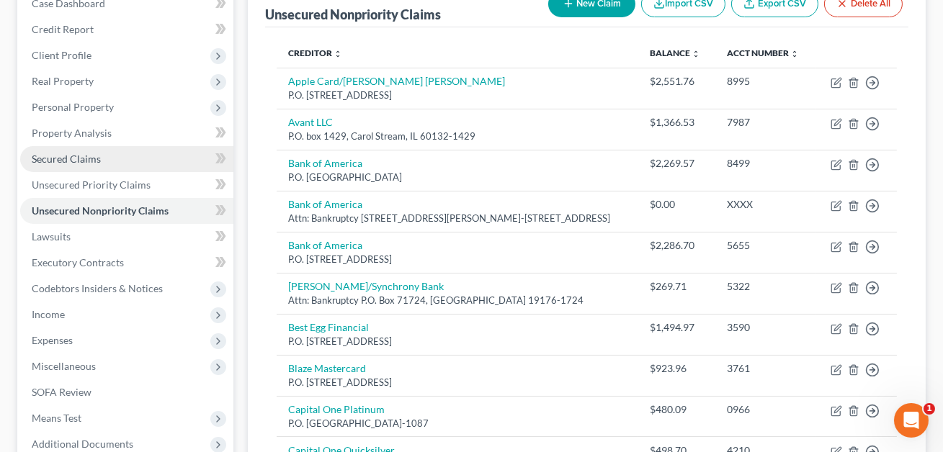
scroll to position [207, 0]
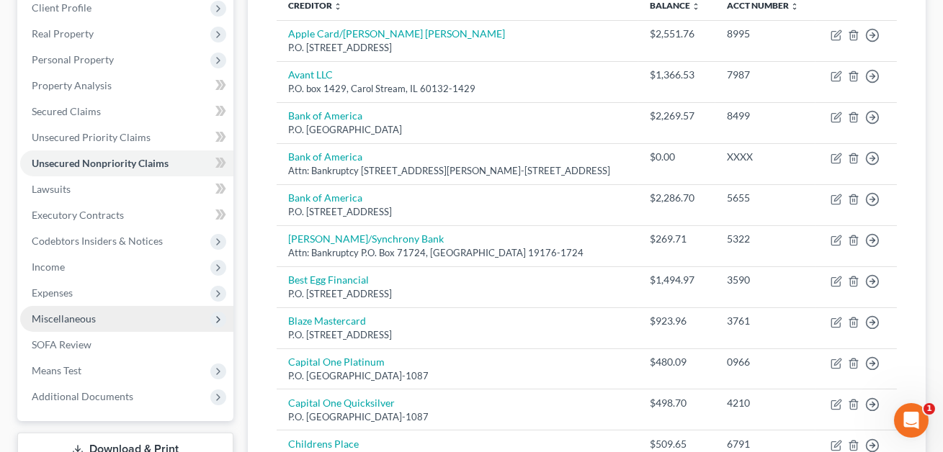
click at [47, 313] on span "Miscellaneous" at bounding box center [64, 319] width 64 height 12
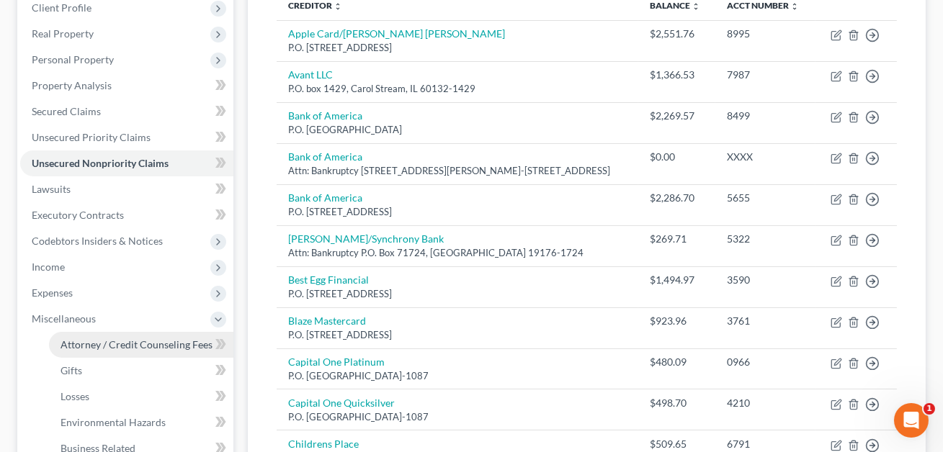
click at [81, 342] on span "Attorney / Credit Counseling Fees" at bounding box center [137, 345] width 152 height 12
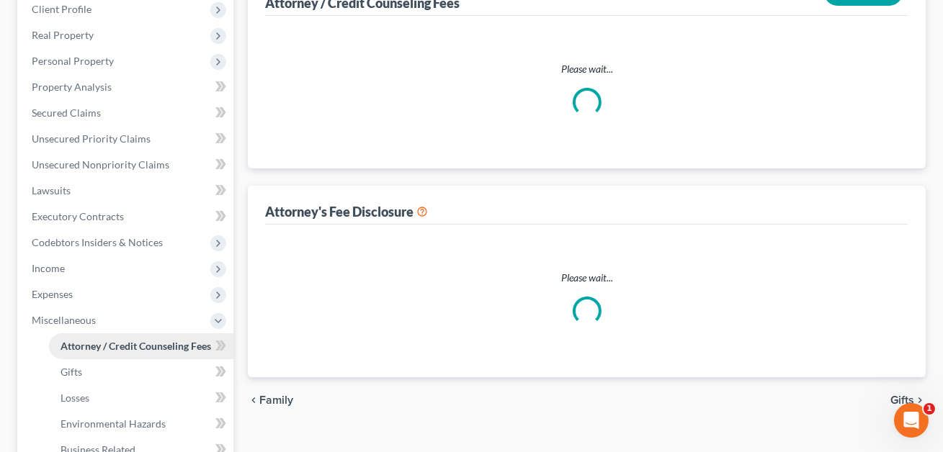
scroll to position [140, 0]
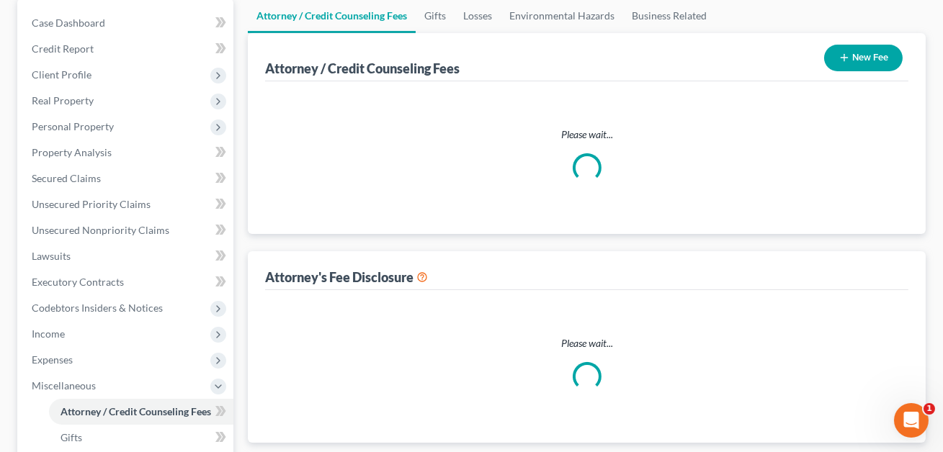
select select "0"
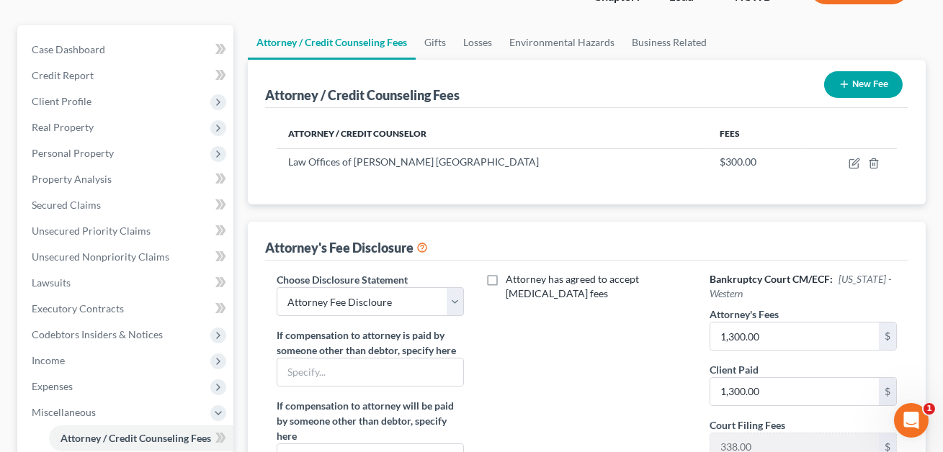
scroll to position [178, 0]
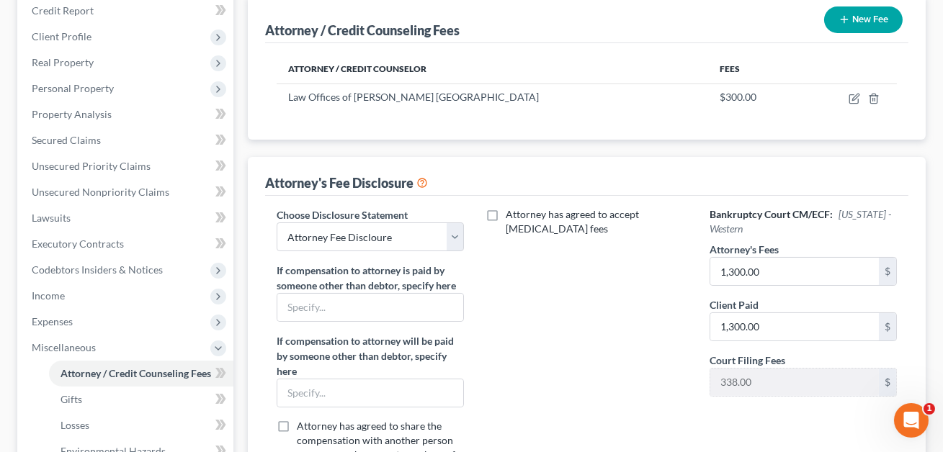
click at [779, 286] on div "Bankruptcy Court CM/ECF: [US_STATE] - Western Attorney's Fees 1,300.00 $ Client…" at bounding box center [803, 348] width 216 height 282
click at [768, 268] on input "1,300.00" at bounding box center [794, 271] width 169 height 27
type input "5,000.00"
click at [757, 320] on input "1,300.00" at bounding box center [794, 326] width 169 height 27
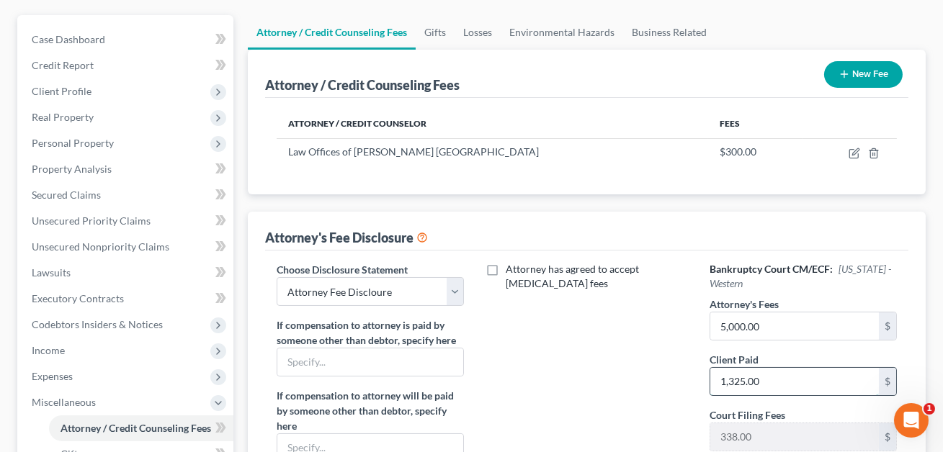
scroll to position [0, 0]
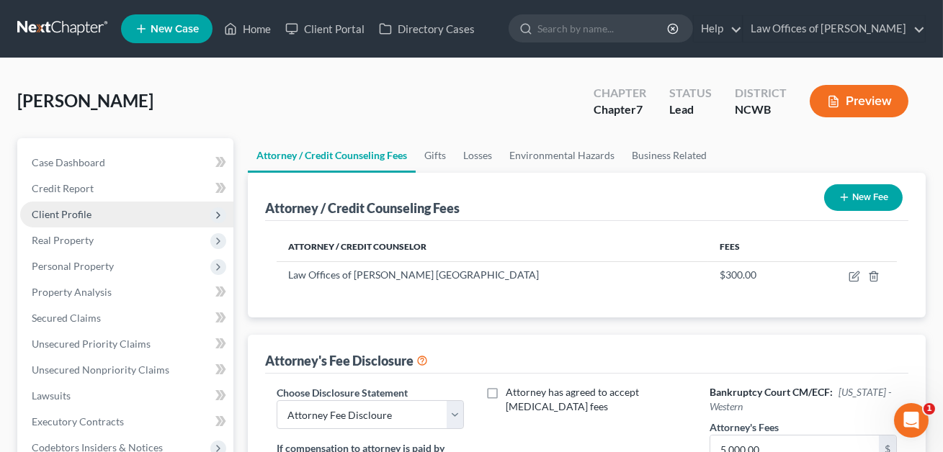
type input "1,325.00"
click at [71, 214] on span "Client Profile" at bounding box center [62, 214] width 60 height 12
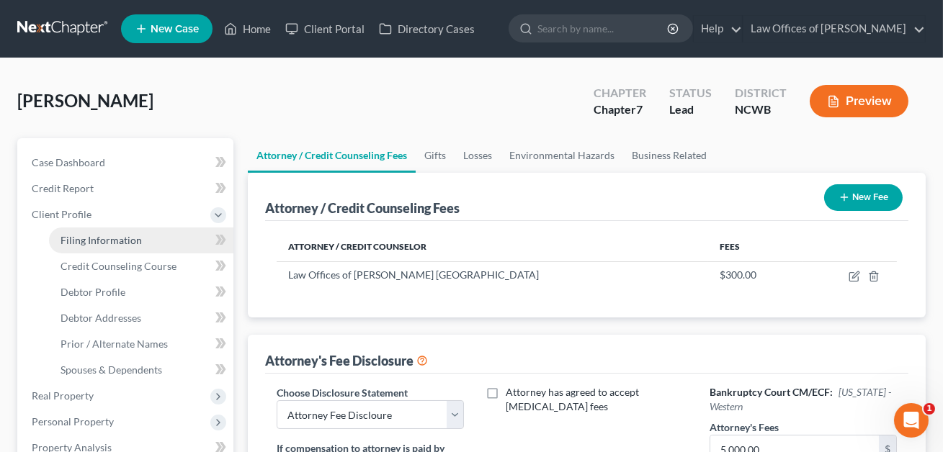
click at [87, 240] on span "Filing Information" at bounding box center [101, 240] width 81 height 12
select select "1"
select select "0"
select select "28"
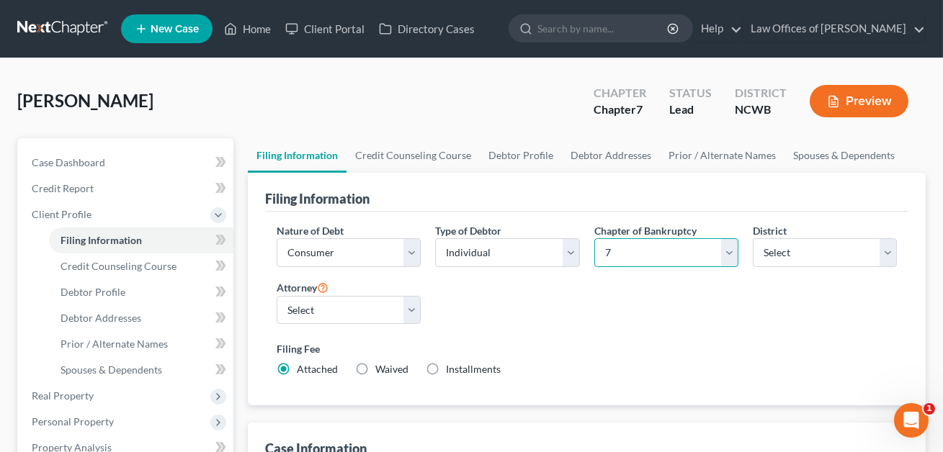
click at [626, 254] on select "Select 7 11 12 13" at bounding box center [666, 252] width 144 height 29
select select "3"
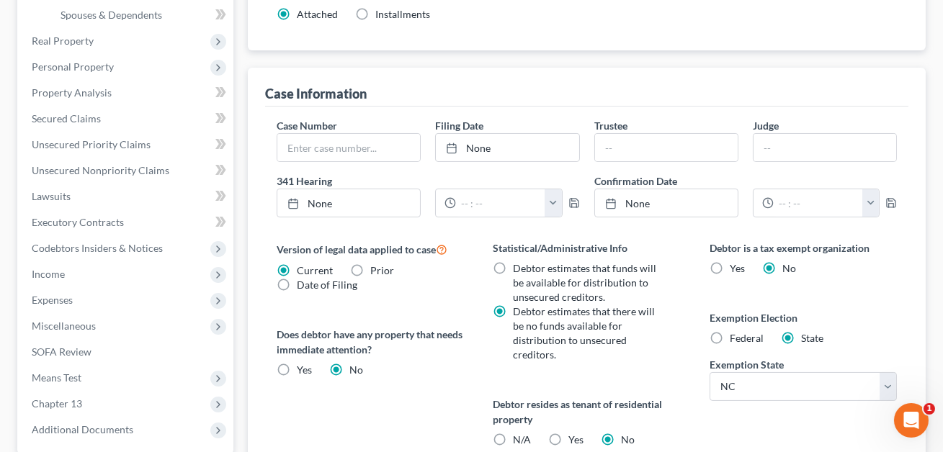
scroll to position [495, 0]
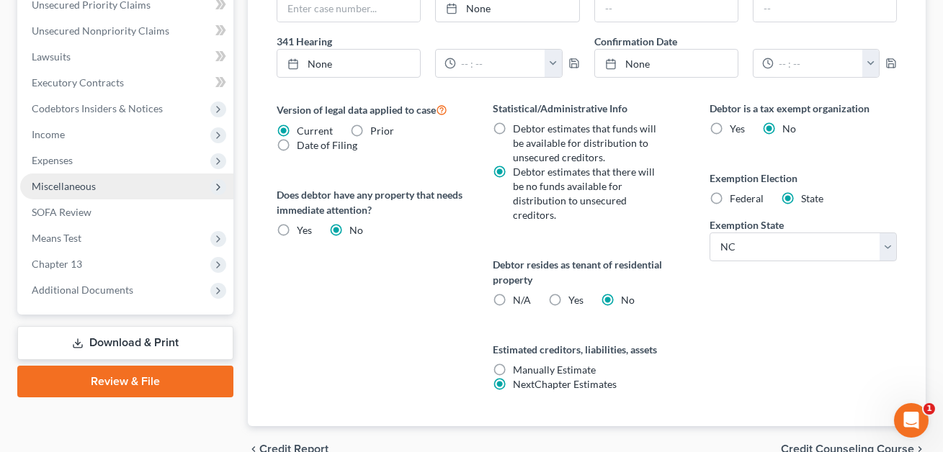
click at [68, 187] on span "Miscellaneous" at bounding box center [64, 186] width 64 height 12
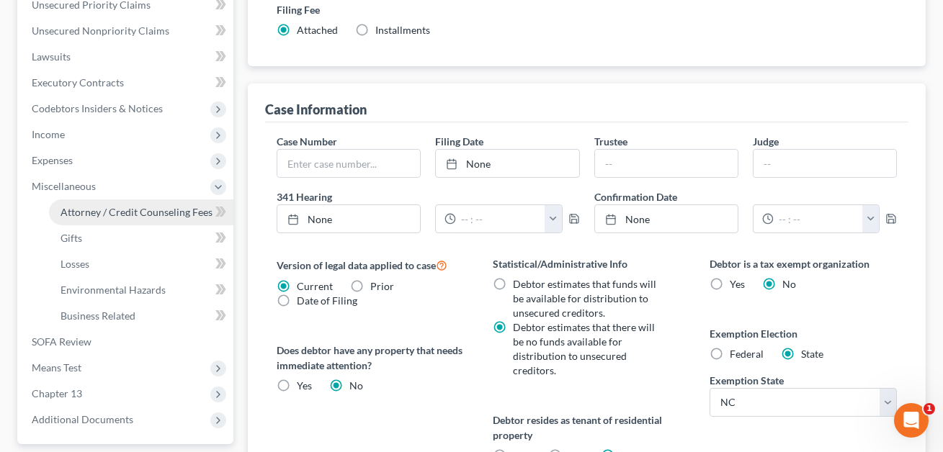
click at [135, 215] on span "Attorney / Credit Counseling Fees" at bounding box center [137, 212] width 152 height 12
select select "0"
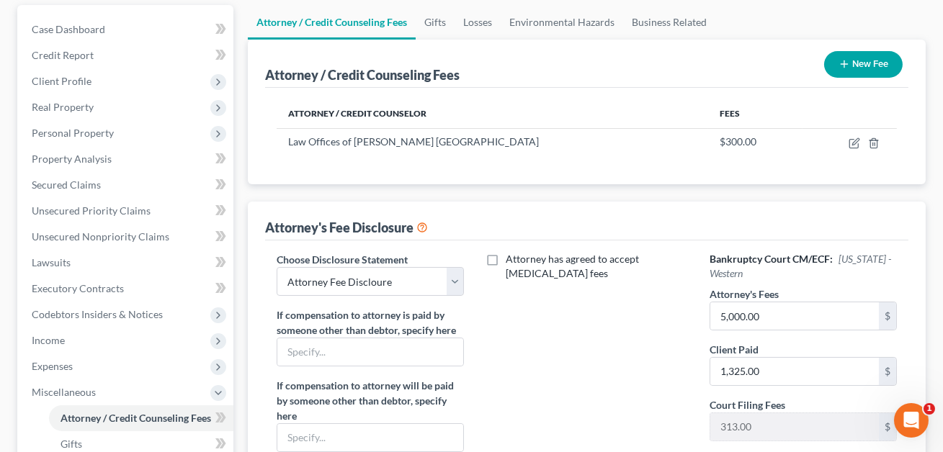
scroll to position [62, 0]
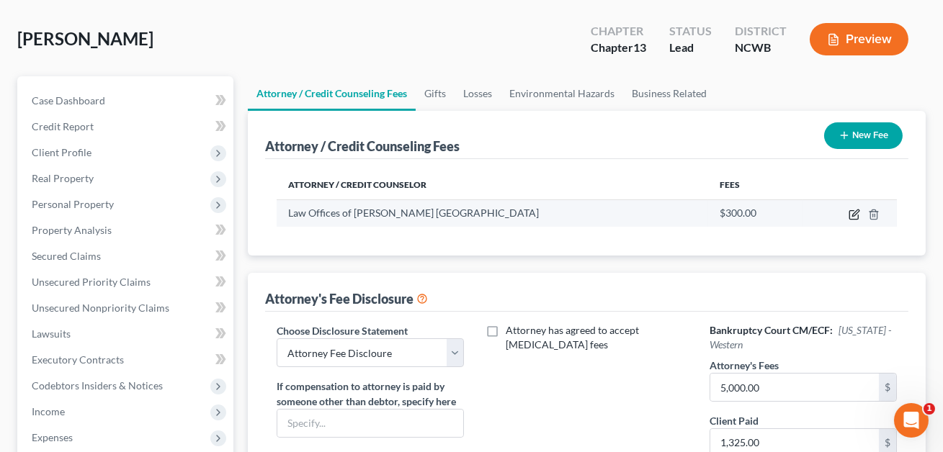
click at [852, 213] on icon "button" at bounding box center [855, 215] width 12 height 12
select select "28"
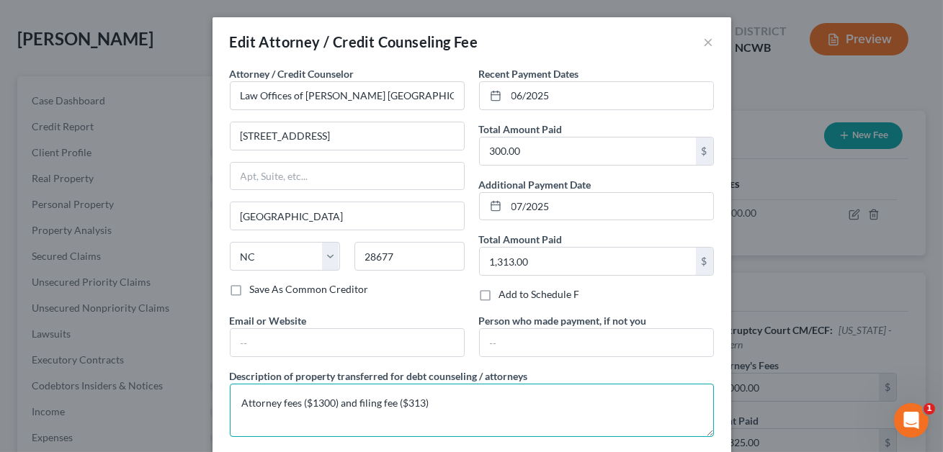
click at [335, 403] on textarea "Attorney fees ($1300) and filing fee ($313)" at bounding box center [472, 410] width 484 height 53
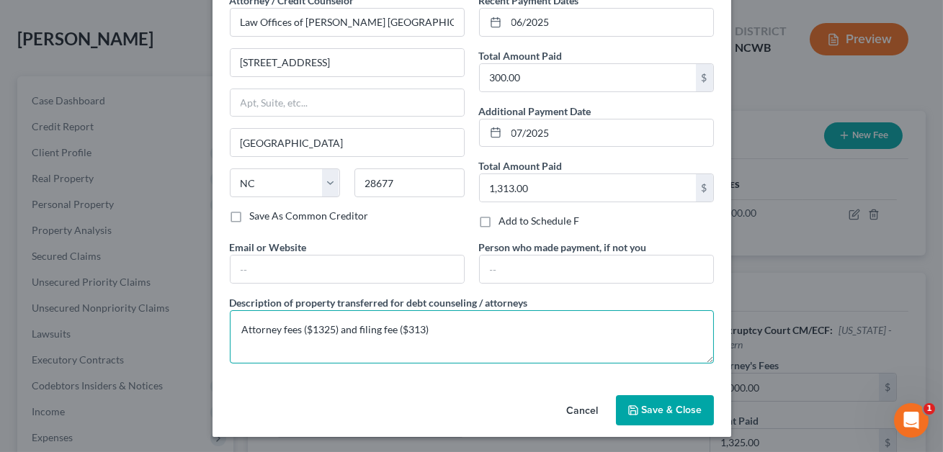
type textarea "Attorney fees ($1325) and filing fee ($313)"
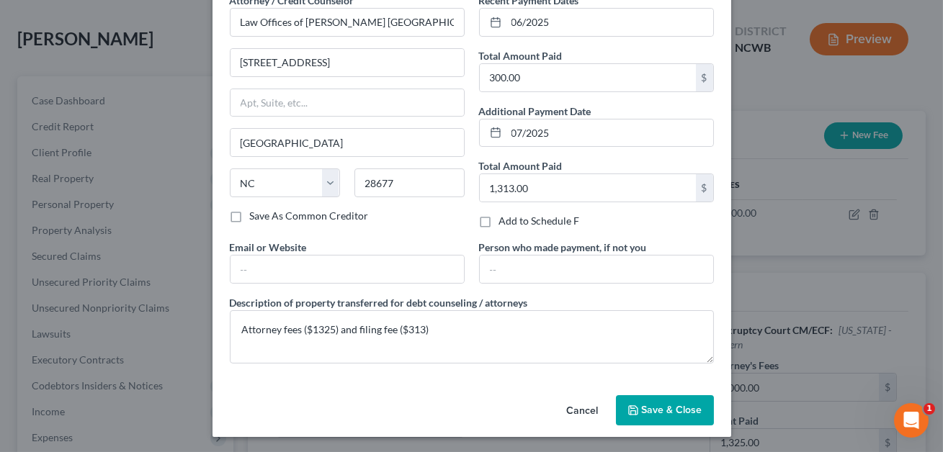
click at [651, 414] on button "Save & Close" at bounding box center [665, 411] width 98 height 30
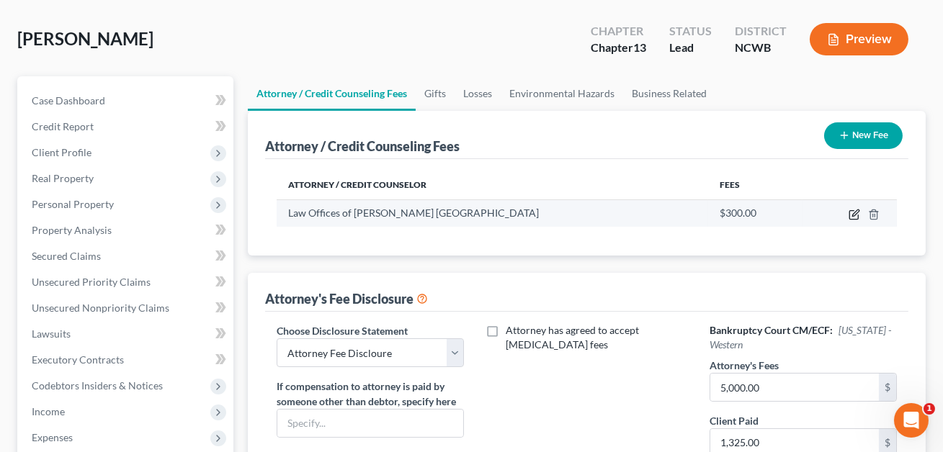
click at [857, 218] on icon "button" at bounding box center [855, 215] width 12 height 12
select select "28"
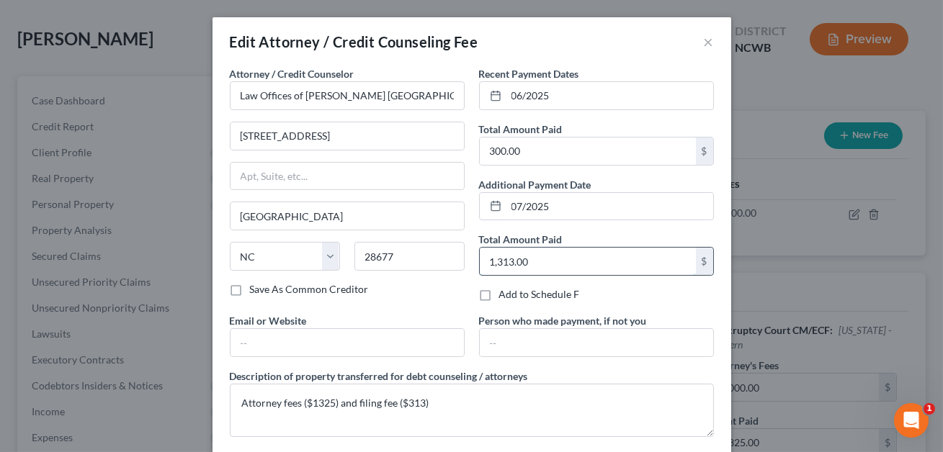
click at [514, 264] on input "1,313.00" at bounding box center [588, 261] width 216 height 27
click at [509, 262] on input "13,338.00" at bounding box center [588, 261] width 216 height 27
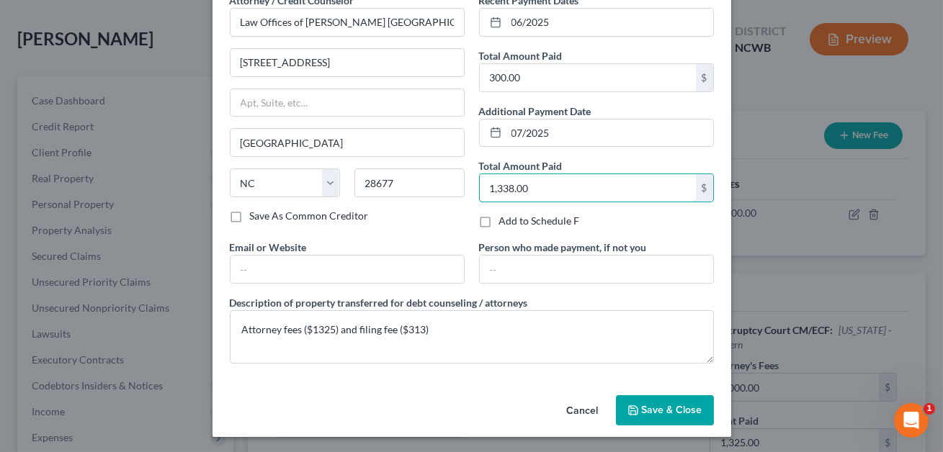
type input "1,338.00"
click at [670, 414] on span "Save & Close" at bounding box center [672, 410] width 61 height 12
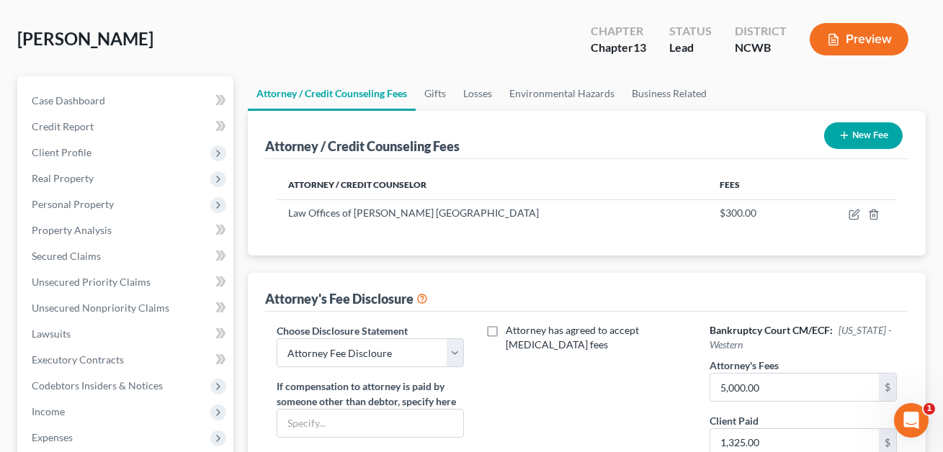
click at [862, 135] on button "New Fee" at bounding box center [863, 135] width 79 height 27
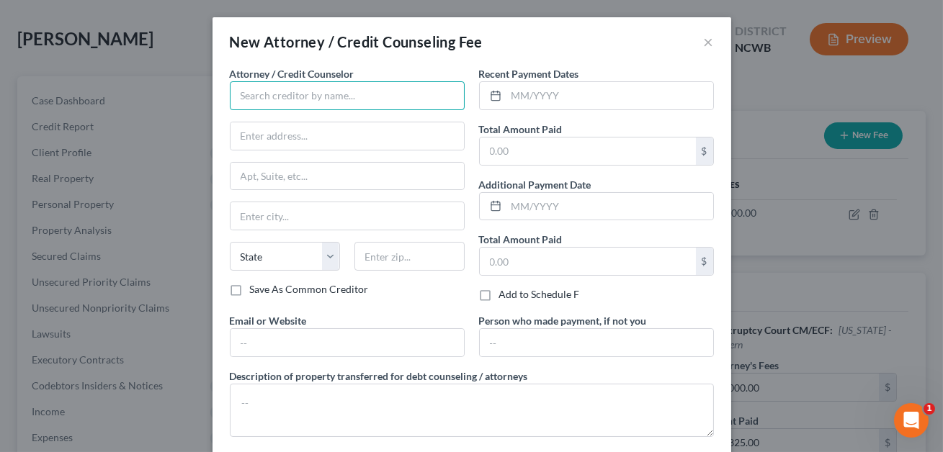
click at [284, 97] on input "text" at bounding box center [347, 95] width 235 height 29
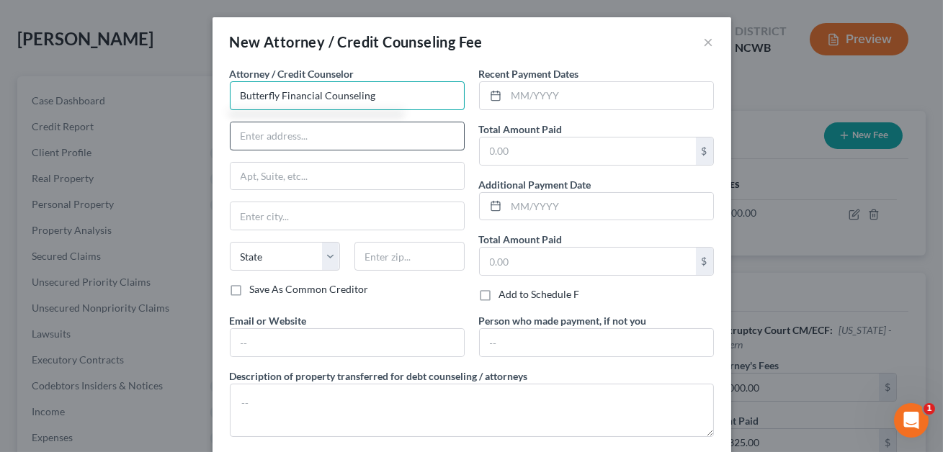
type input "Butterfly Financial Counseling"
click at [298, 136] on input "text" at bounding box center [347, 135] width 233 height 27
click at [254, 138] on input "(oonlinwe)" at bounding box center [347, 135] width 233 height 27
click at [273, 138] on input "(onlinwe)" at bounding box center [347, 135] width 233 height 27
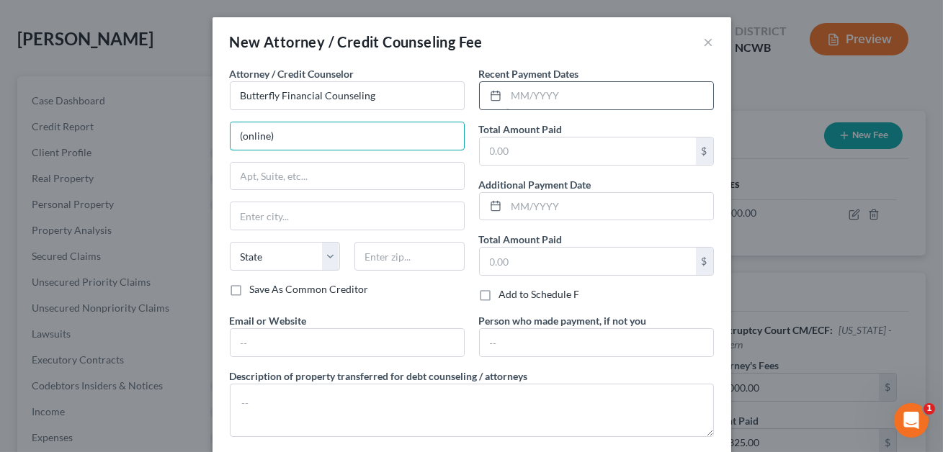
type input "(online)"
click at [529, 96] on input "text" at bounding box center [609, 95] width 207 height 27
type input "07/2025"
click at [520, 153] on input "text" at bounding box center [588, 151] width 216 height 27
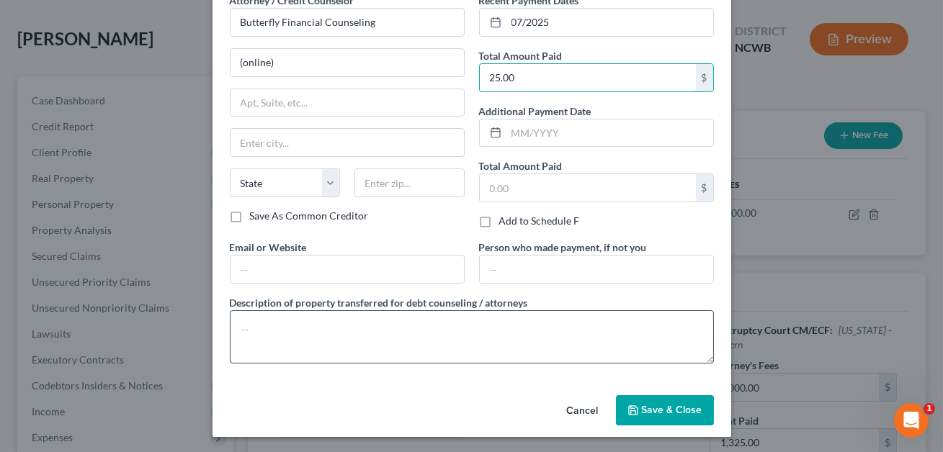
type input "25.00"
click at [323, 331] on textarea at bounding box center [472, 337] width 484 height 53
type textarea "Credit counseling class"
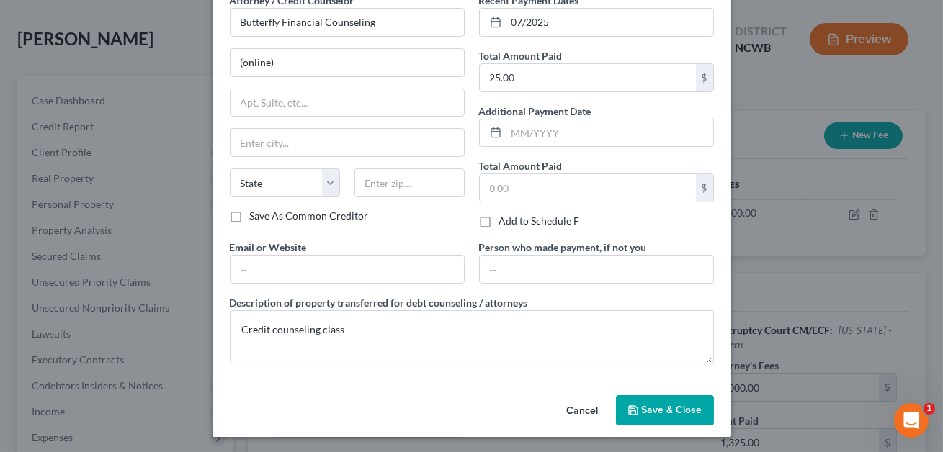
click at [665, 406] on span "Save & Close" at bounding box center [672, 410] width 61 height 12
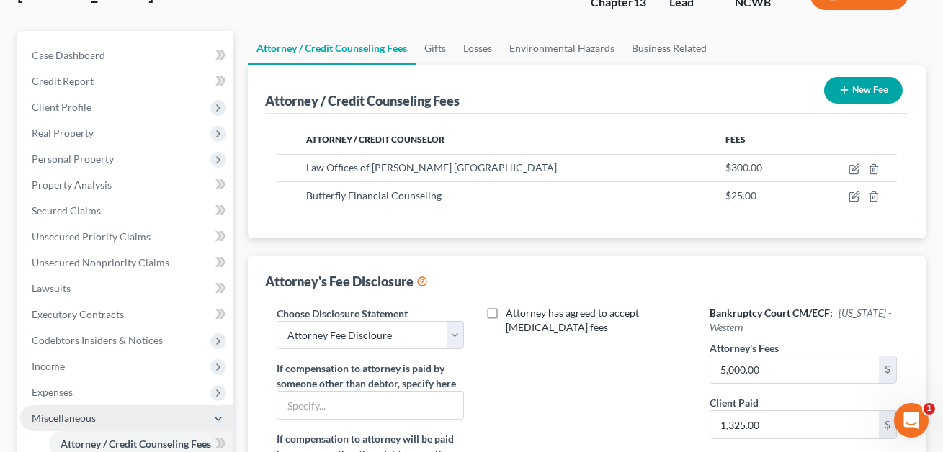
scroll to position [287, 0]
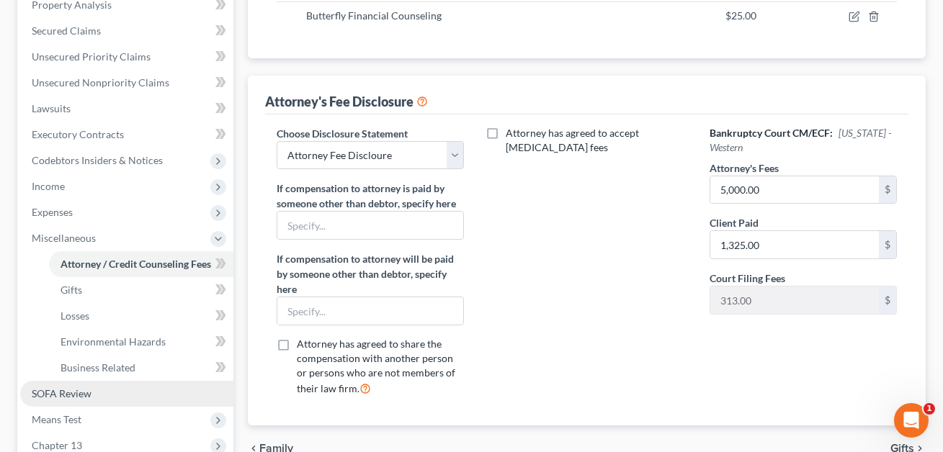
click at [100, 383] on link "SOFA Review" at bounding box center [126, 394] width 213 height 26
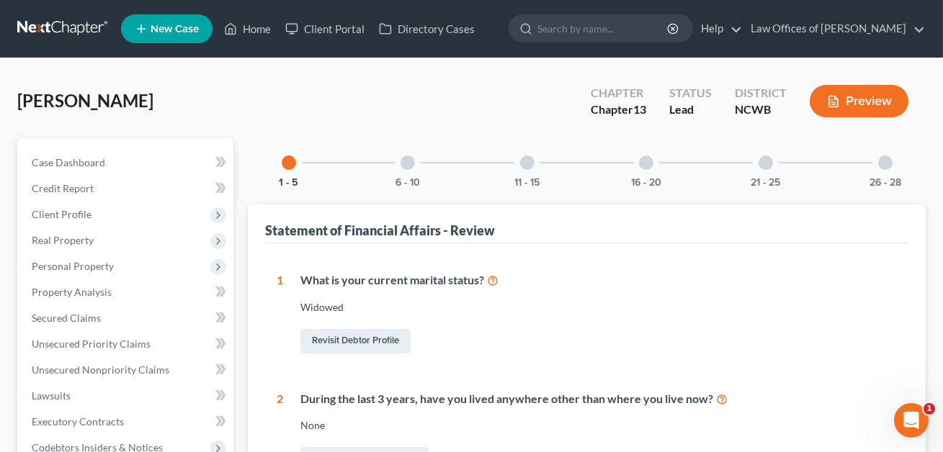
click at [767, 163] on div at bounding box center [766, 163] width 14 height 14
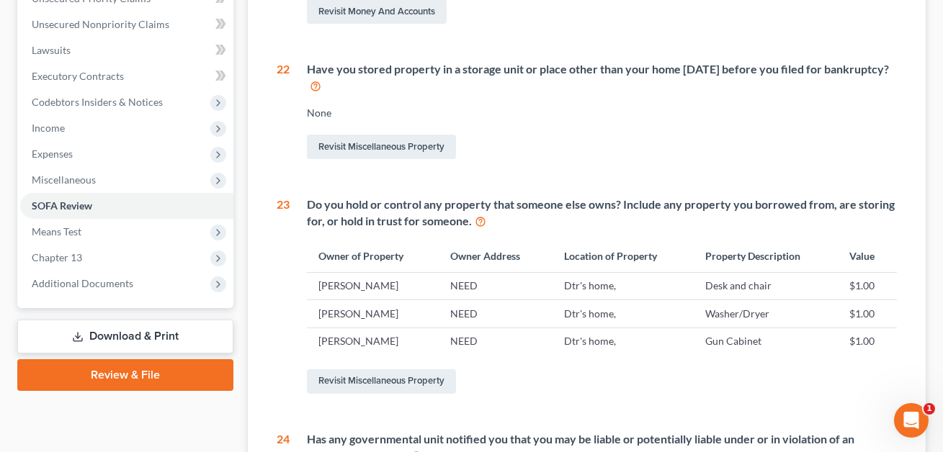
scroll to position [382, 0]
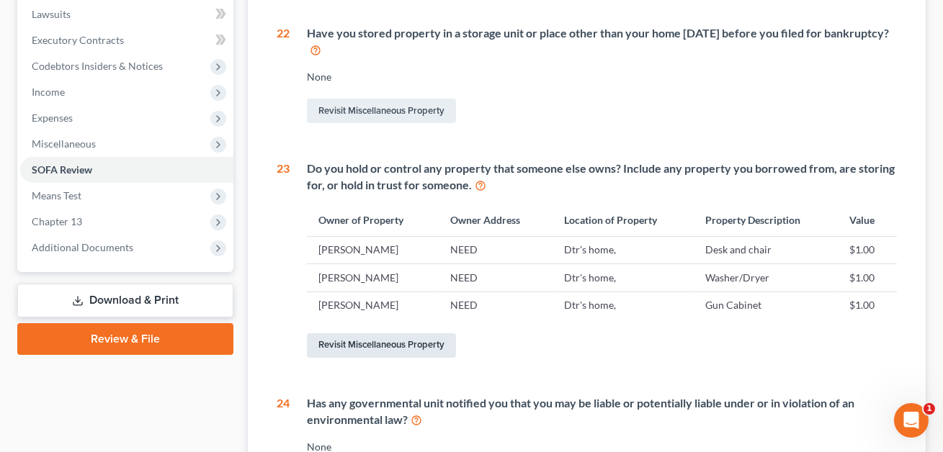
click at [390, 354] on link "Revisit Miscellaneous Property" at bounding box center [381, 346] width 149 height 24
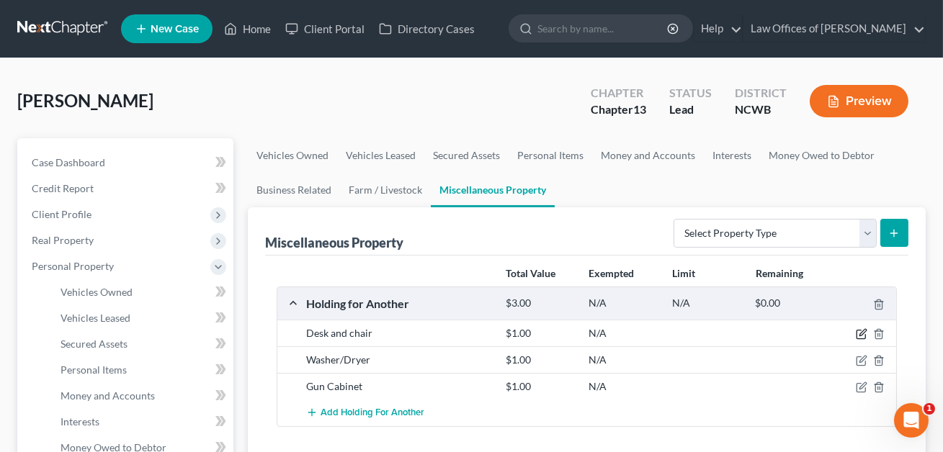
click at [860, 331] on icon "button" at bounding box center [862, 335] width 12 height 12
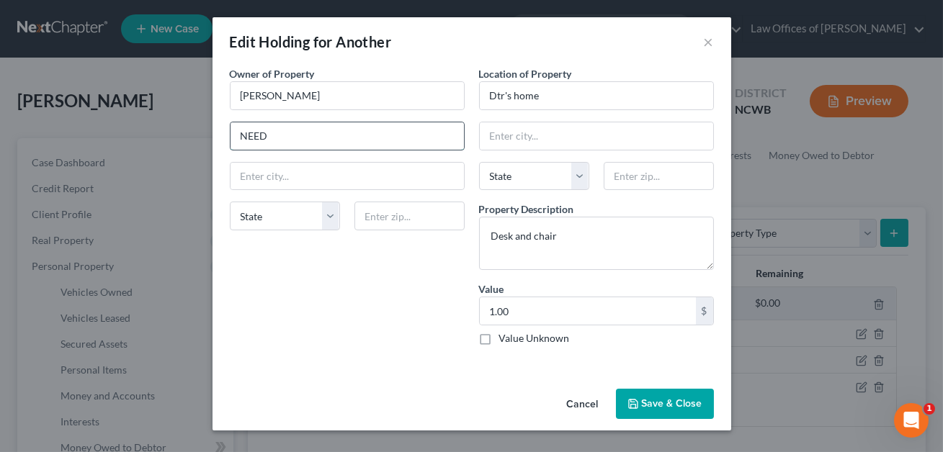
click at [288, 146] on input "NEED" at bounding box center [347, 135] width 233 height 27
drag, startPoint x: 275, startPoint y: 127, endPoint x: 232, endPoint y: 133, distance: 43.7
click at [232, 133] on input "NEED" at bounding box center [347, 135] width 233 height 27
drag, startPoint x: 265, startPoint y: 137, endPoint x: 240, endPoint y: 137, distance: 25.2
click at [240, 137] on input "NEED" at bounding box center [347, 135] width 233 height 27
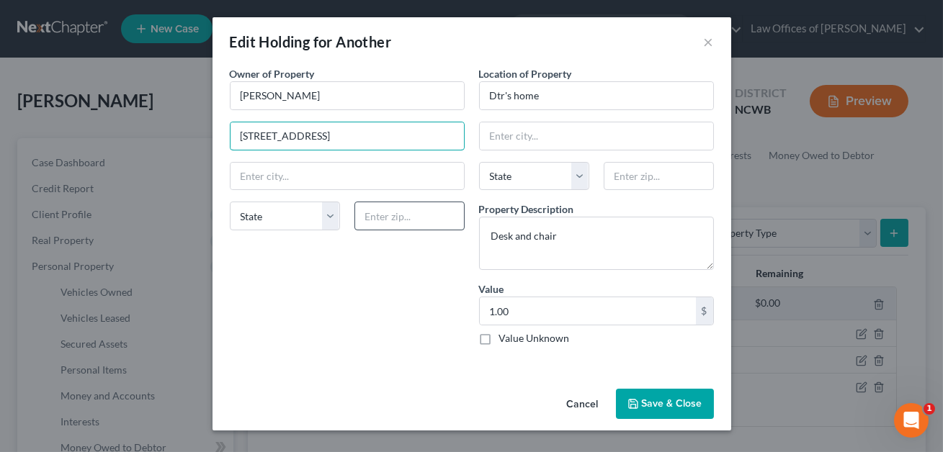
type input "[STREET_ADDRESS]"
click at [378, 220] on input "text" at bounding box center [409, 216] width 110 height 29
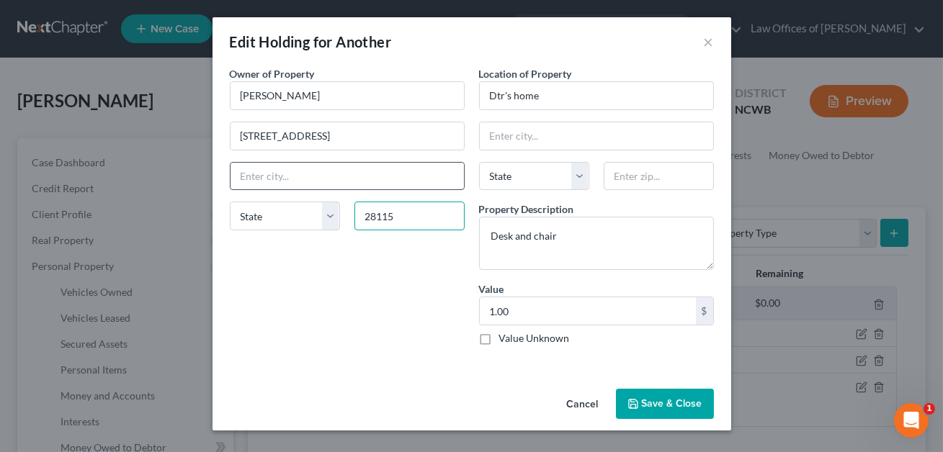
type input "28115"
click at [309, 179] on input "text" at bounding box center [347, 176] width 233 height 27
click at [259, 220] on select "State [US_STATE] AK AR AZ CA CO CT DE DC [GEOGRAPHIC_DATA] [GEOGRAPHIC_DATA] GU…" at bounding box center [285, 216] width 110 height 29
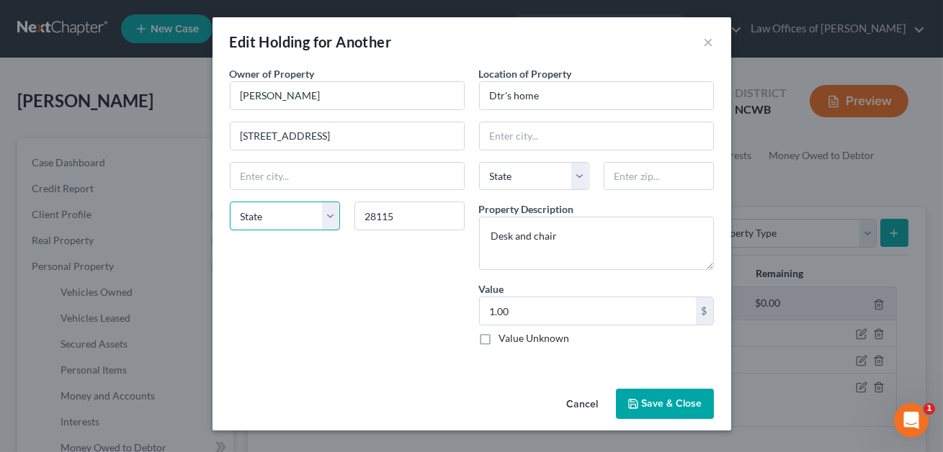
select select "28"
click at [274, 177] on input "text" at bounding box center [347, 176] width 233 height 27
type input "[GEOGRAPHIC_DATA]"
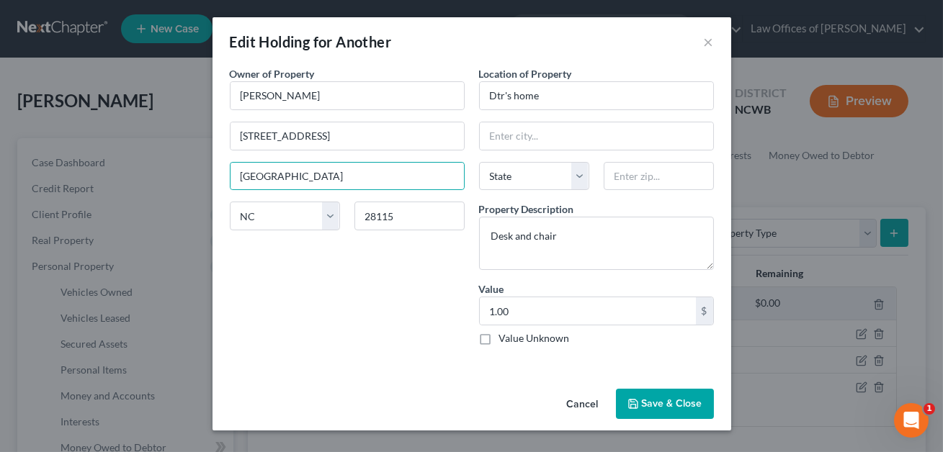
click at [461, 347] on div "Owner of Property * [PERSON_NAME] 127 [PERSON_NAME] Bay Dr. Mooresville State […" at bounding box center [347, 211] width 249 height 291
click at [537, 314] on input "1.00" at bounding box center [588, 311] width 216 height 27
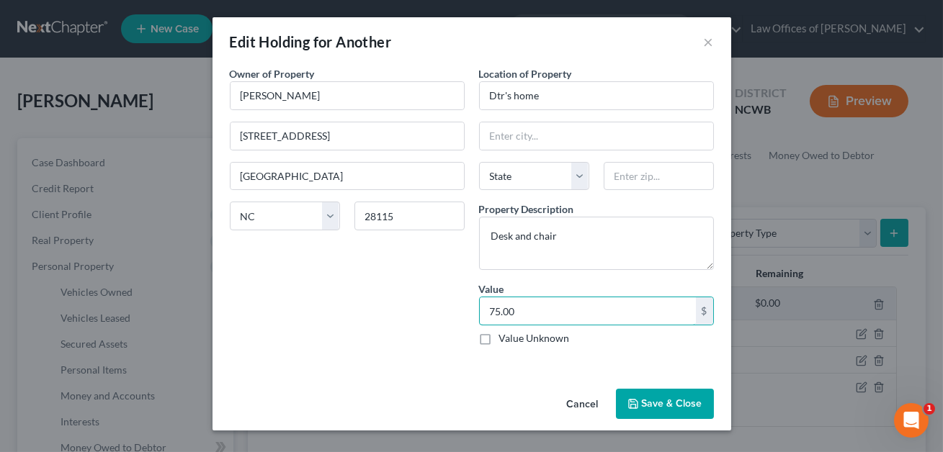
type input "75.00"
click at [692, 398] on button "Save & Close" at bounding box center [665, 404] width 98 height 30
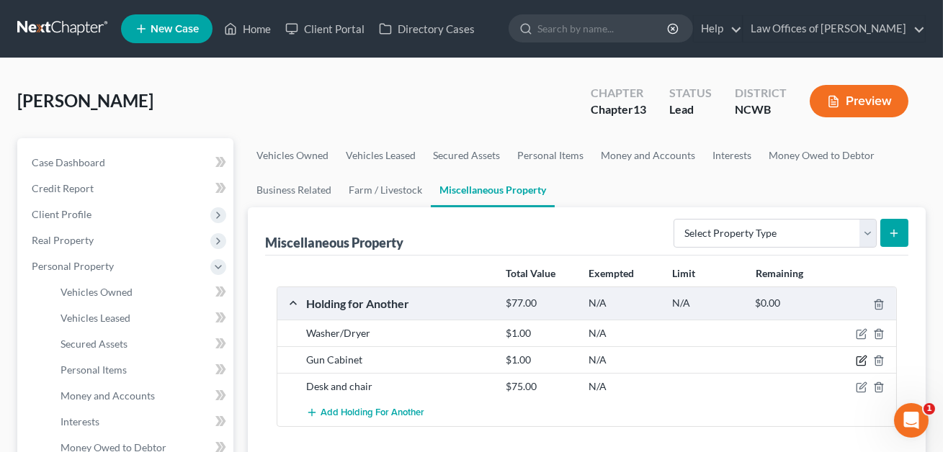
click at [860, 359] on icon "button" at bounding box center [862, 361] width 12 height 12
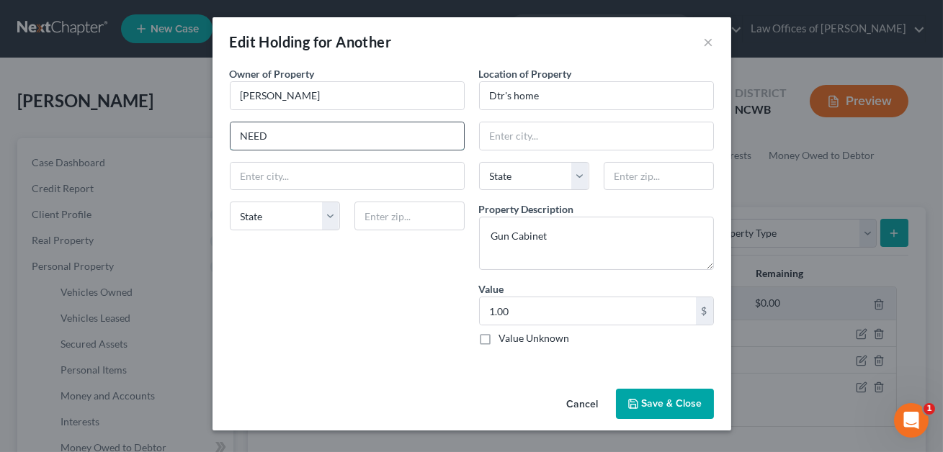
click at [289, 131] on input "NEED" at bounding box center [347, 135] width 233 height 27
drag, startPoint x: 273, startPoint y: 136, endPoint x: 236, endPoint y: 135, distance: 37.5
click at [236, 135] on input "NEED" at bounding box center [347, 135] width 233 height 27
type input "[STREET_ADDRESS]"
click at [377, 218] on input "text" at bounding box center [409, 216] width 110 height 29
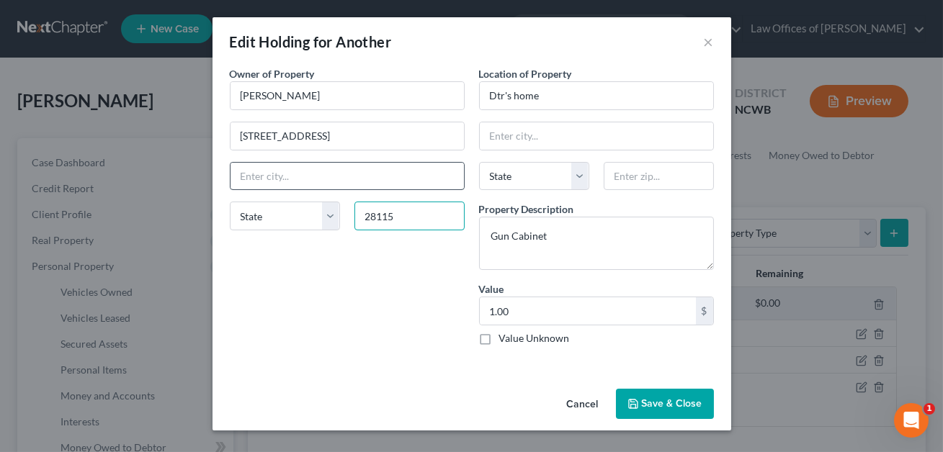
type input "28115"
type input "[GEOGRAPHIC_DATA]"
select select "28"
click at [299, 181] on input "[GEOGRAPHIC_DATA]" at bounding box center [347, 176] width 233 height 27
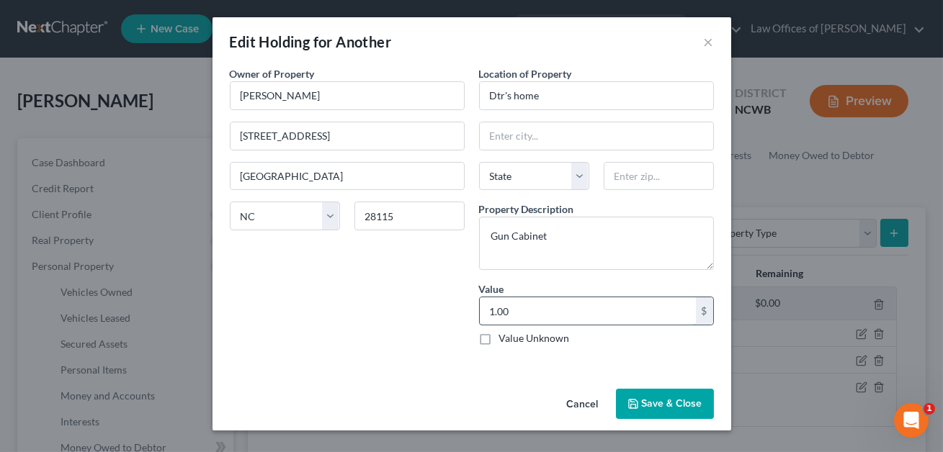
click at [514, 311] on input "1.00" at bounding box center [588, 311] width 216 height 27
type input "50.00"
click at [681, 406] on button "Save & Close" at bounding box center [665, 404] width 98 height 30
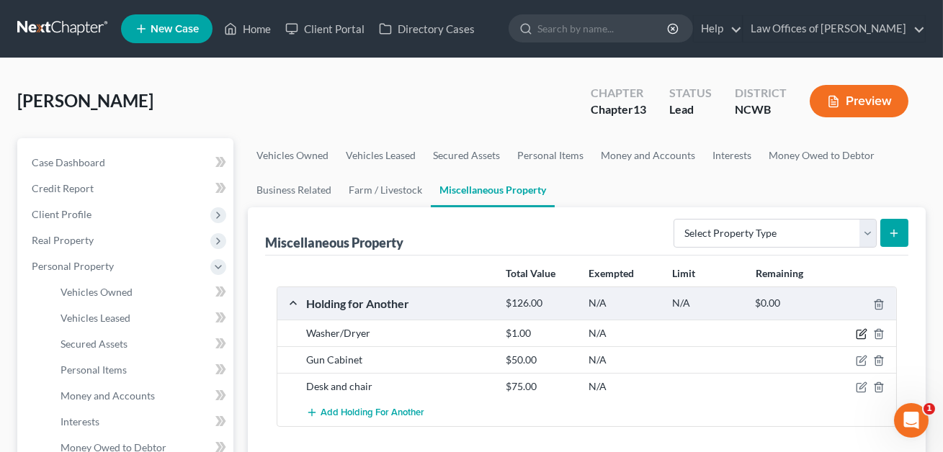
click at [862, 331] on icon "button" at bounding box center [862, 333] width 6 height 6
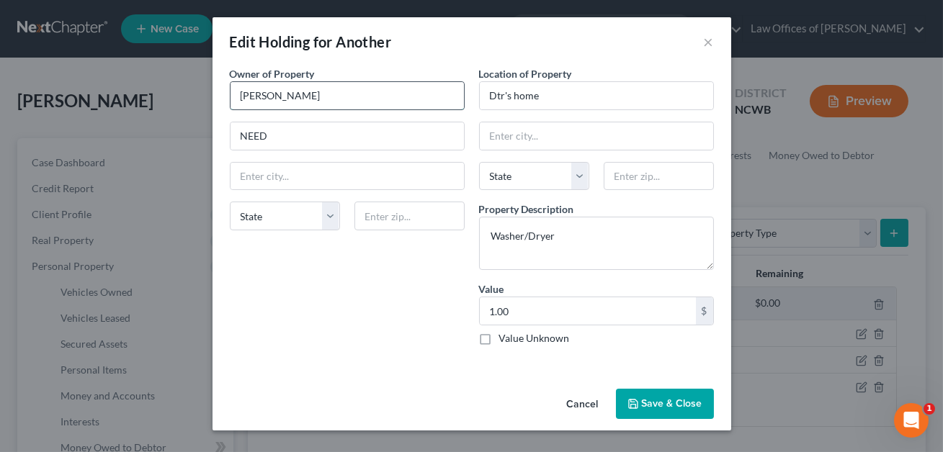
click at [252, 99] on input "[PERSON_NAME]" at bounding box center [347, 95] width 233 height 27
type input "[PERSON_NAME]"
click at [278, 132] on input "NEED" at bounding box center [347, 135] width 233 height 27
drag, startPoint x: 278, startPoint y: 132, endPoint x: 232, endPoint y: 133, distance: 46.1
click at [232, 133] on input "NEED" at bounding box center [347, 135] width 233 height 27
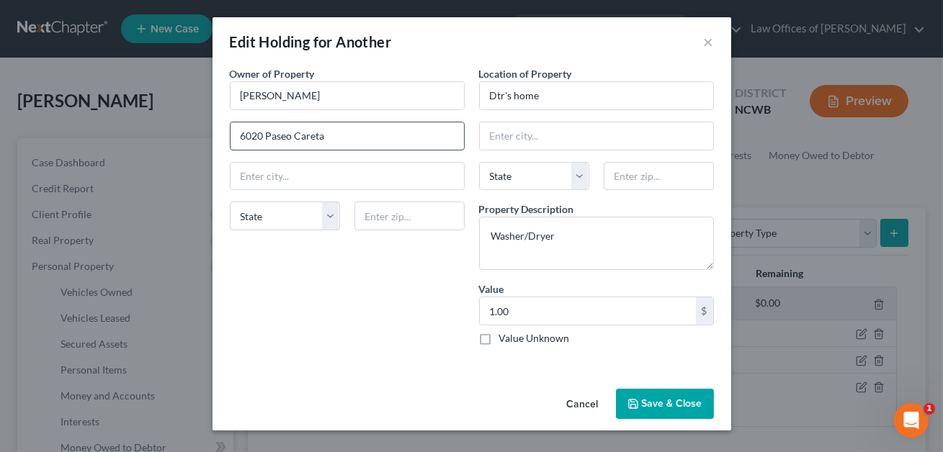
click at [305, 136] on input "6020 Paseo Careta" at bounding box center [347, 135] width 233 height 27
type input "6020 Paseo Carreta"
click at [379, 210] on input "text" at bounding box center [409, 216] width 110 height 29
type input "92009"
click at [516, 310] on input "1.00" at bounding box center [588, 311] width 216 height 27
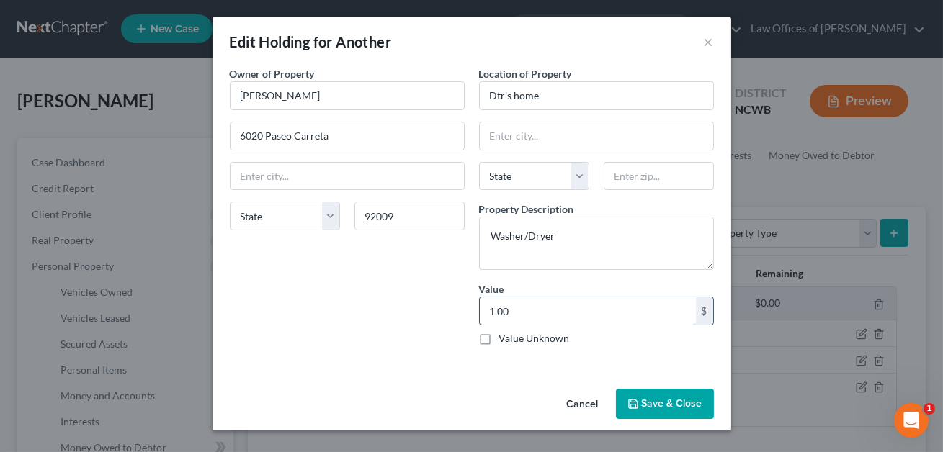
type input "Carlsbad"
select select "4"
type input "1,000.00"
click at [648, 399] on button "Save & Close" at bounding box center [665, 404] width 98 height 30
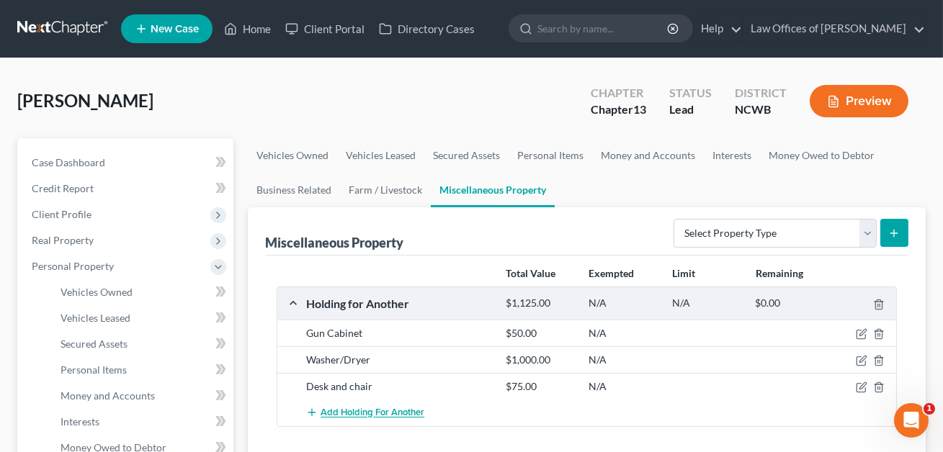
click at [360, 419] on button "Add Holding for Another" at bounding box center [365, 413] width 118 height 27
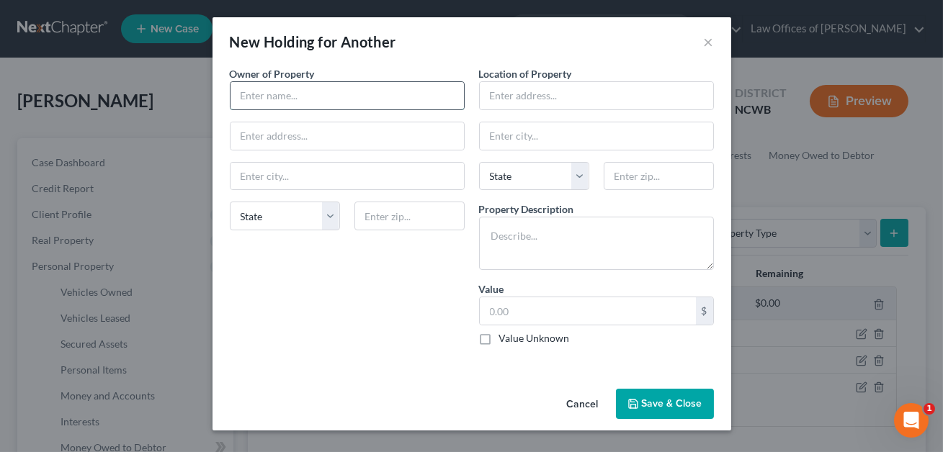
click at [267, 100] on input "text" at bounding box center [347, 95] width 233 height 27
type input "[PERSON_NAME]"
click at [267, 138] on input "text" at bounding box center [347, 135] width 233 height 27
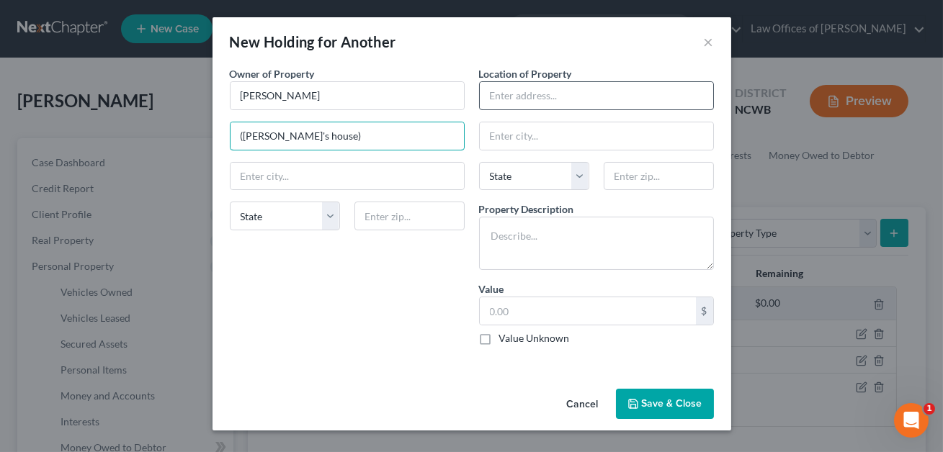
type input "([PERSON_NAME]'s house)"
click at [507, 99] on input "text" at bounding box center [596, 95] width 233 height 27
click at [506, 96] on input "Dentor's house" at bounding box center [596, 95] width 233 height 27
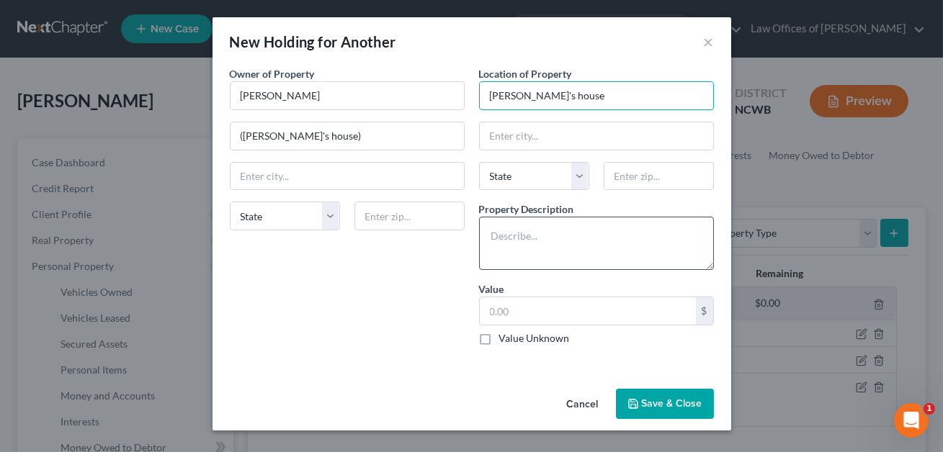
type input "[PERSON_NAME]'s house"
click at [499, 220] on textarea at bounding box center [596, 243] width 235 height 53
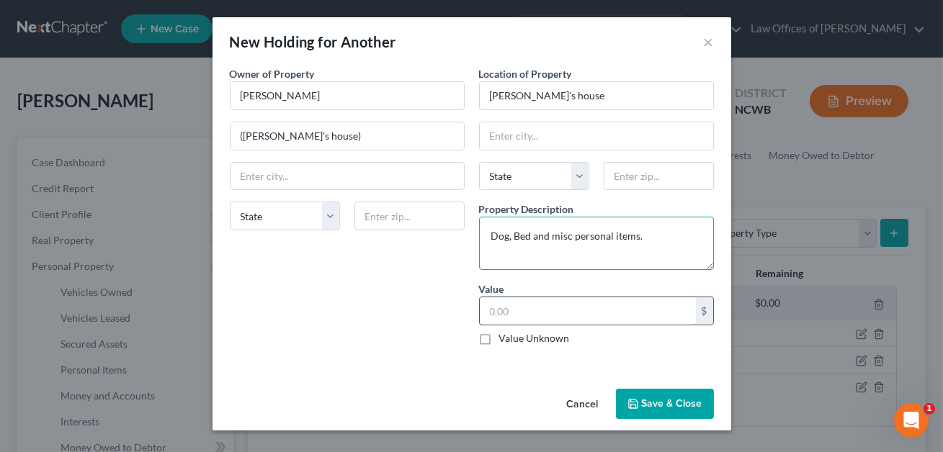
type textarea "Dog, Bed and misc personal items."
click at [510, 318] on input "text" at bounding box center [588, 311] width 216 height 27
click at [499, 332] on label "Value Unknown" at bounding box center [534, 338] width 71 height 14
click at [505, 332] on input "Value Unknown" at bounding box center [509, 335] width 9 height 9
checkbox input "true"
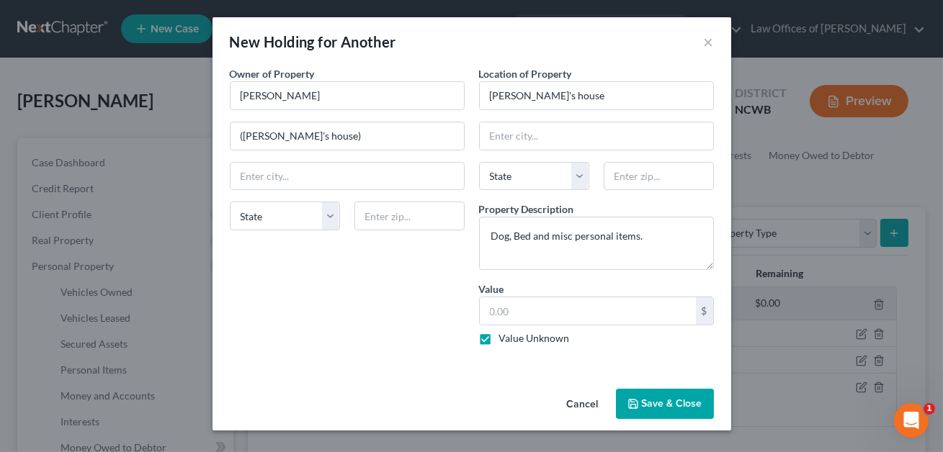
type input "0.00"
click at [649, 411] on button "Save & Close" at bounding box center [665, 404] width 98 height 30
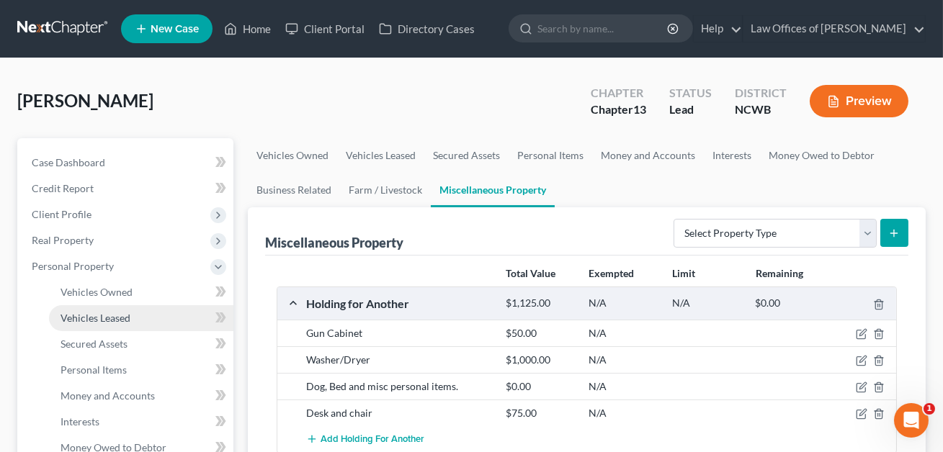
scroll to position [347, 0]
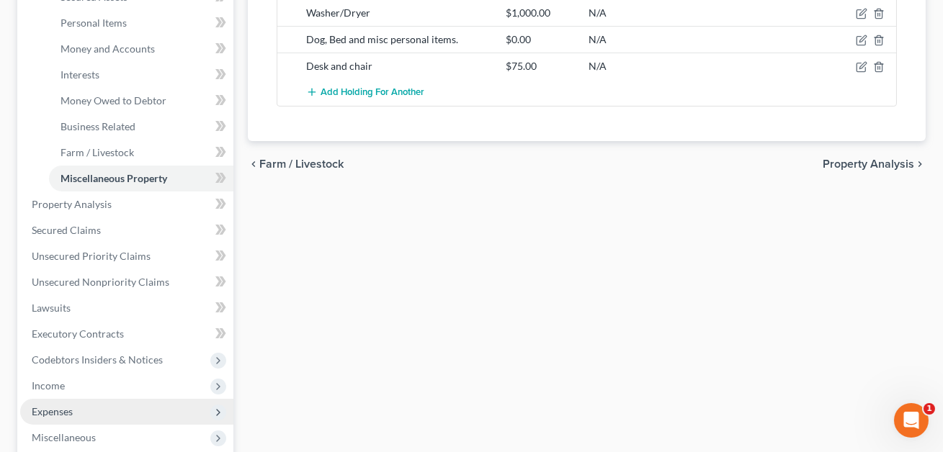
click at [62, 414] on span "Expenses" at bounding box center [52, 412] width 41 height 12
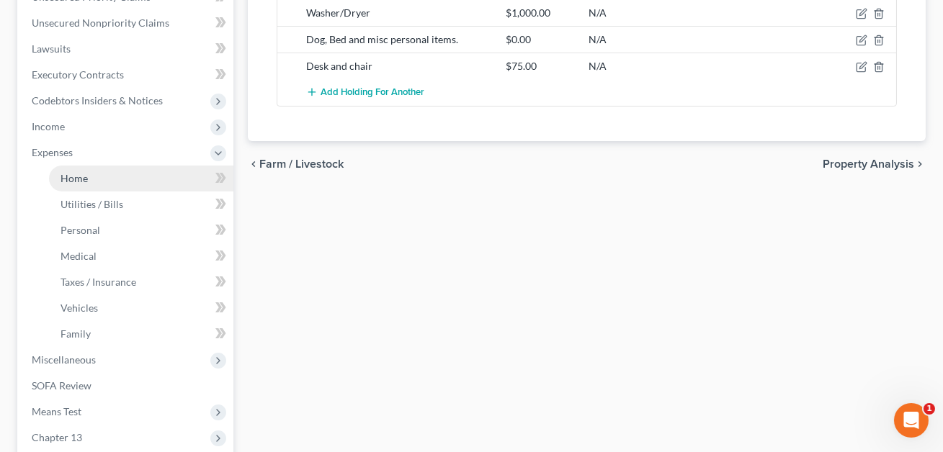
click at [96, 182] on link "Home" at bounding box center [141, 179] width 184 height 26
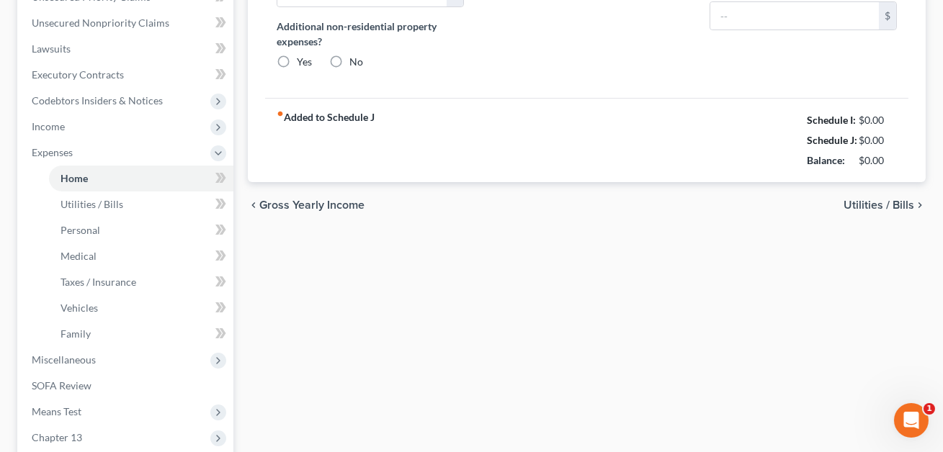
type input "1,091.00"
type input "0.00"
radio input "true"
type input "0.00"
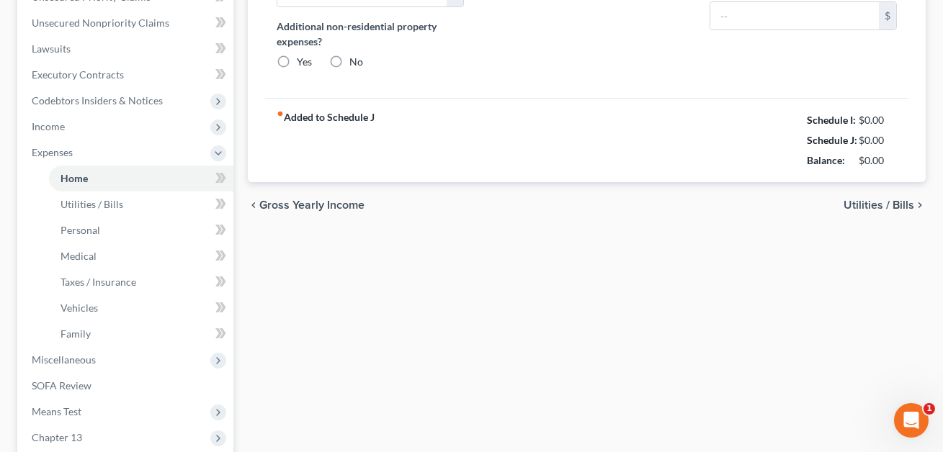
type input "0.00"
type input "150.00"
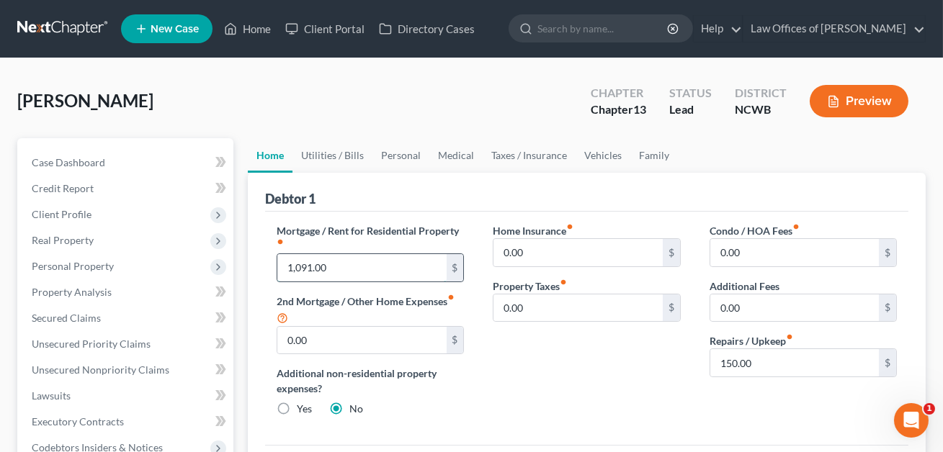
click at [363, 267] on input "1,091.00" at bounding box center [361, 267] width 169 height 27
type input "0.00"
click at [603, 155] on link "Vehicles" at bounding box center [603, 155] width 55 height 35
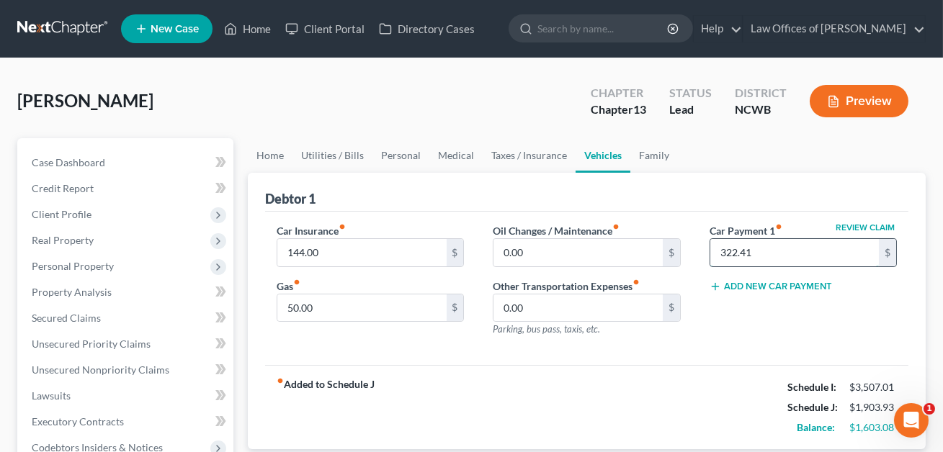
click at [749, 257] on input "322.41" at bounding box center [794, 252] width 169 height 27
type input "0"
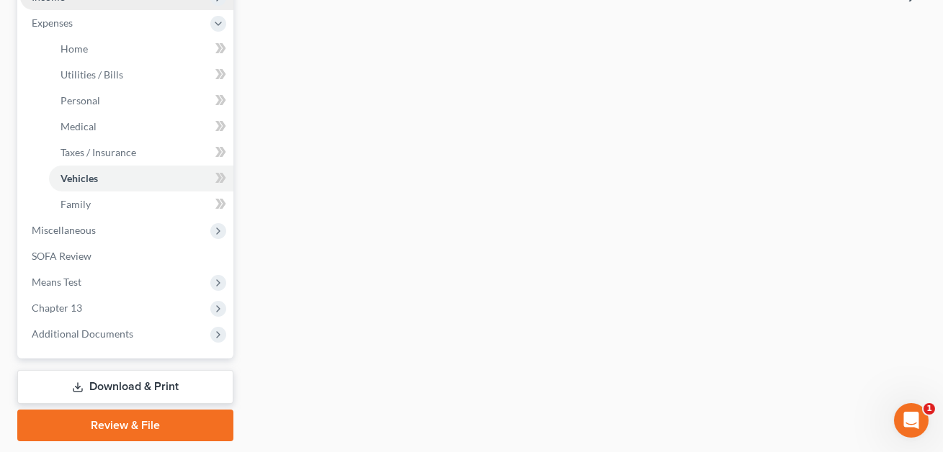
scroll to position [500, 0]
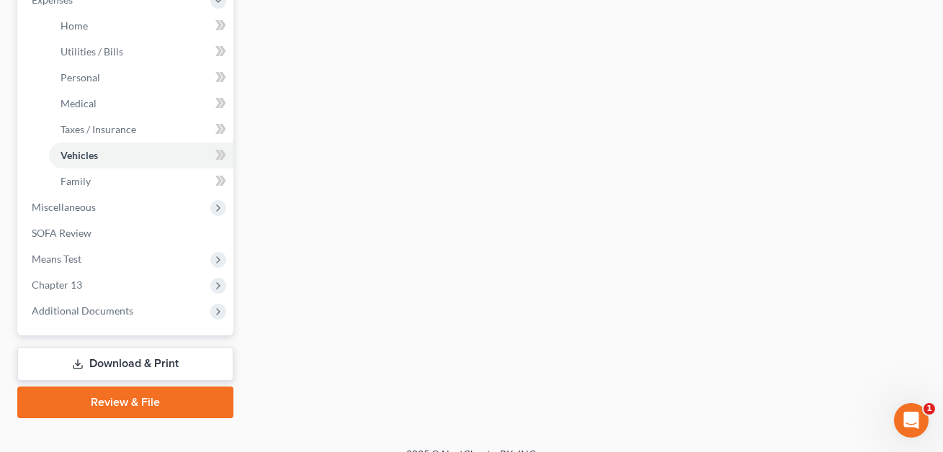
type input "0.00"
click at [112, 372] on link "Download & Print" at bounding box center [125, 364] width 216 height 34
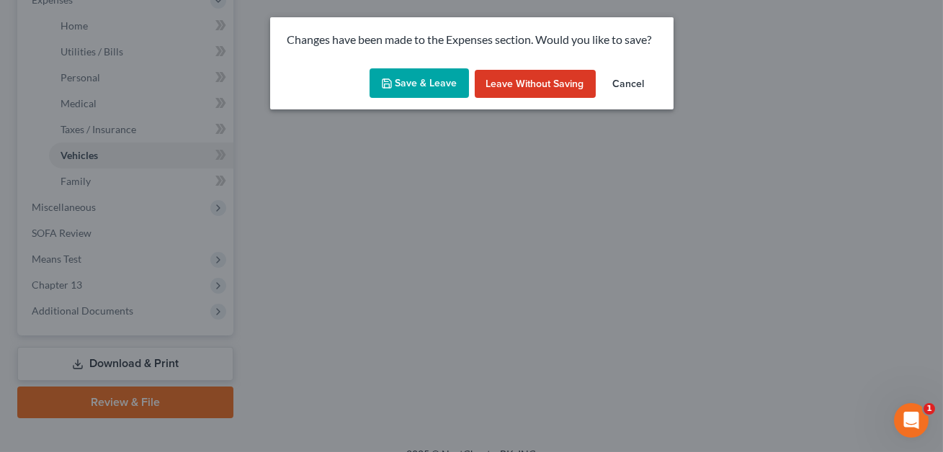
click at [418, 85] on button "Save & Leave" at bounding box center [419, 83] width 99 height 30
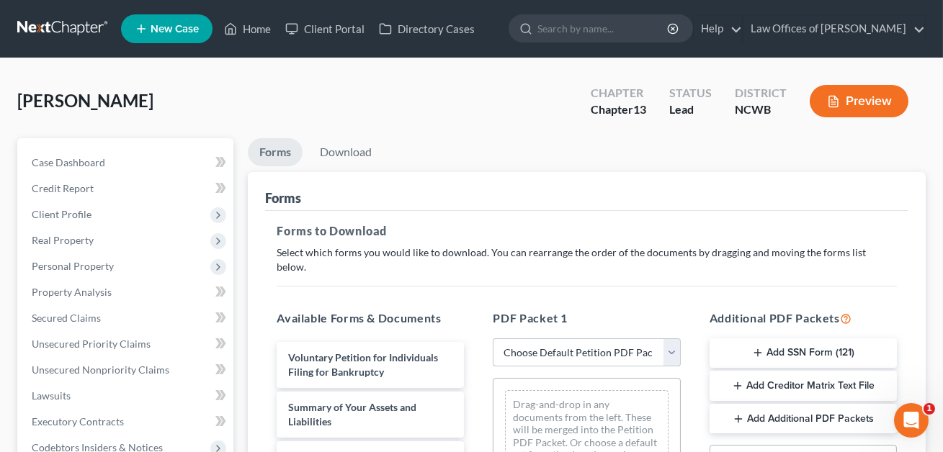
click at [543, 339] on select "Choose Default Petition PDF Packet Complete Bankruptcy Petition (all forms and …" at bounding box center [586, 353] width 187 height 29
select select "0"
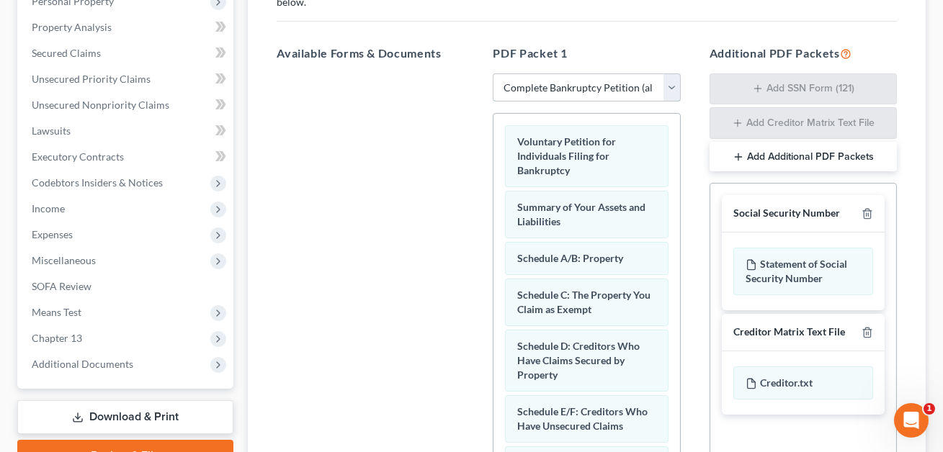
scroll to position [296, 0]
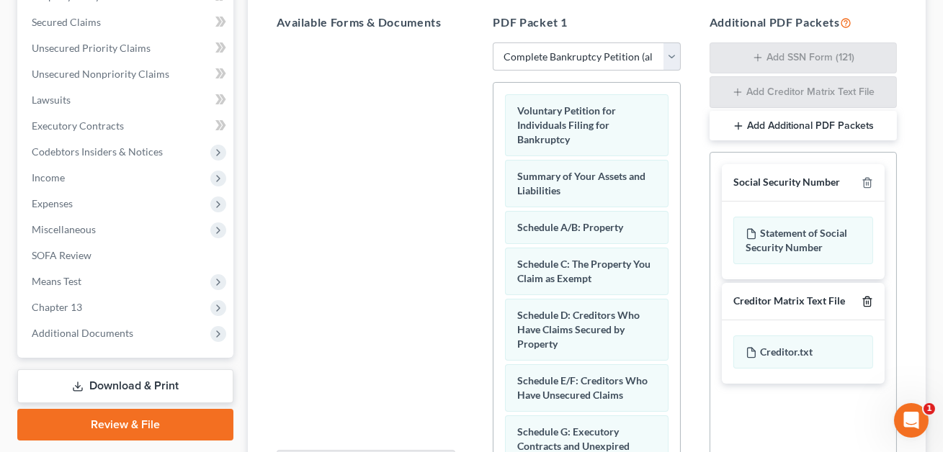
click at [869, 297] on icon "button" at bounding box center [867, 301] width 6 height 9
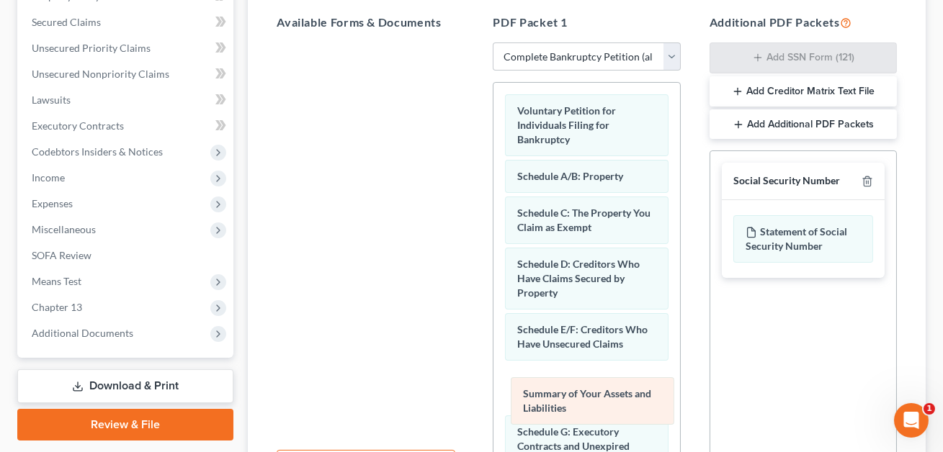
drag, startPoint x: 563, startPoint y: 159, endPoint x: 569, endPoint y: 412, distance: 253.0
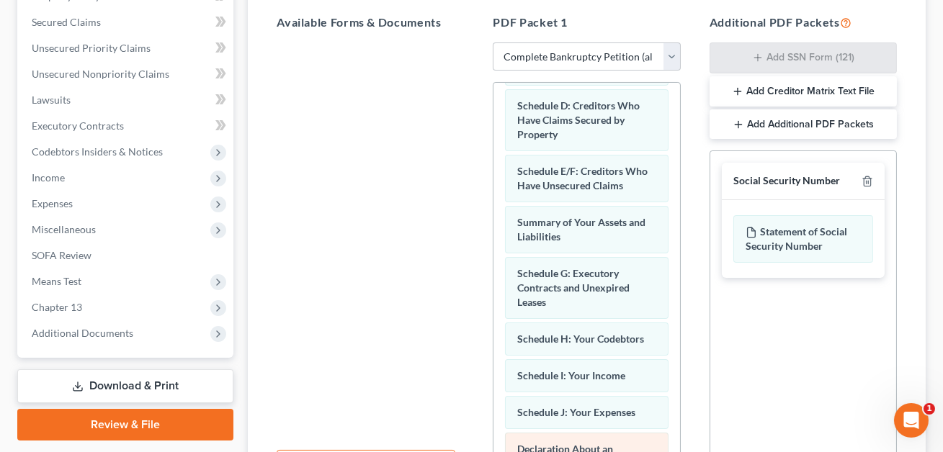
scroll to position [174, 0]
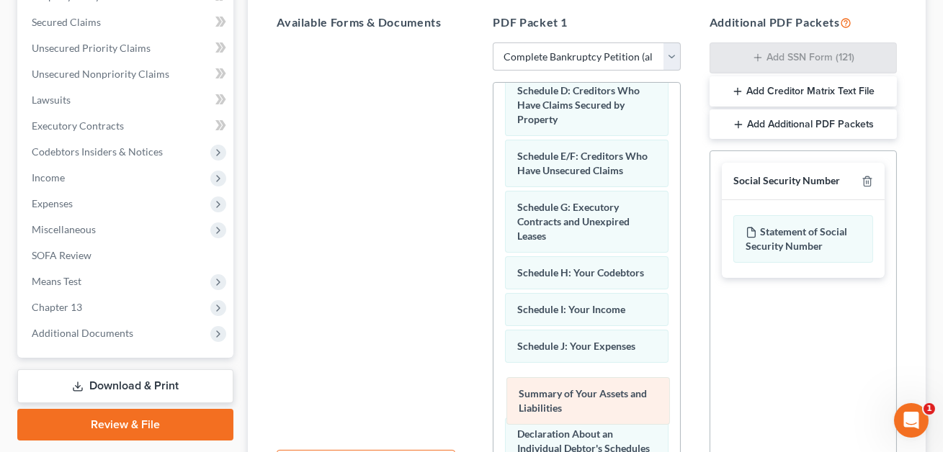
drag, startPoint x: 557, startPoint y: 182, endPoint x: 558, endPoint y: 386, distance: 203.9
click at [558, 386] on div "Summary of Your Assets and Liabilities Voluntary Petition for Individuals Filin…" at bounding box center [586, 387] width 186 height 957
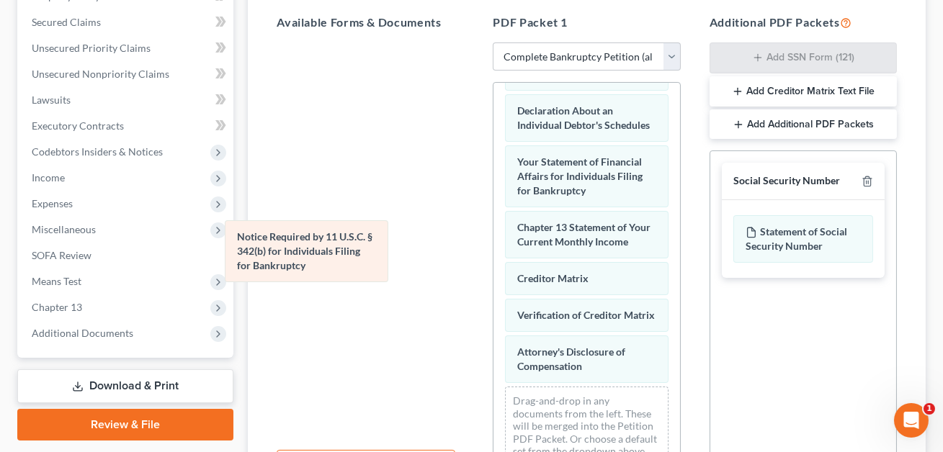
scroll to position [493, 0]
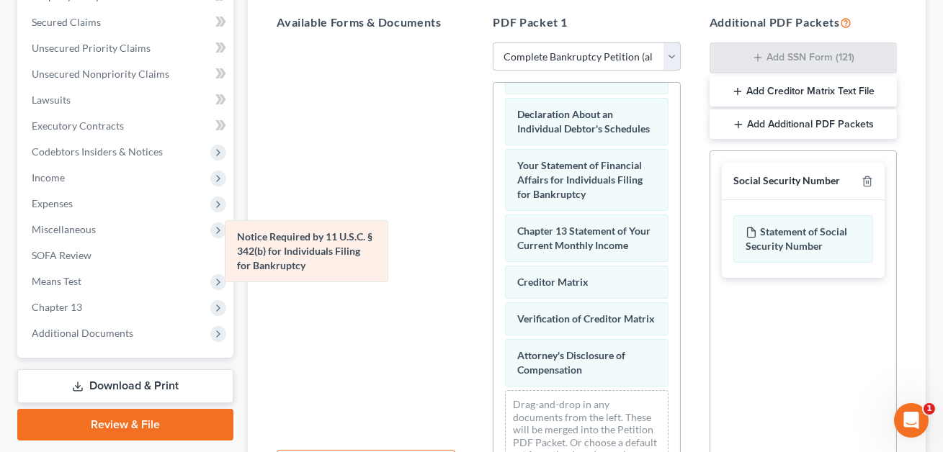
drag, startPoint x: 551, startPoint y: 269, endPoint x: 250, endPoint y: 218, distance: 305.6
click at [493, 218] on div "Notice Required by 11 U.S.C. § 342(b) for Individuals Filing for Bankruptcy Vol…" at bounding box center [586, 35] width 186 height 892
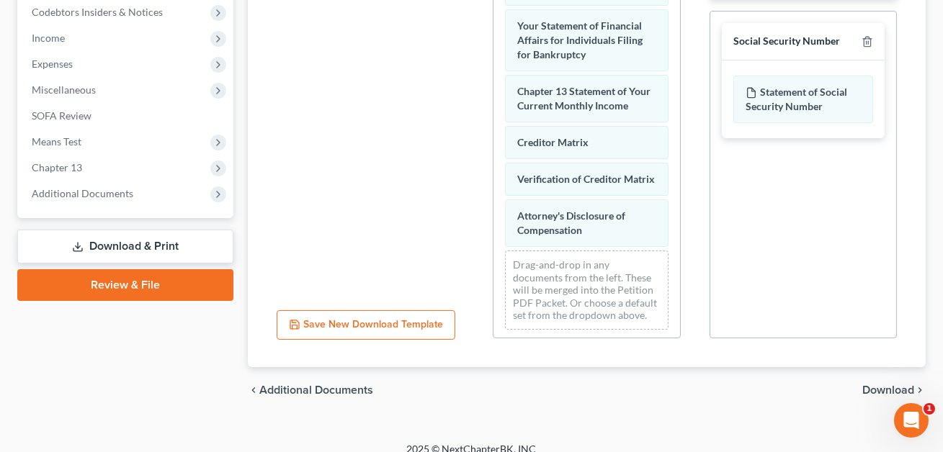
click at [889, 385] on span "Download" at bounding box center [888, 391] width 52 height 12
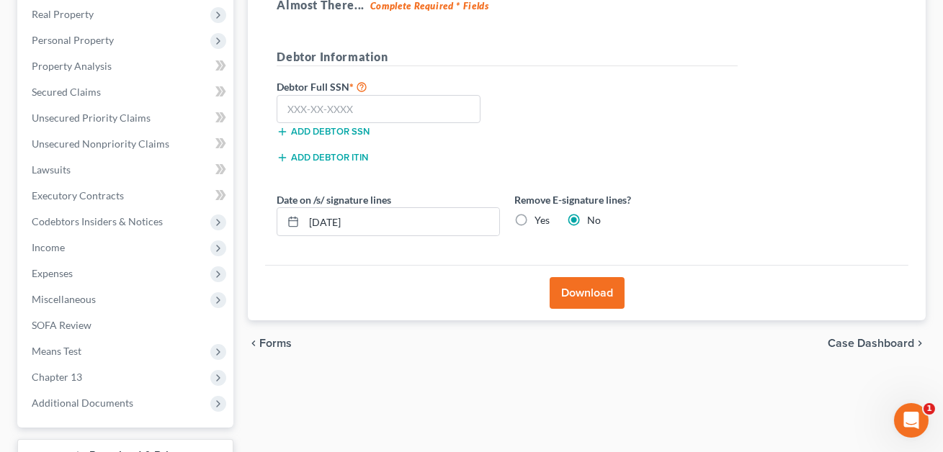
scroll to position [209, 0]
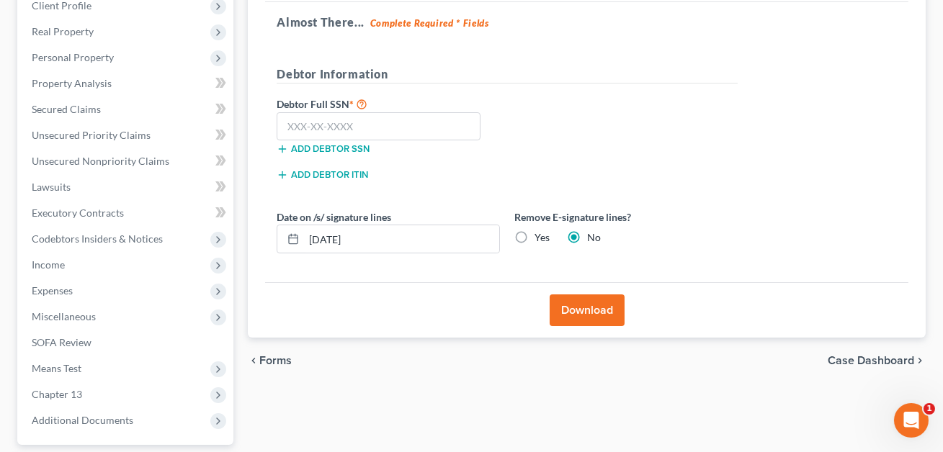
click at [535, 233] on label "Yes" at bounding box center [542, 238] width 15 height 14
click at [540, 233] on input "Yes" at bounding box center [544, 235] width 9 height 9
radio input "true"
radio input "false"
drag, startPoint x: 376, startPoint y: 238, endPoint x: 294, endPoint y: 236, distance: 82.1
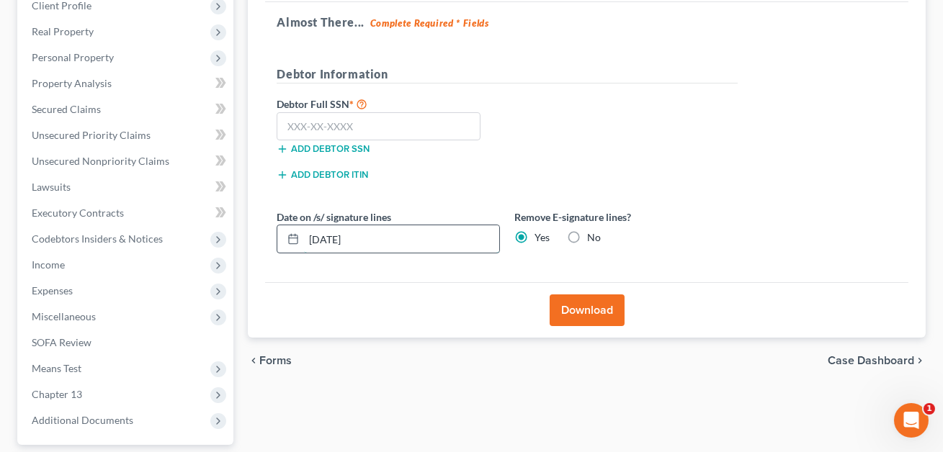
click at [294, 236] on div "[DATE]" at bounding box center [388, 239] width 223 height 29
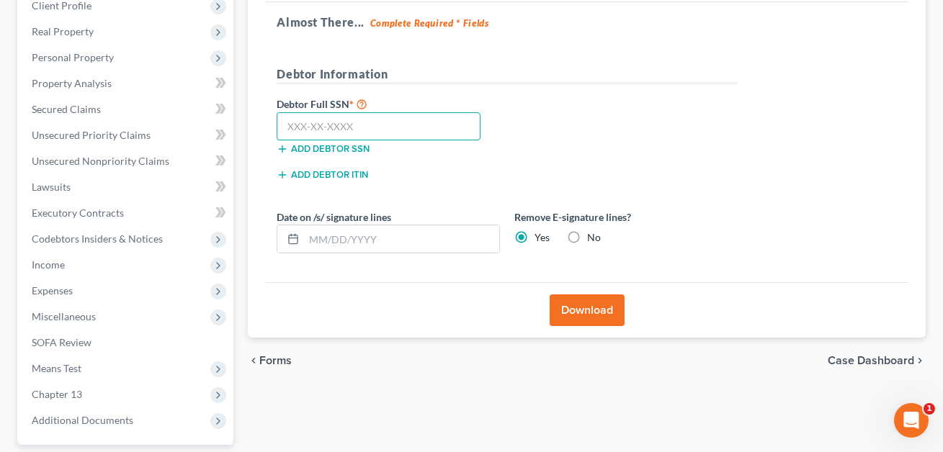
click at [297, 120] on input "text" at bounding box center [379, 126] width 204 height 29
type input "262-88-7717"
click at [569, 305] on button "Download" at bounding box center [587, 311] width 75 height 32
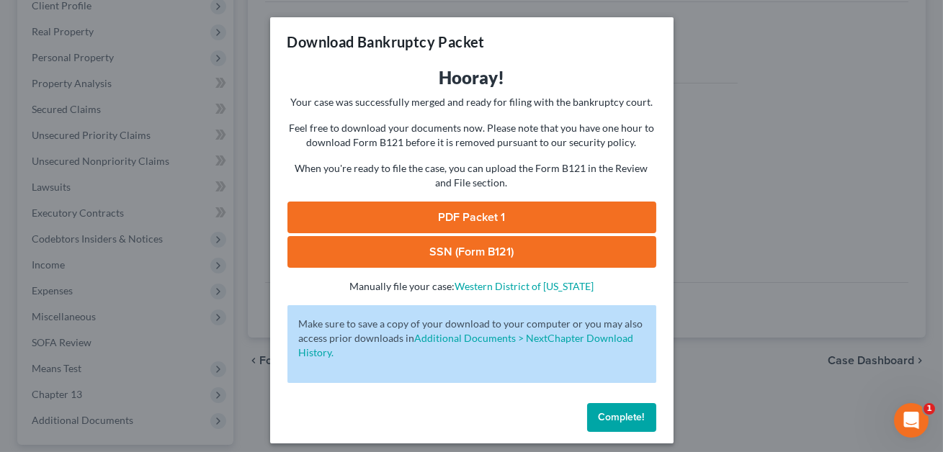
click at [493, 254] on link "SSN (Form B121)" at bounding box center [471, 252] width 369 height 32
click at [411, 220] on link "PDF Packet 1" at bounding box center [471, 218] width 369 height 32
click at [608, 416] on span "Complete!" at bounding box center [622, 417] width 46 height 12
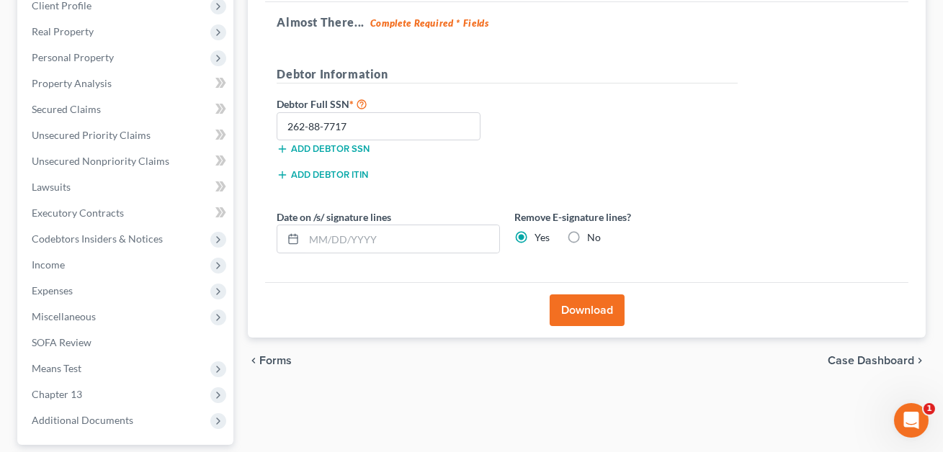
scroll to position [128, 0]
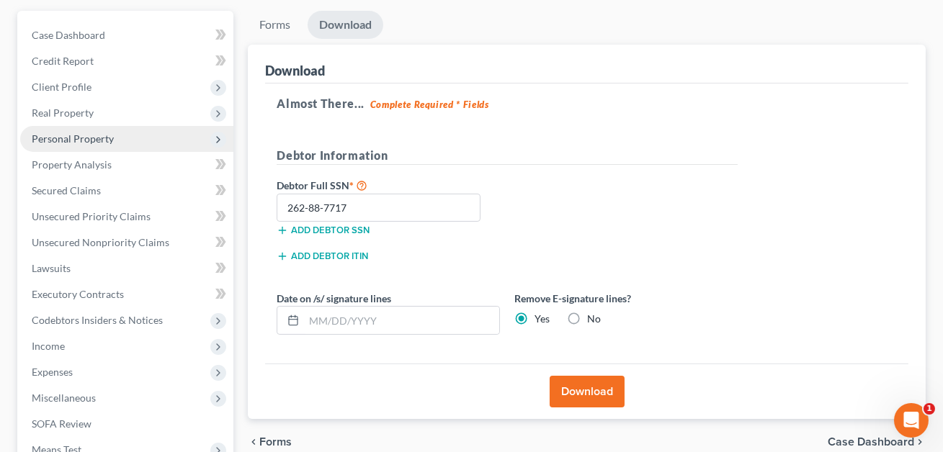
click at [79, 139] on span "Personal Property" at bounding box center [73, 139] width 82 height 12
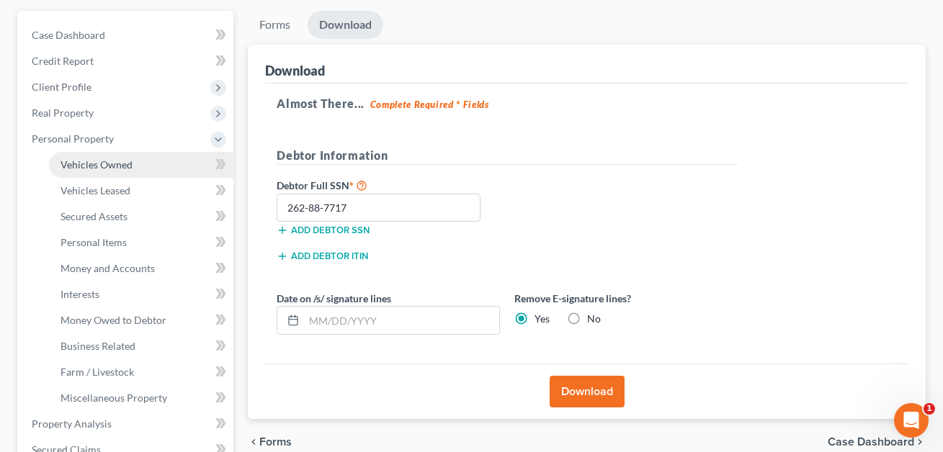
click at [94, 167] on span "Vehicles Owned" at bounding box center [97, 164] width 72 height 12
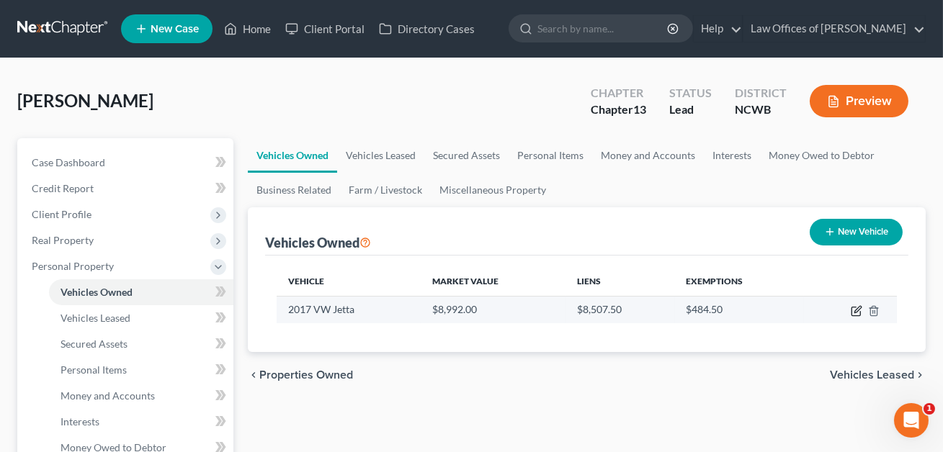
click at [852, 314] on icon "button" at bounding box center [857, 311] width 12 height 12
select select "0"
select select "9"
select select "2"
select select "0"
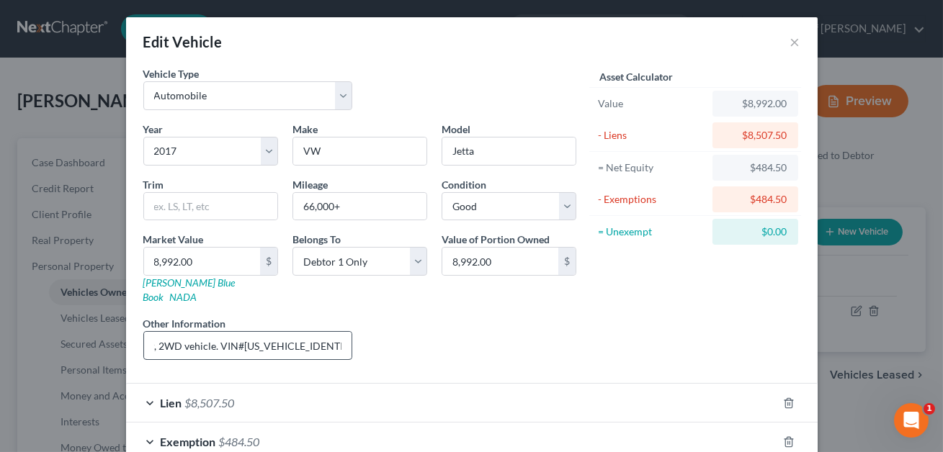
scroll to position [0, 79]
drag, startPoint x: 317, startPoint y: 331, endPoint x: 206, endPoint y: 330, distance: 110.9
click at [206, 332] on input "4 cyl, 4 dr, 2WD vehicle. VIN#[US_VEHICLE_IDENTIFICATION_NUMBER]. KBB value l i…" at bounding box center [248, 345] width 208 height 27
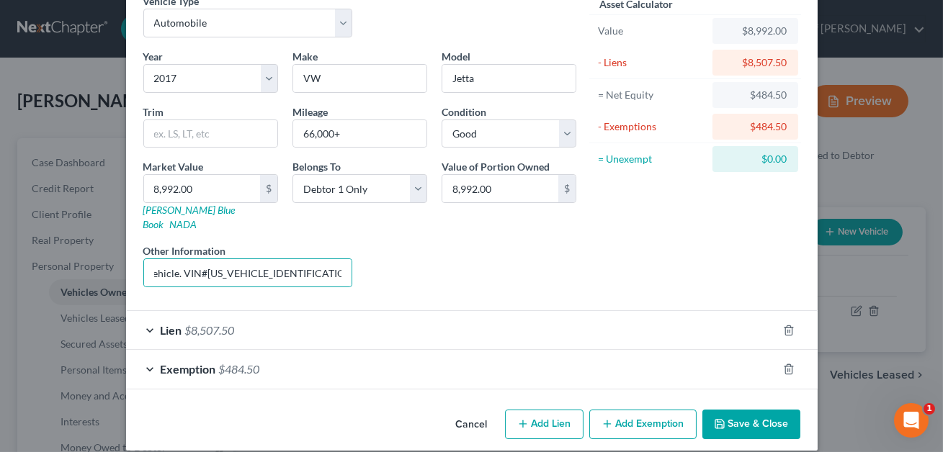
scroll to position [0, 0]
click at [776, 410] on button "Save & Close" at bounding box center [751, 425] width 98 height 30
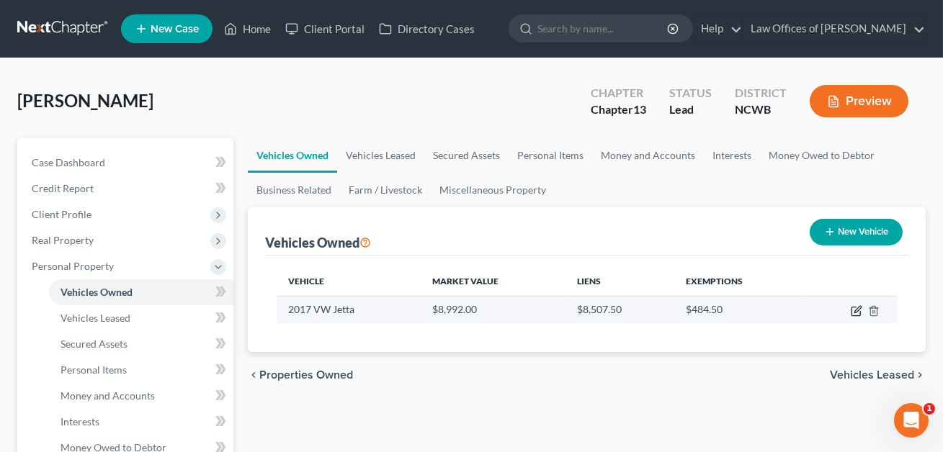
click at [854, 311] on icon "button" at bounding box center [857, 309] width 6 height 6
select select "0"
select select "9"
select select "2"
select select "0"
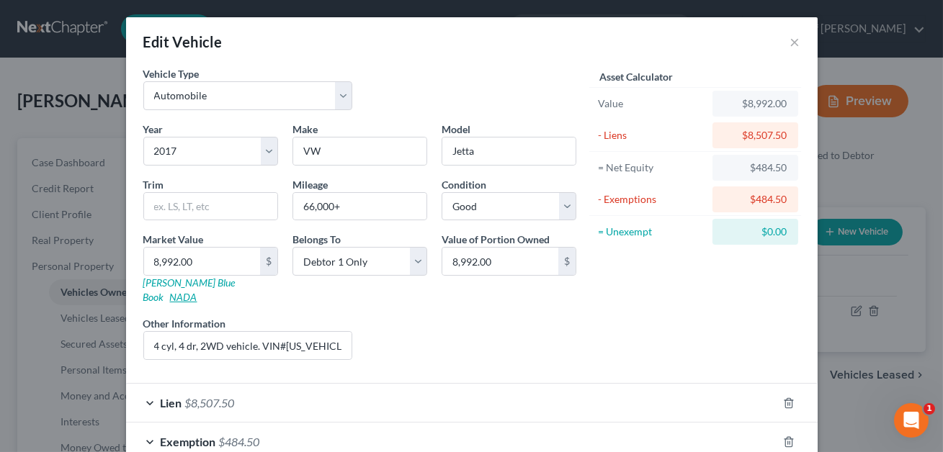
click at [197, 291] on link "NADA" at bounding box center [183, 297] width 27 height 12
